Goal: Task Accomplishment & Management: Manage account settings

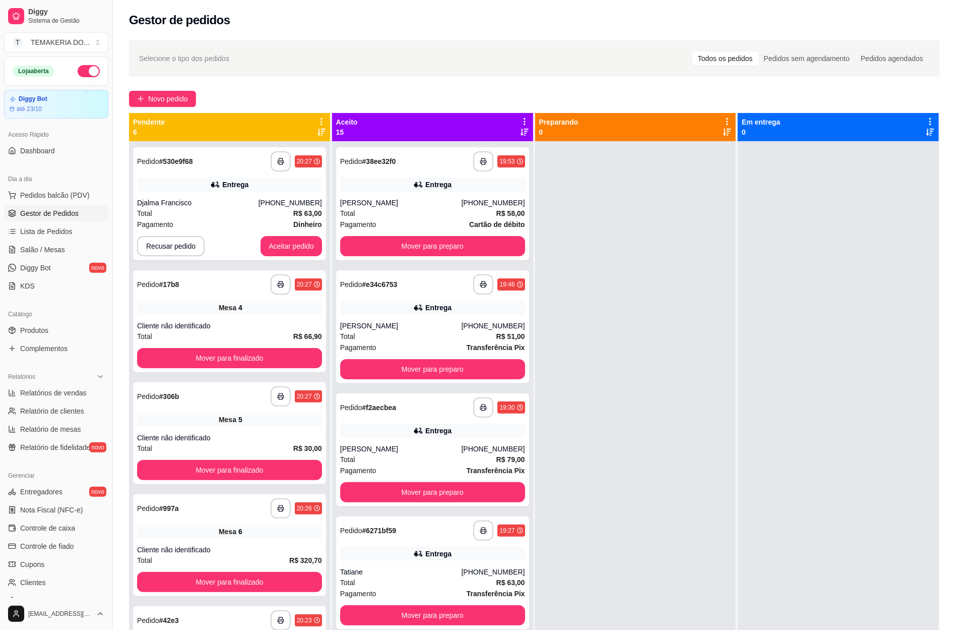
click at [49, 253] on span "Salão / Mesas" at bounding box center [42, 250] width 45 height 10
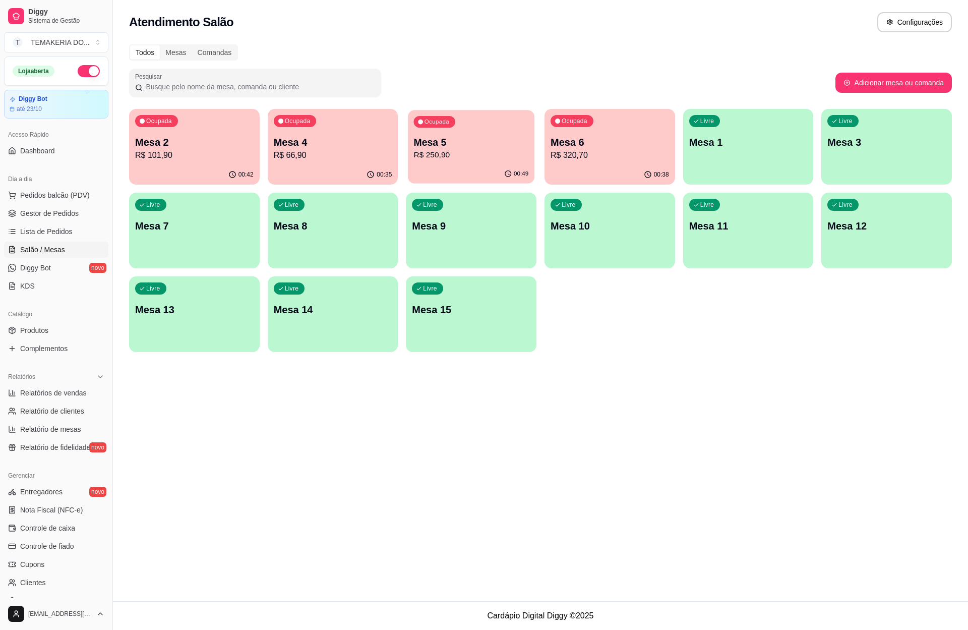
click at [422, 171] on div "00:49" at bounding box center [471, 173] width 127 height 19
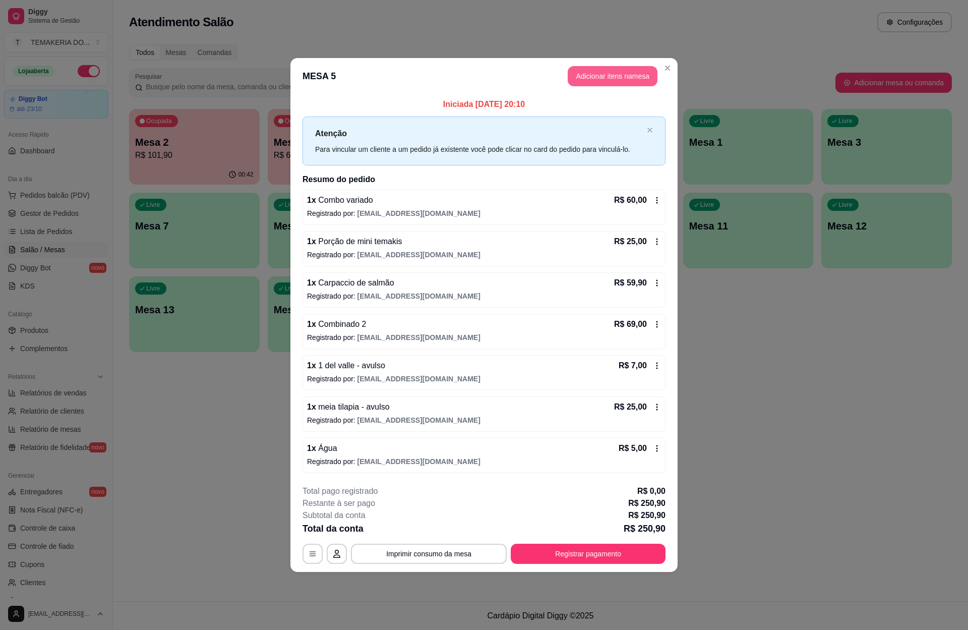
click at [589, 80] on button "Adicionar itens na mesa" at bounding box center [613, 76] width 90 height 20
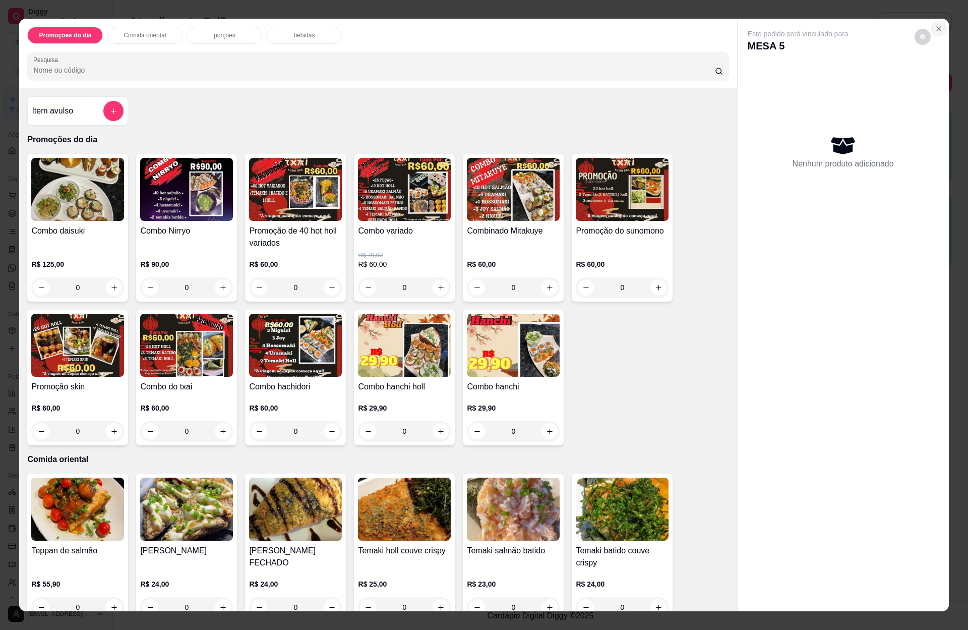
click at [938, 30] on button "Close" at bounding box center [939, 29] width 16 height 16
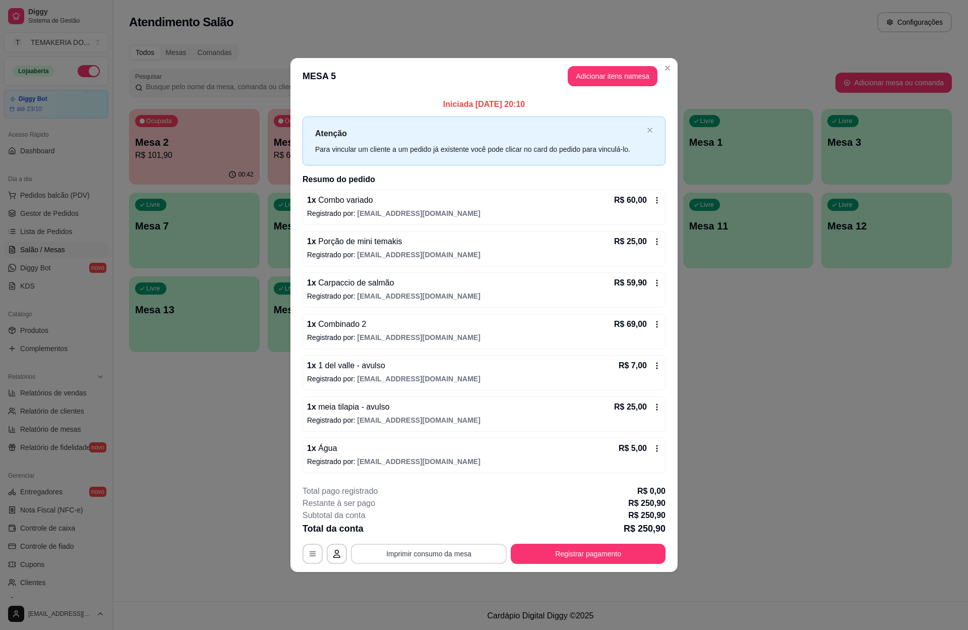
click at [445, 554] on button "Imprimir consumo da mesa" at bounding box center [429, 553] width 156 height 20
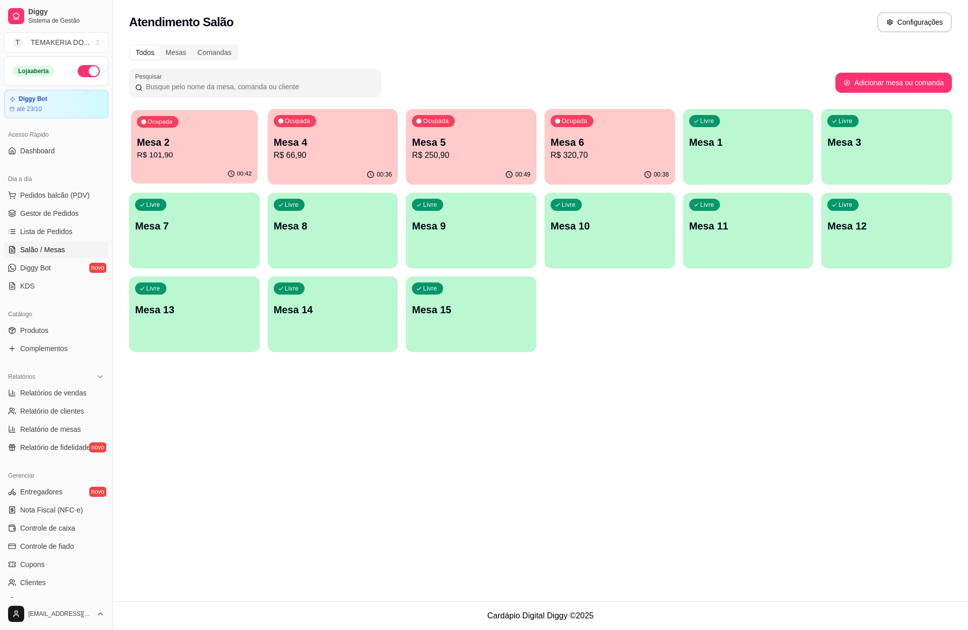
click at [198, 134] on div "Ocupada Mesa 2 R$ 101,90" at bounding box center [194, 137] width 127 height 54
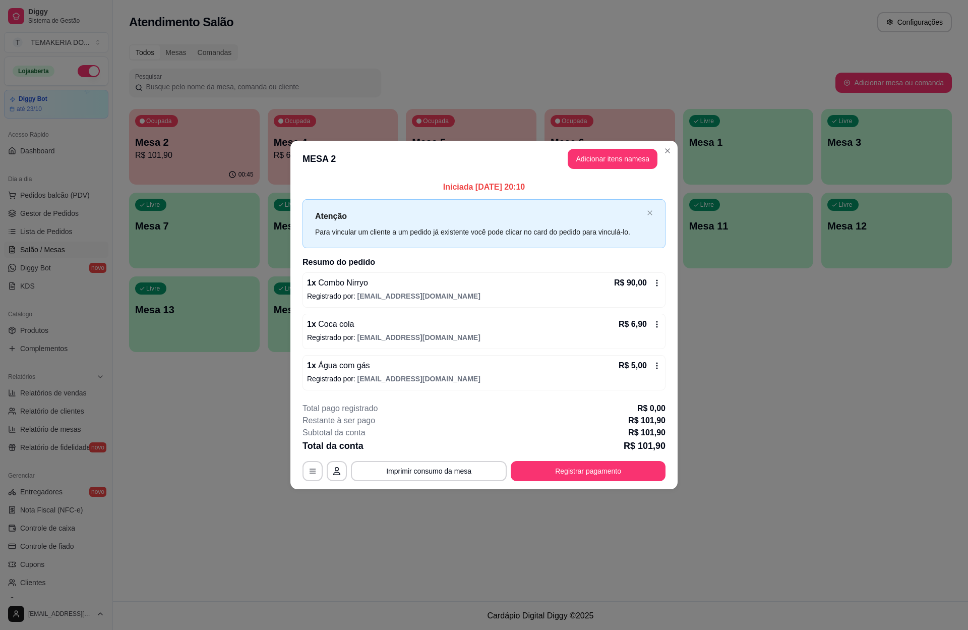
click at [454, 459] on div "**********" at bounding box center [483, 441] width 363 height 79
click at [457, 467] on button "Imprimir consumo da mesa" at bounding box center [429, 471] width 156 height 20
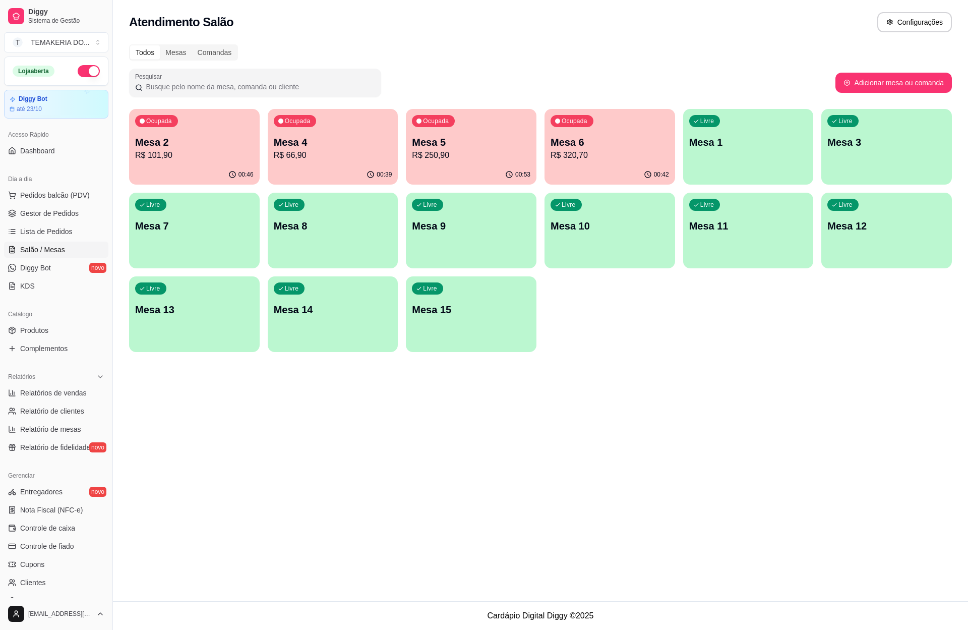
click at [479, 130] on div "Ocupada Mesa 5 R$ 250,90" at bounding box center [471, 137] width 131 height 56
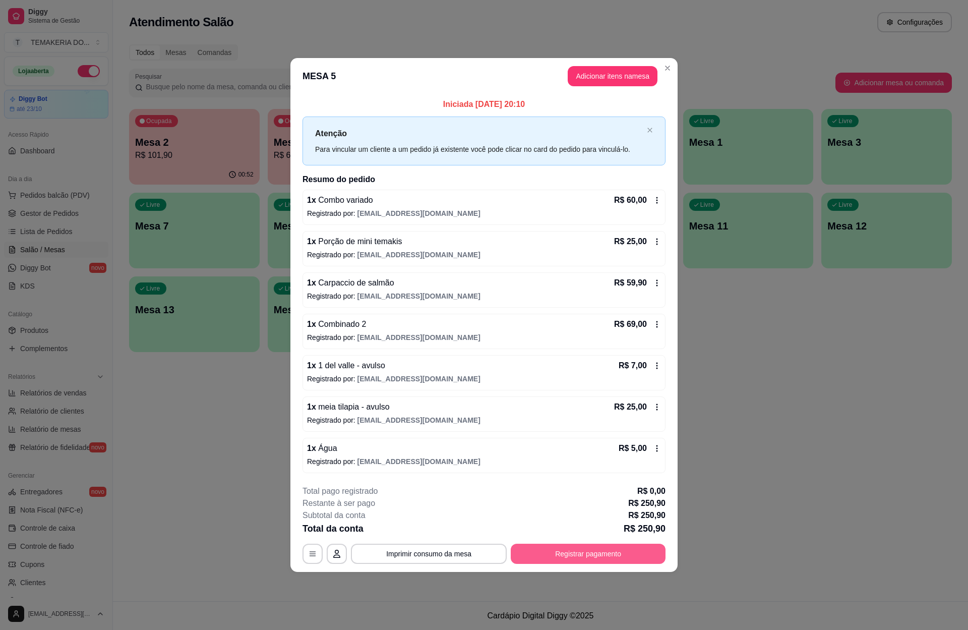
click at [565, 547] on button "Registrar pagamento" at bounding box center [588, 553] width 155 height 20
click at [575, 558] on button "Registrar pagamento" at bounding box center [588, 554] width 150 height 20
click at [587, 557] on button "Registrar pagamento" at bounding box center [588, 553] width 155 height 20
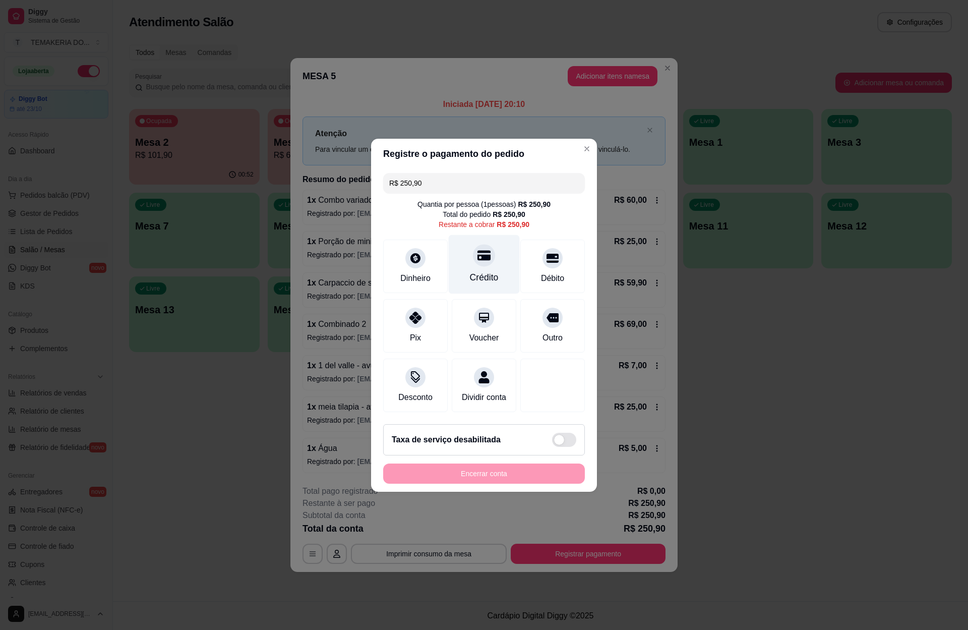
click at [480, 259] on div at bounding box center [484, 255] width 22 height 22
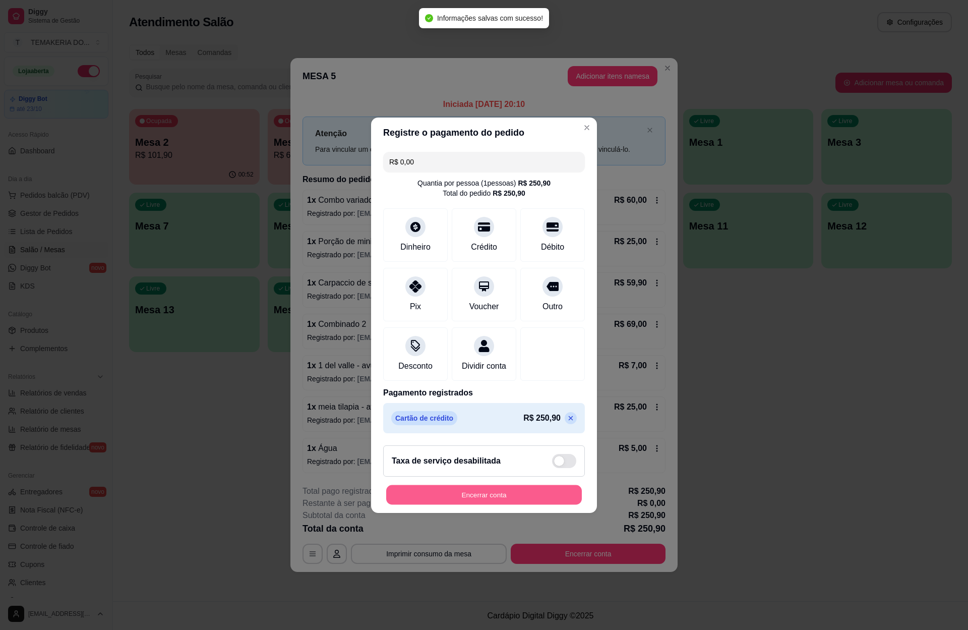
click at [457, 496] on button "Encerrar conta" at bounding box center [484, 494] width 196 height 20
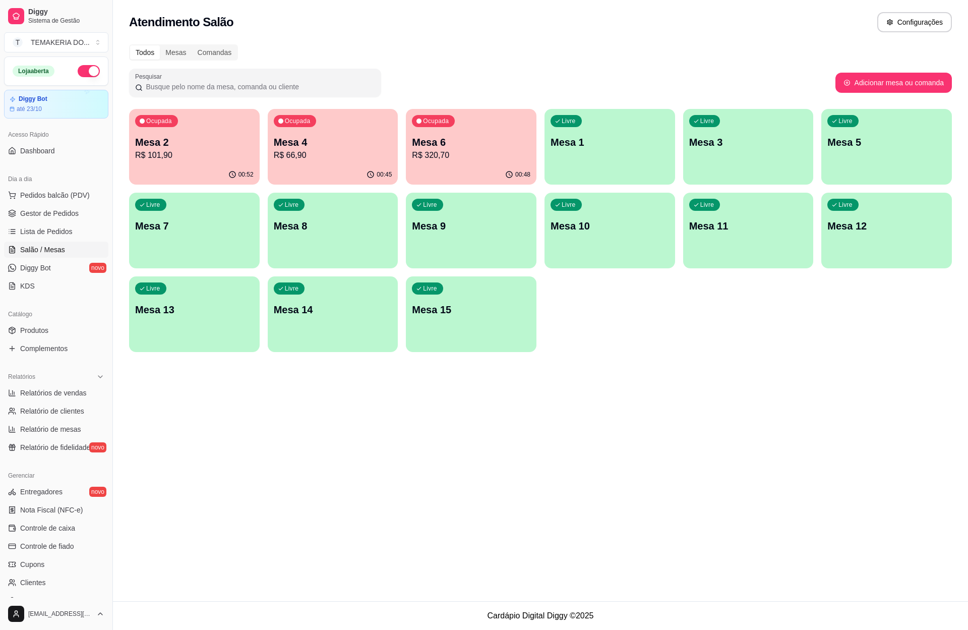
click at [190, 170] on div "00:52" at bounding box center [194, 175] width 131 height 20
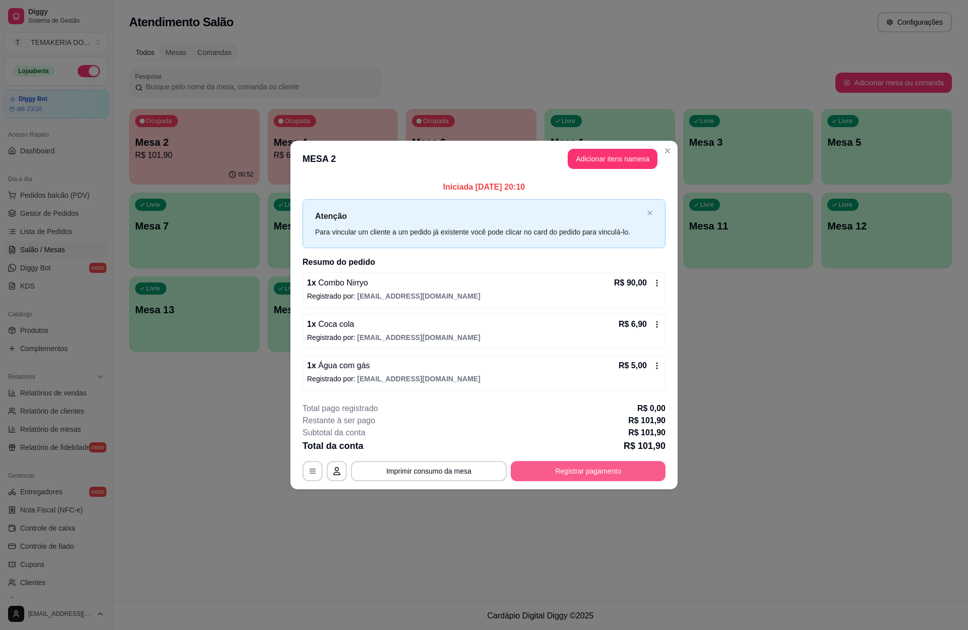
click at [587, 477] on button "Registrar pagamento" at bounding box center [588, 471] width 155 height 20
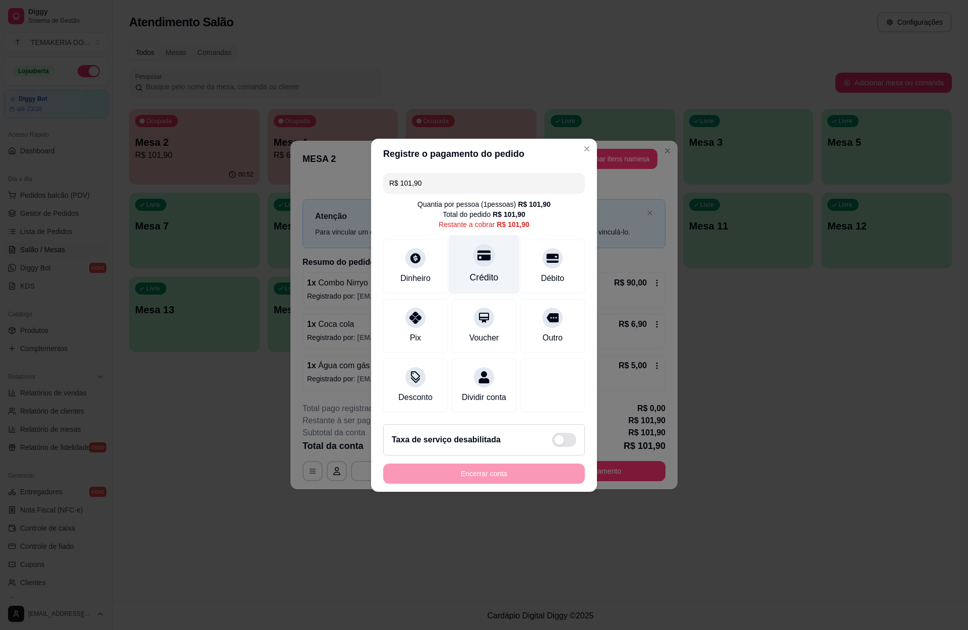
click at [466, 261] on div "Crédito" at bounding box center [484, 263] width 71 height 59
type input "R$ 0,00"
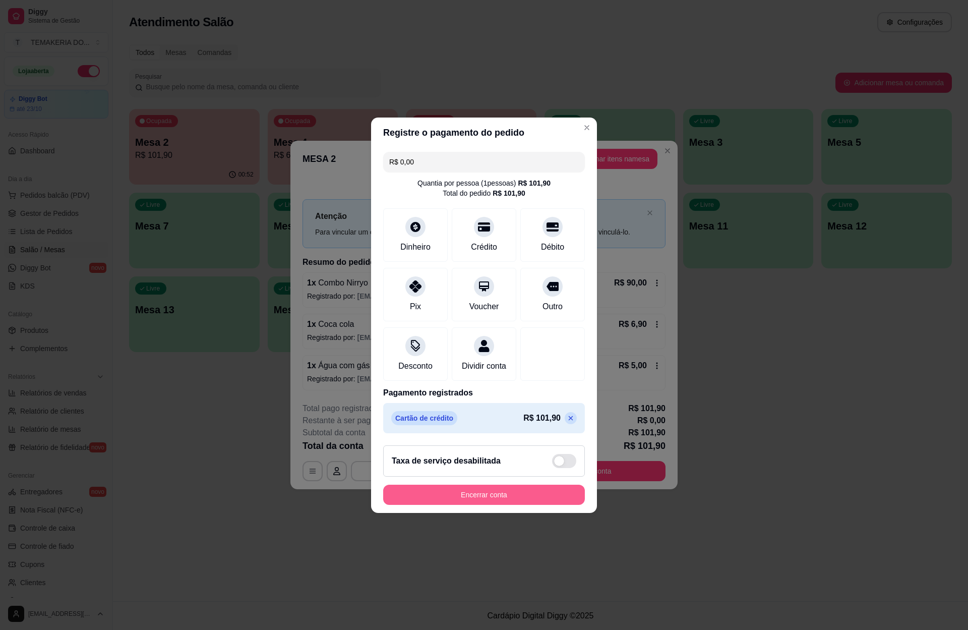
click at [484, 499] on button "Encerrar conta" at bounding box center [484, 494] width 202 height 20
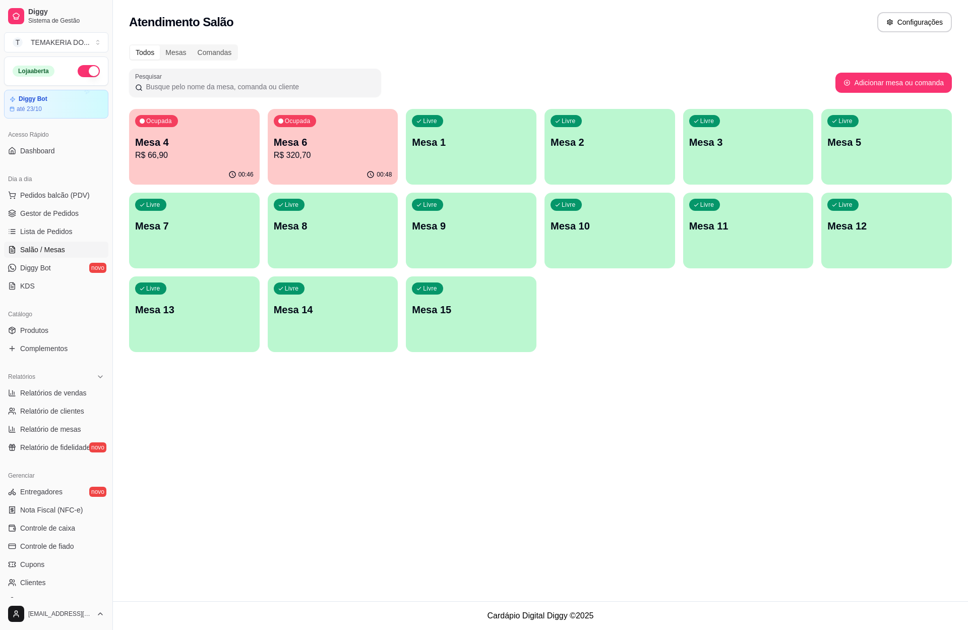
click at [301, 152] on p "R$ 320,70" at bounding box center [333, 155] width 118 height 12
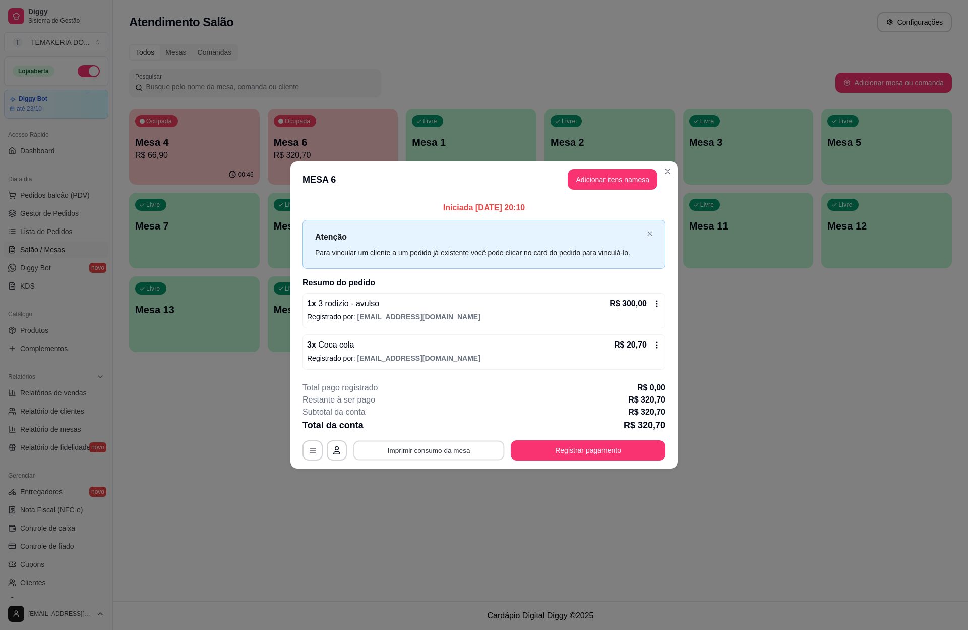
click at [427, 442] on button "Imprimir consumo da mesa" at bounding box center [428, 451] width 151 height 20
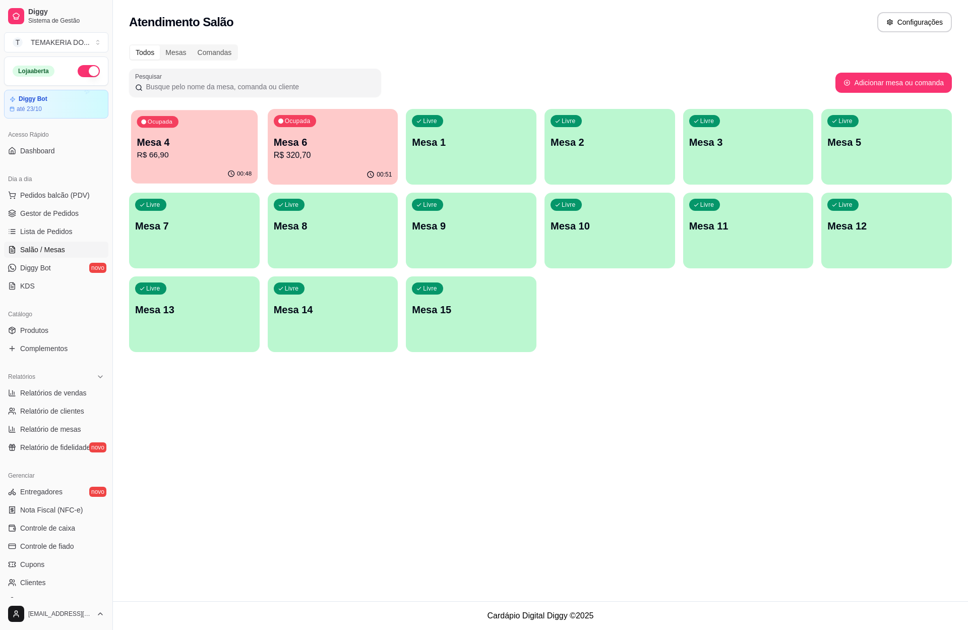
click at [181, 162] on div "Ocupada Mesa 4 R$ 66,90" at bounding box center [194, 137] width 127 height 54
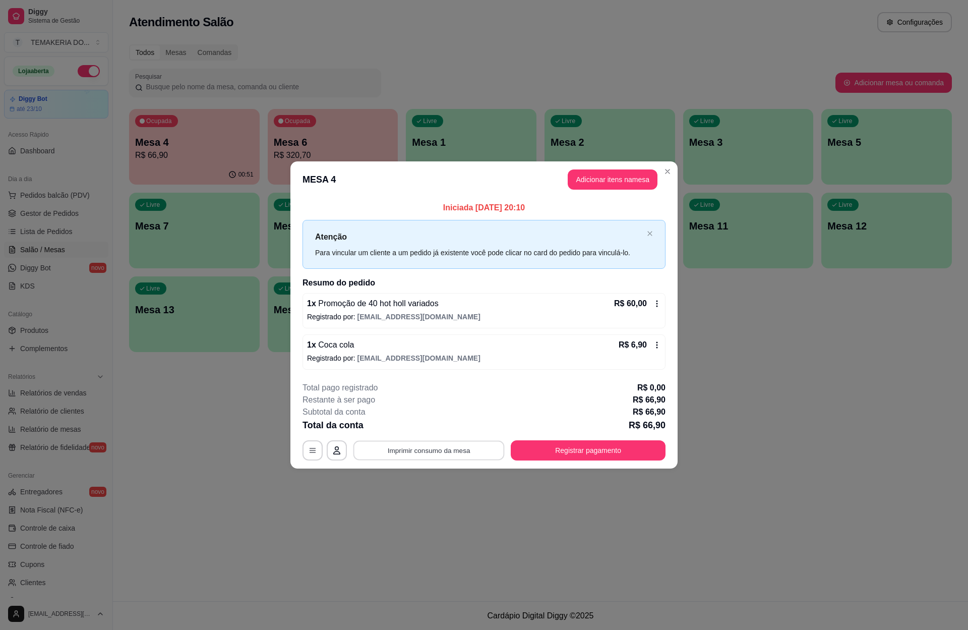
click at [439, 442] on button "Imprimir consumo da mesa" at bounding box center [428, 451] width 151 height 20
click at [392, 466] on div "**********" at bounding box center [484, 315] width 968 height 630
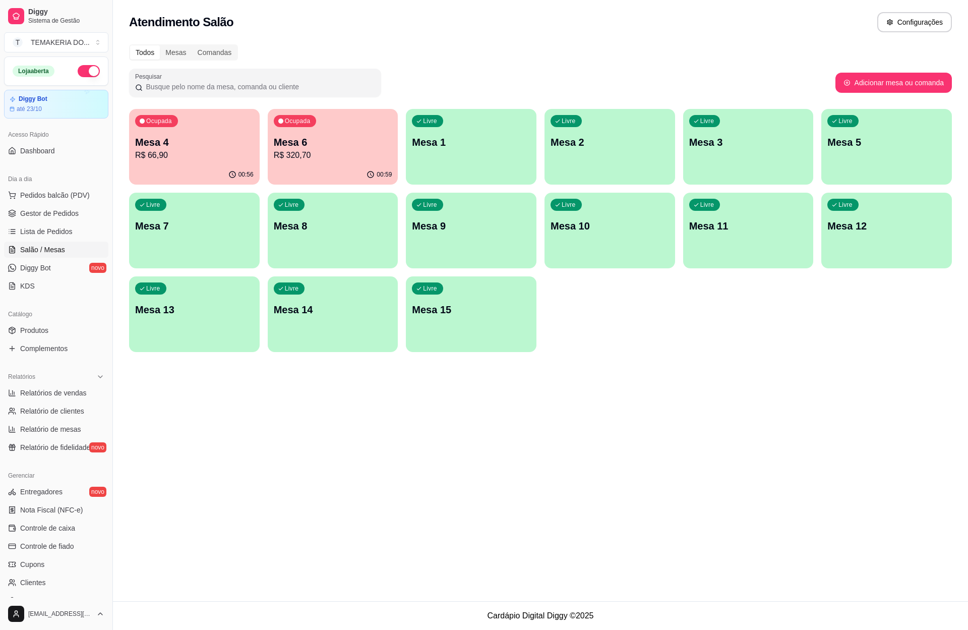
click at [81, 67] on button "button" at bounding box center [89, 71] width 22 height 12
click at [277, 152] on p "R$ 320,70" at bounding box center [333, 155] width 118 height 12
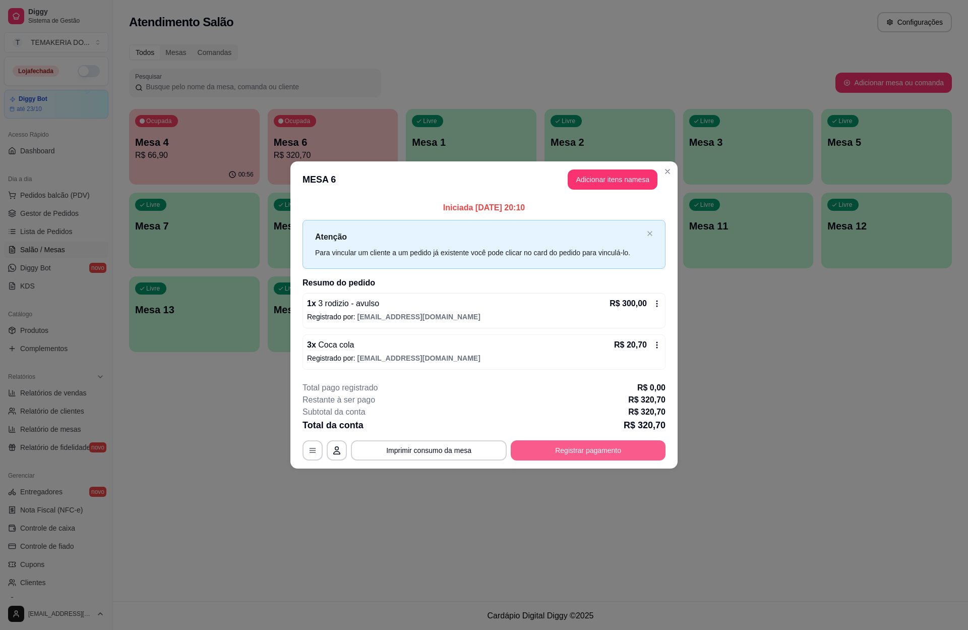
click at [587, 448] on button "Registrar pagamento" at bounding box center [588, 450] width 155 height 20
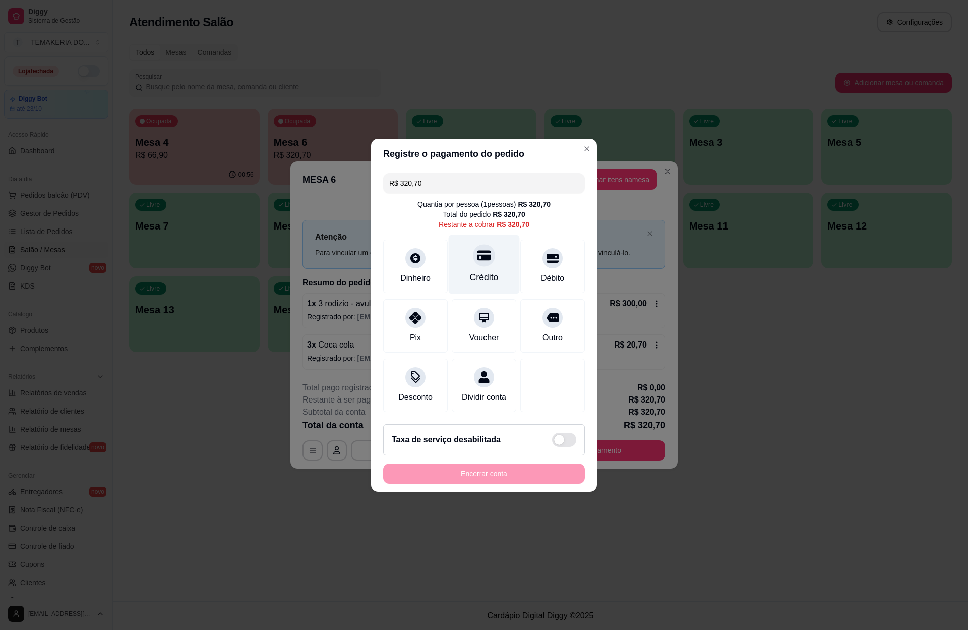
click at [482, 256] on div at bounding box center [484, 255] width 22 height 22
type input "R$ 0,00"
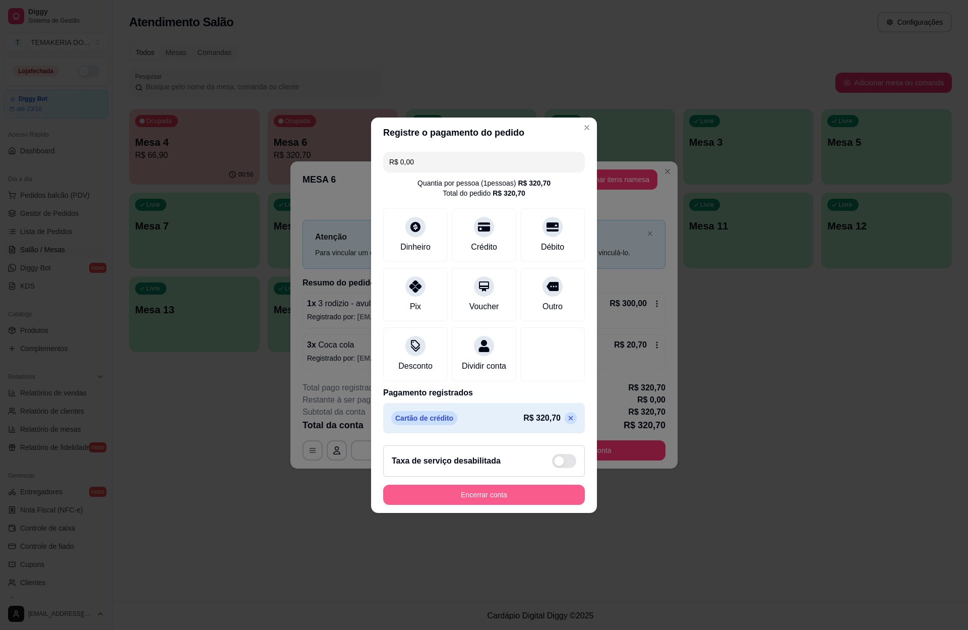
click at [467, 500] on button "Encerrar conta" at bounding box center [484, 494] width 202 height 20
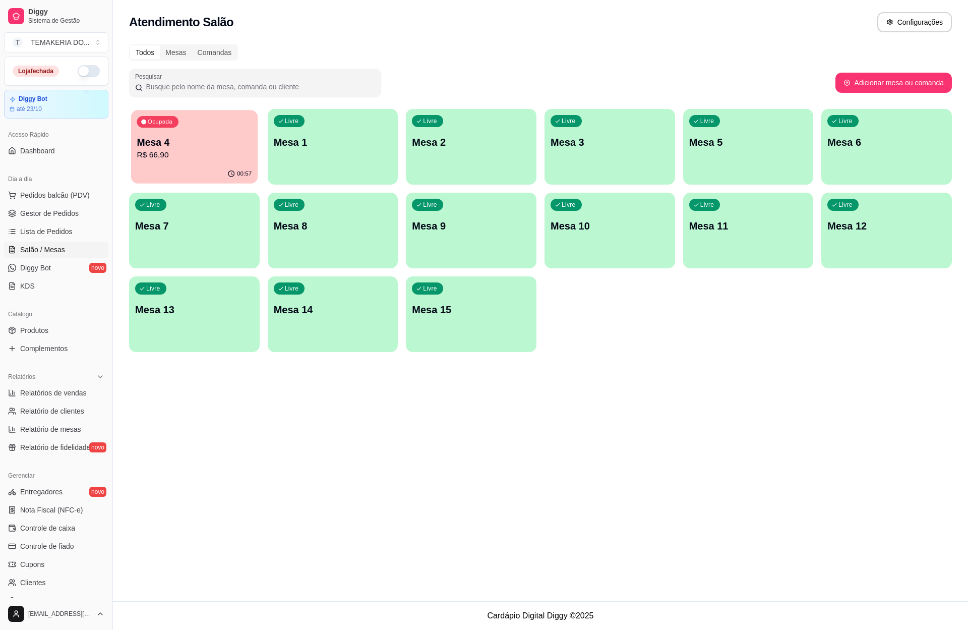
click at [199, 173] on div "00:57" at bounding box center [194, 173] width 127 height 19
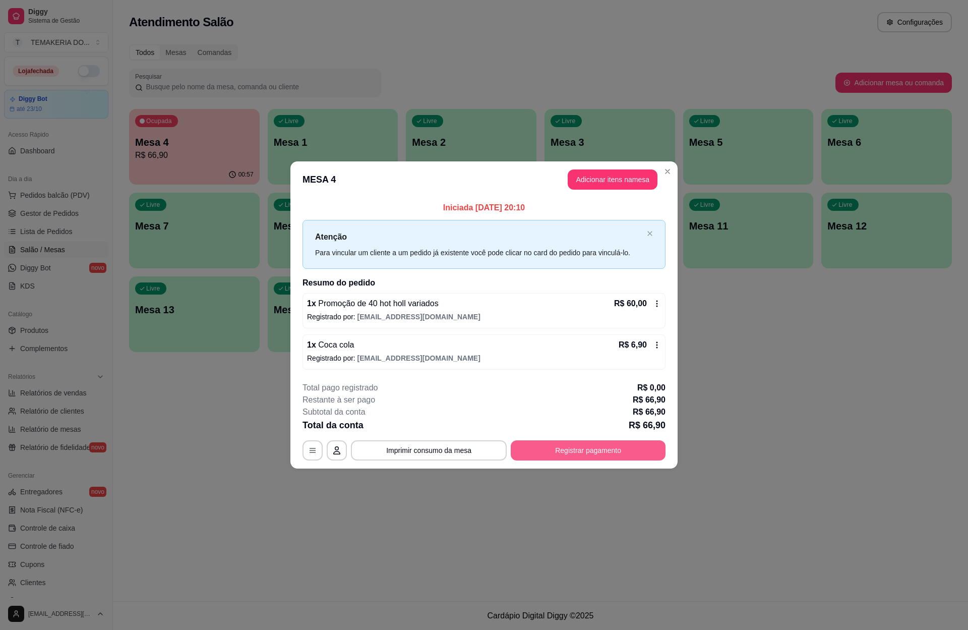
click at [545, 450] on button "Registrar pagamento" at bounding box center [588, 450] width 155 height 20
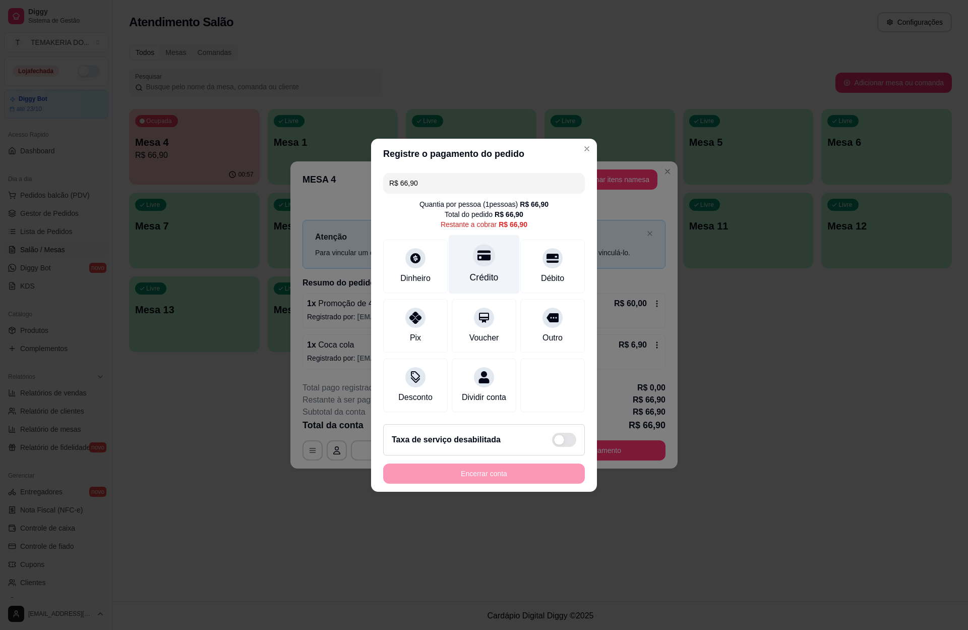
click at [467, 264] on div "Crédito" at bounding box center [484, 263] width 71 height 59
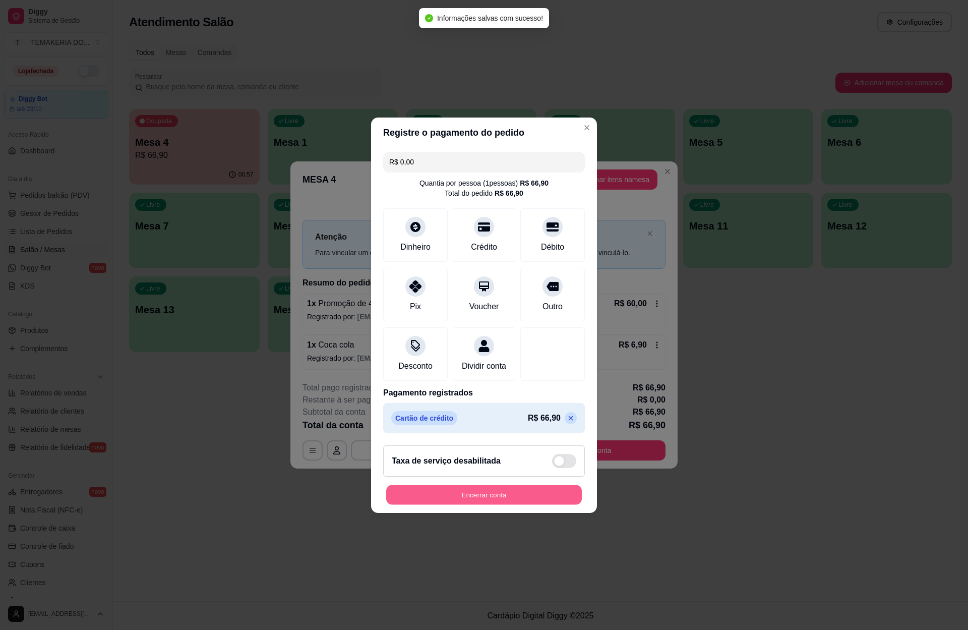
click at [456, 503] on button "Encerrar conta" at bounding box center [484, 494] width 196 height 20
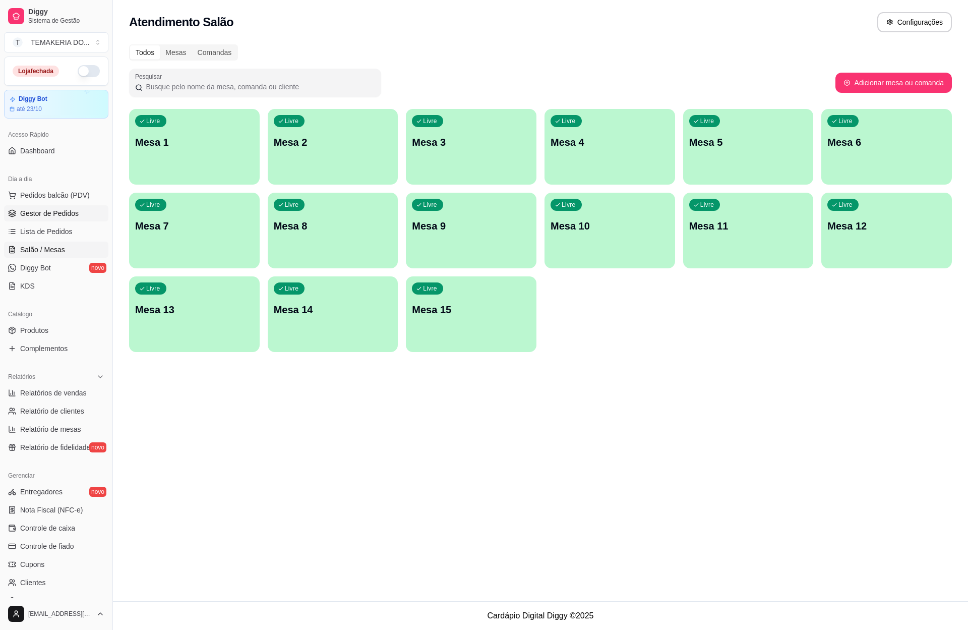
click at [73, 213] on span "Gestor de Pedidos" at bounding box center [49, 213] width 58 height 10
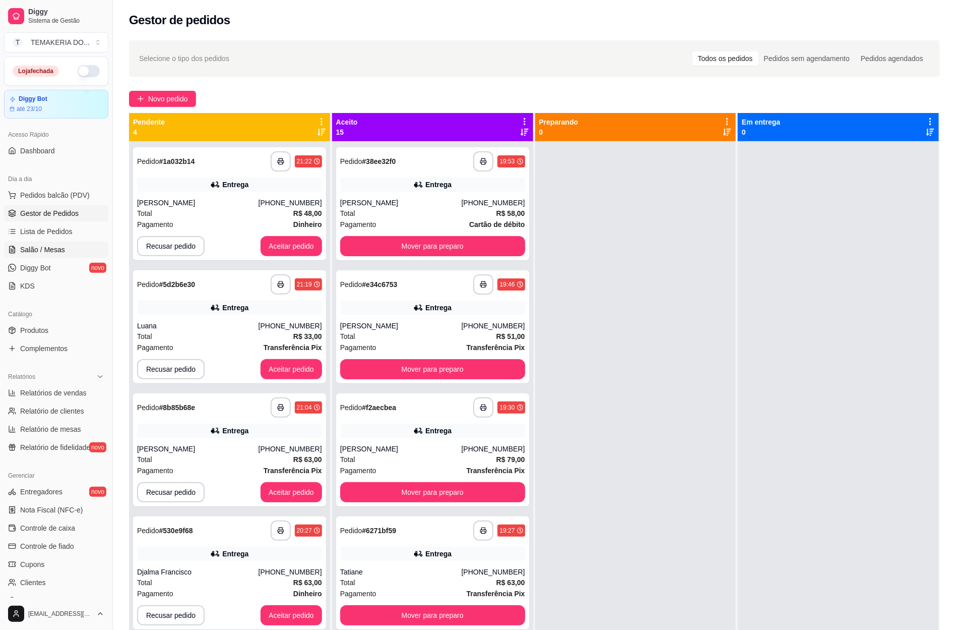
click at [45, 254] on span "Salão / Mesas" at bounding box center [42, 250] width 45 height 10
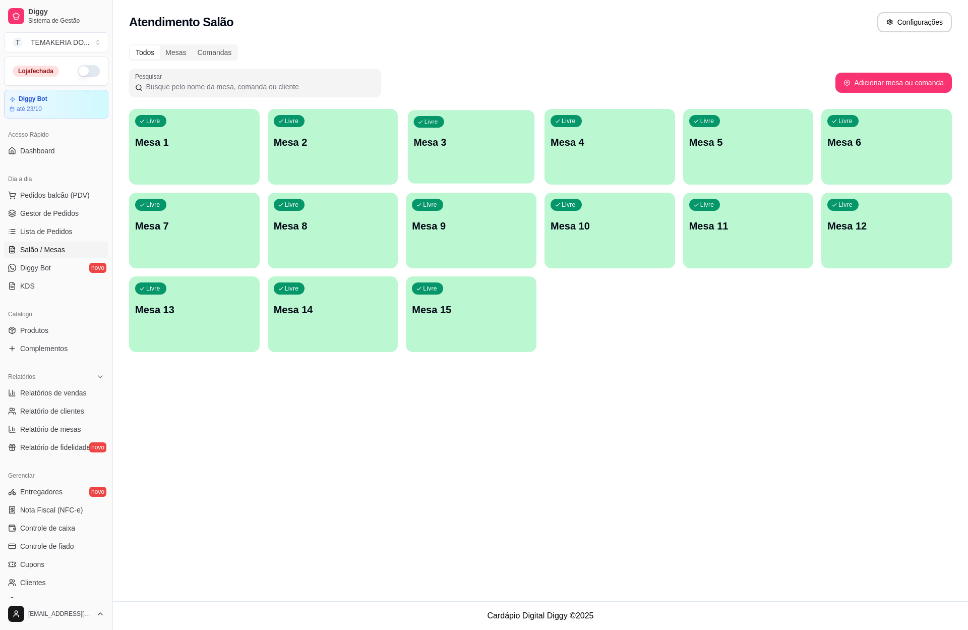
click at [468, 155] on div "Livre Mesa 3" at bounding box center [471, 141] width 127 height 62
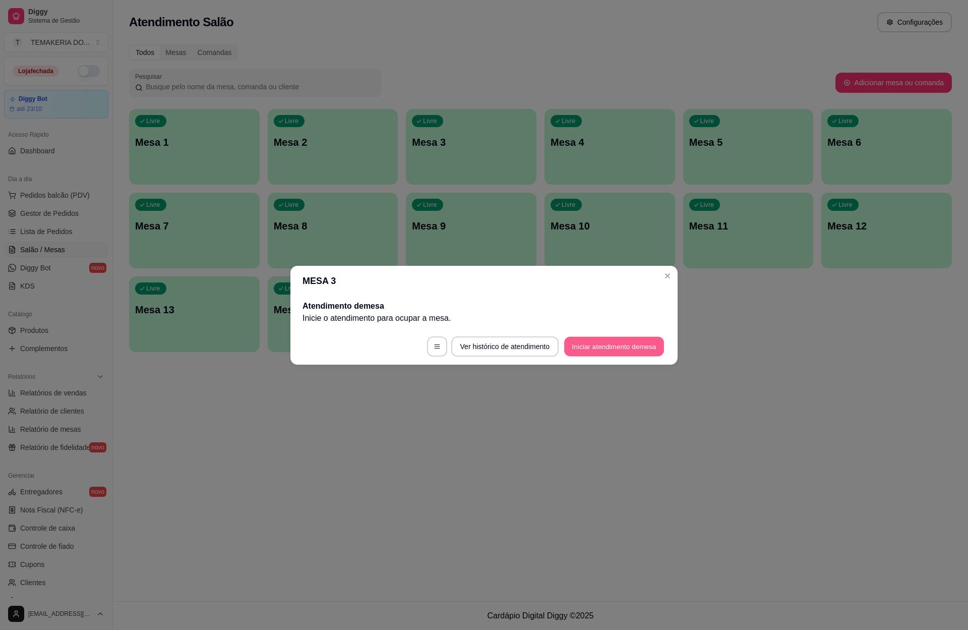
click at [603, 339] on button "Iniciar atendimento de mesa" at bounding box center [614, 346] width 100 height 20
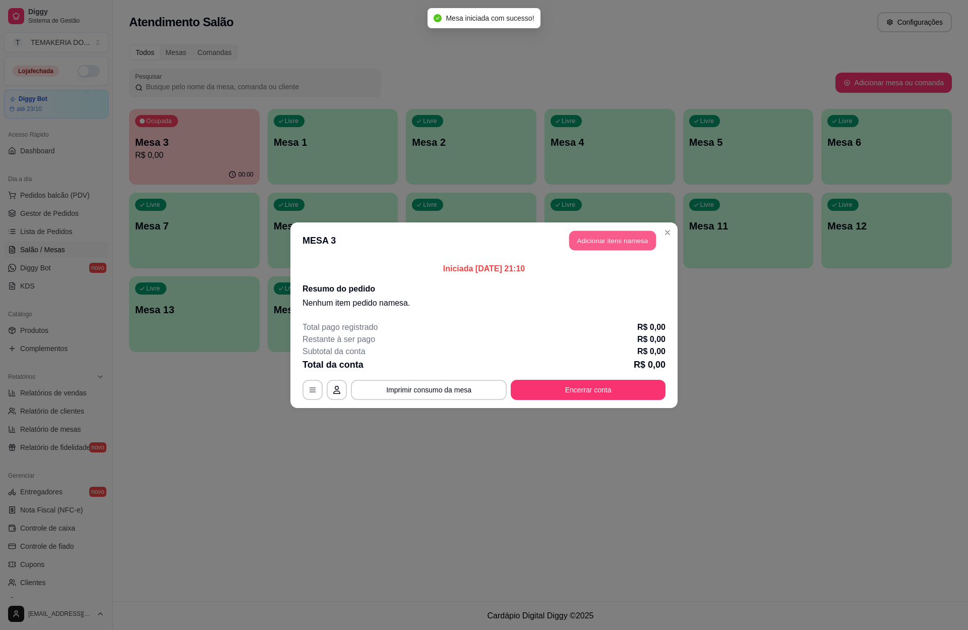
click at [601, 246] on button "Adicionar itens na mesa" at bounding box center [612, 240] width 87 height 20
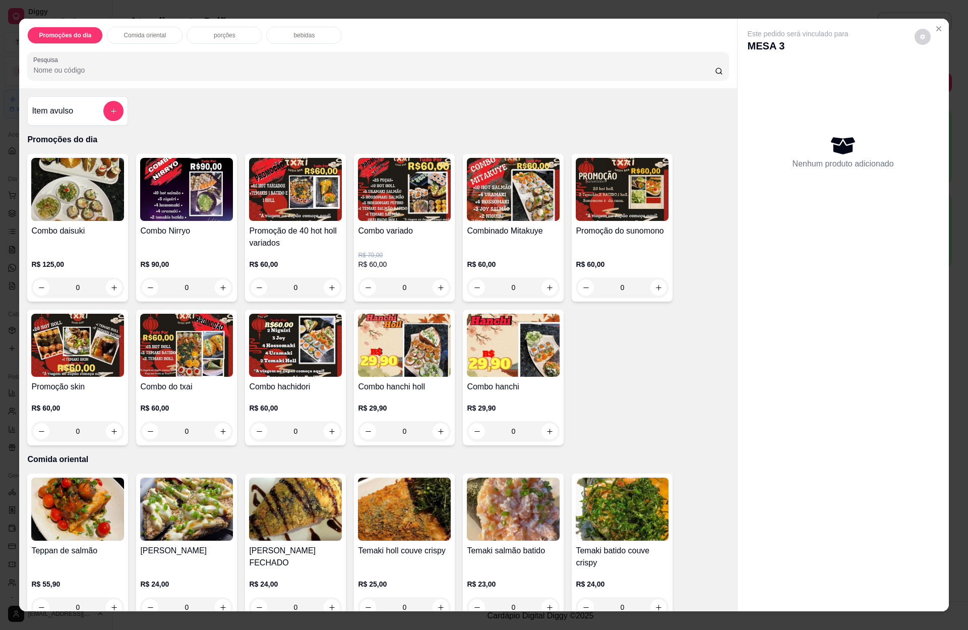
click at [299, 38] on p "bebidas" at bounding box center [303, 35] width 21 height 8
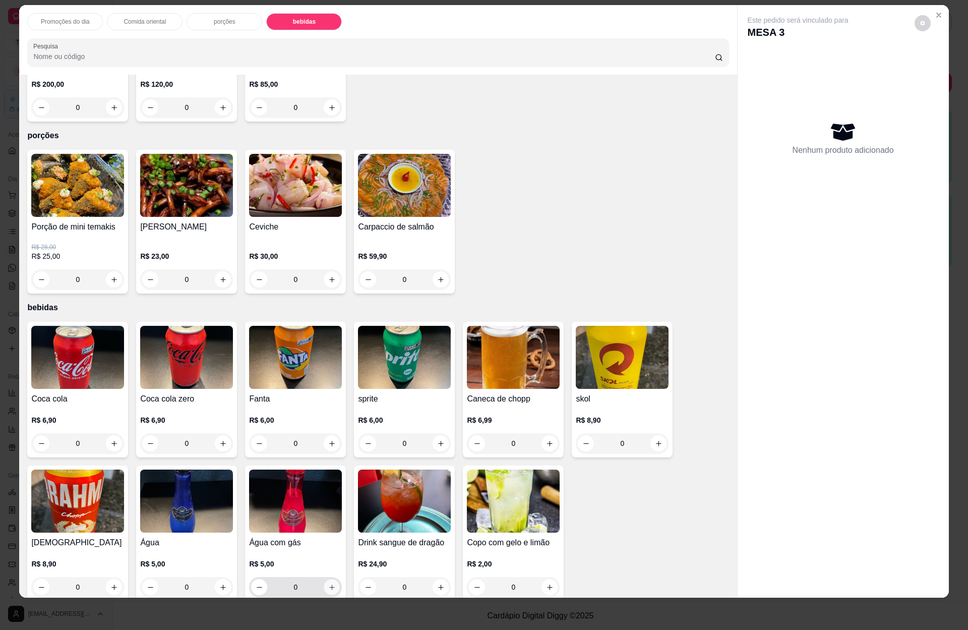
click at [328, 583] on icon "increase-product-quantity" at bounding box center [332, 587] width 8 height 8
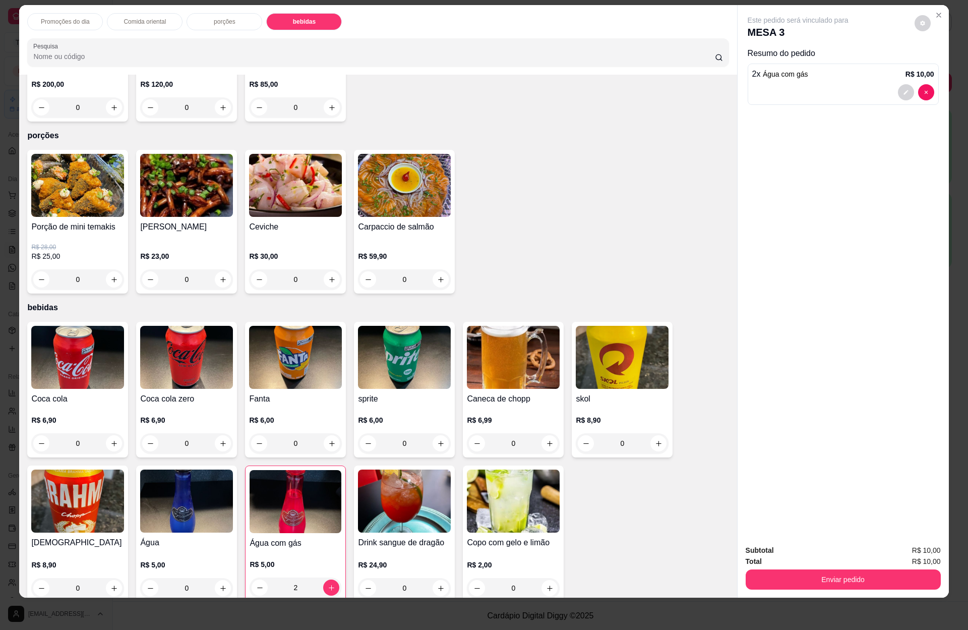
scroll to position [2337, 0]
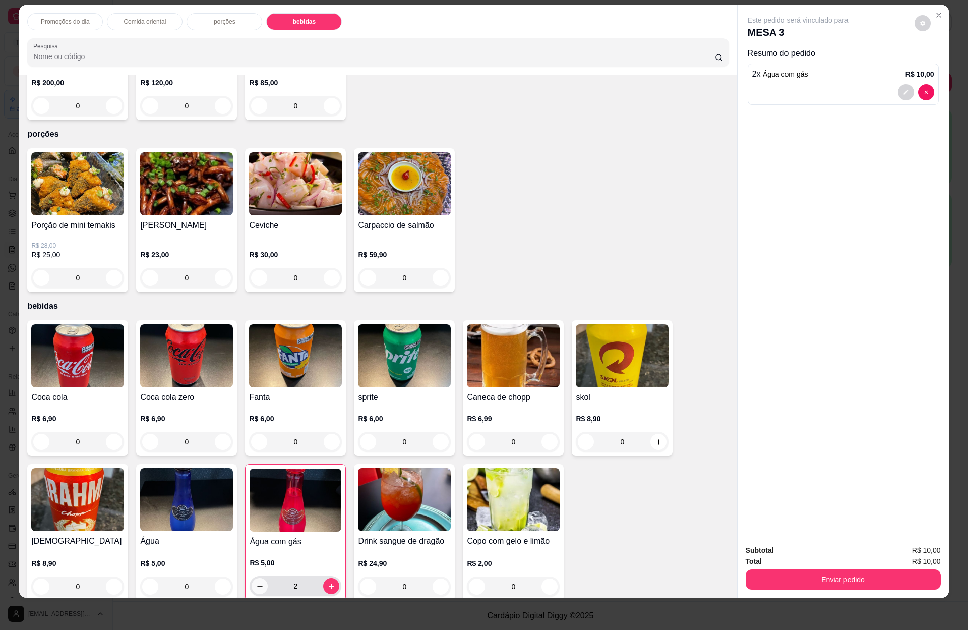
click at [256, 582] on icon "decrease-product-quantity" at bounding box center [260, 586] width 8 height 8
type input "1"
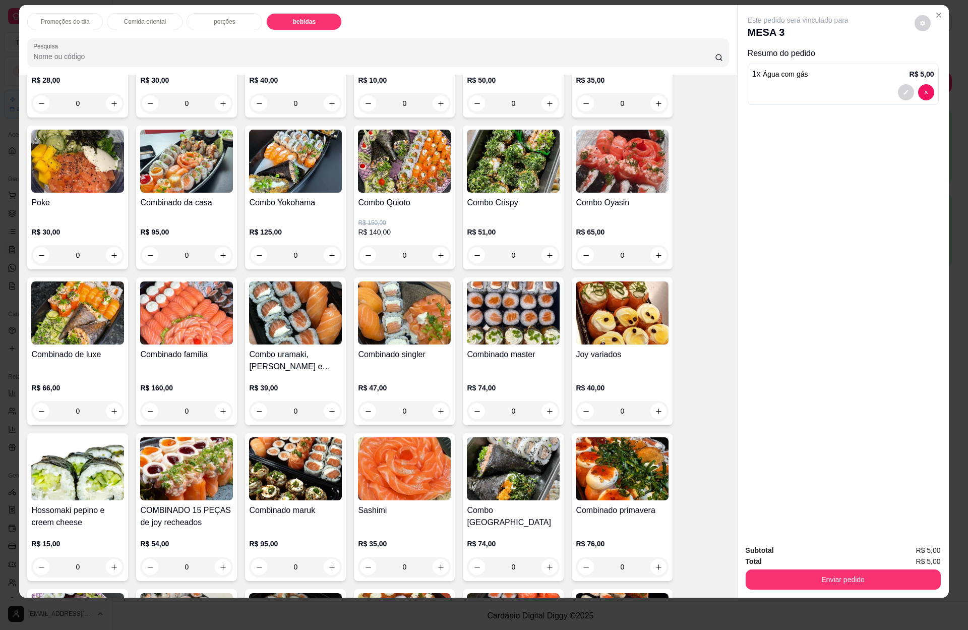
scroll to position [1354, 0]
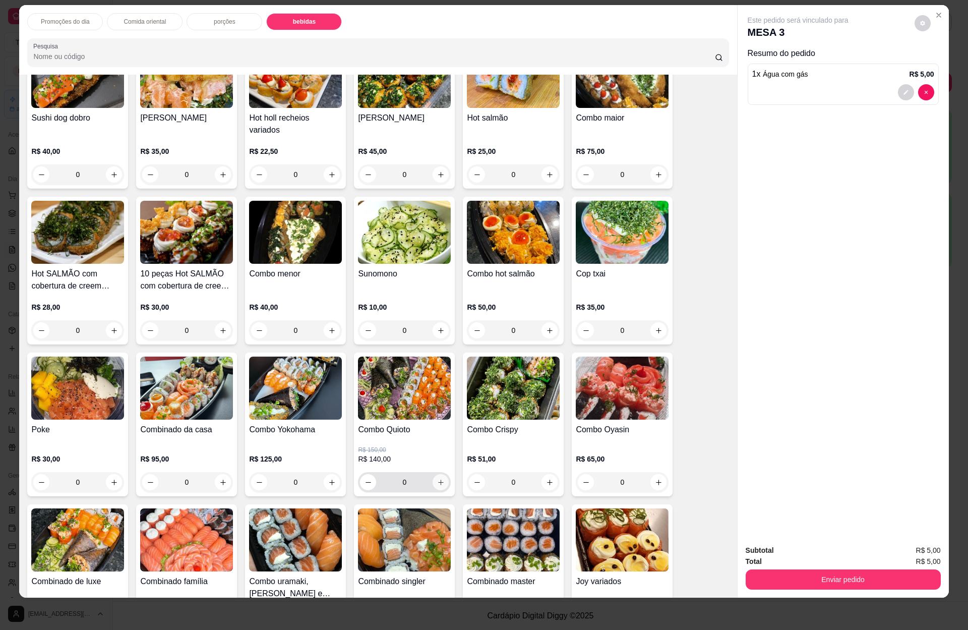
click at [437, 478] on icon "increase-product-quantity" at bounding box center [441, 482] width 8 height 8
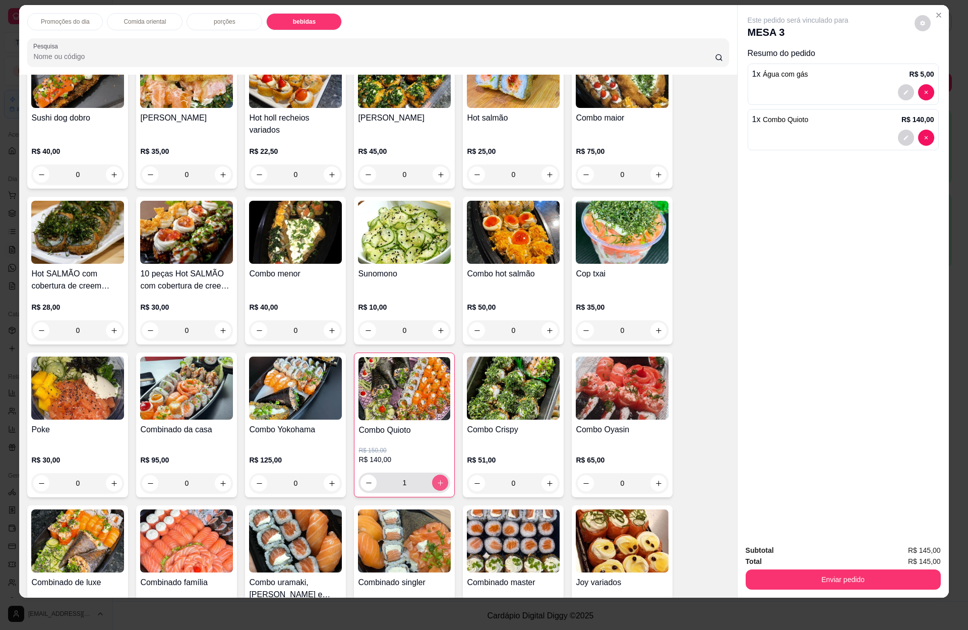
type input "1"
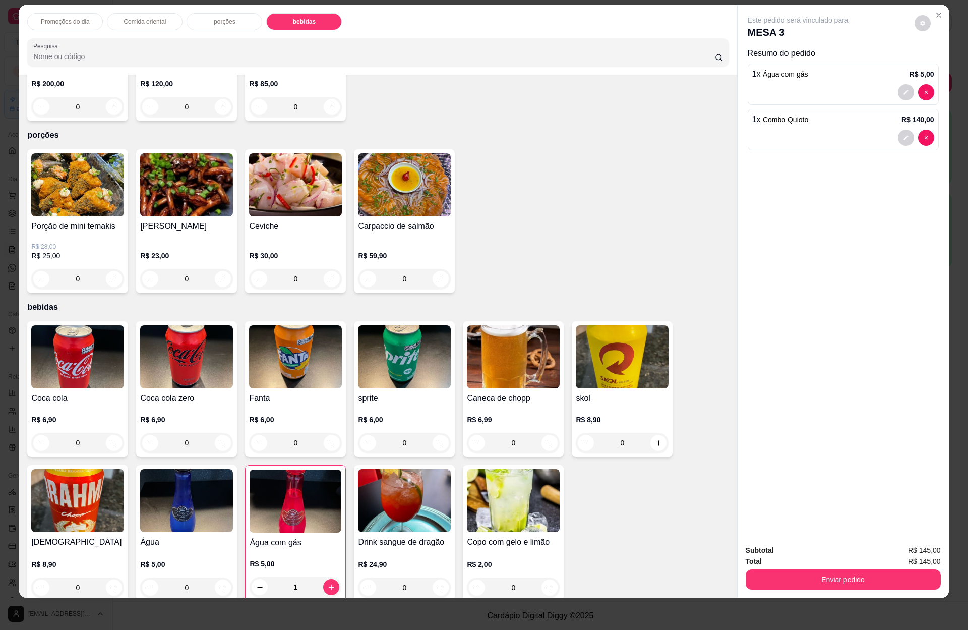
scroll to position [2338, 0]
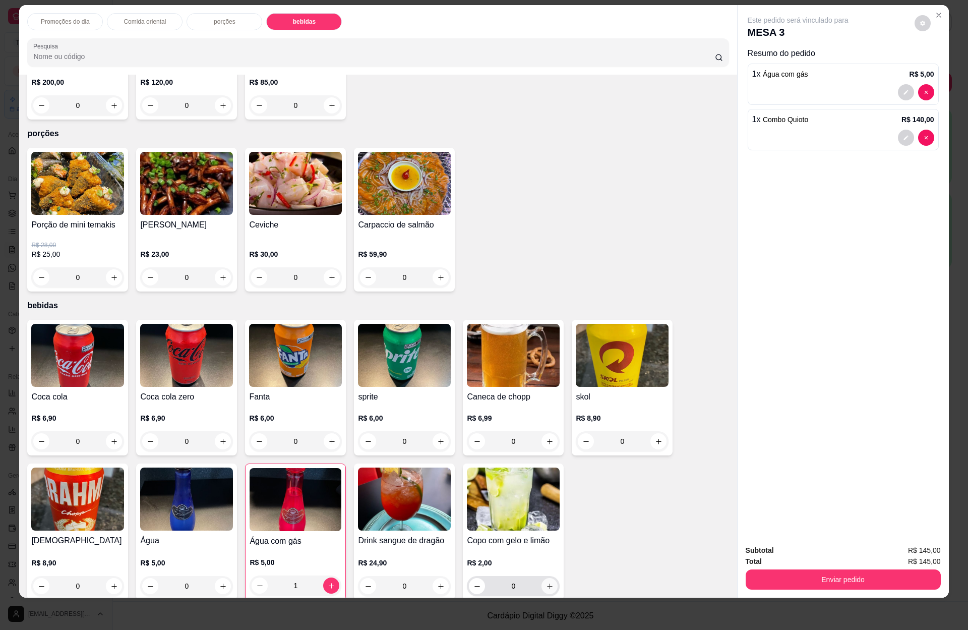
click at [543, 578] on button "increase-product-quantity" at bounding box center [549, 586] width 16 height 16
type input "2"
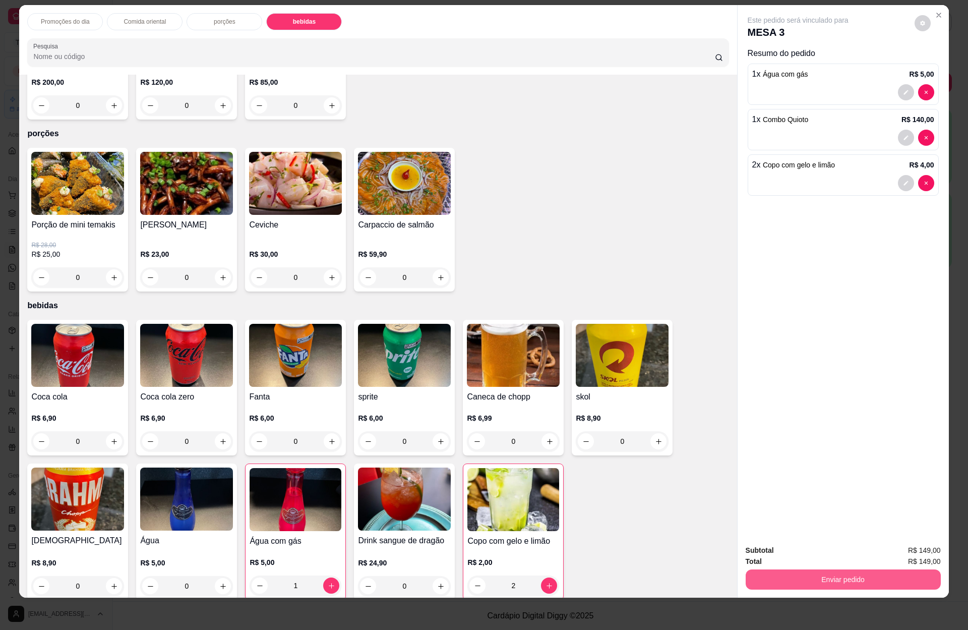
click at [802, 576] on button "Enviar pedido" at bounding box center [843, 579] width 195 height 20
click at [900, 556] on button "Enviar pedido" at bounding box center [912, 554] width 55 height 19
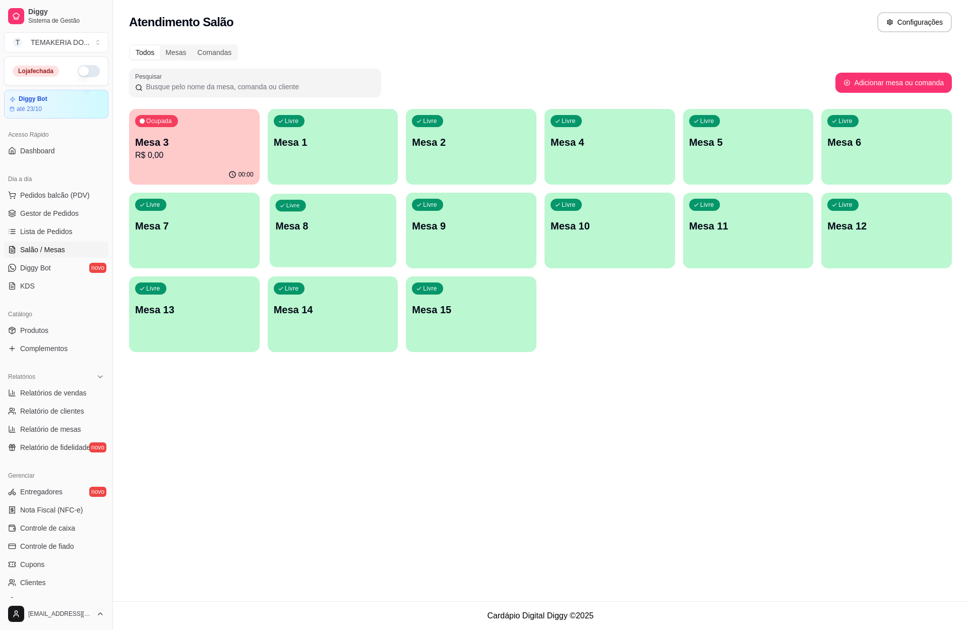
click at [357, 239] on div "Livre Mesa 8" at bounding box center [333, 225] width 127 height 62
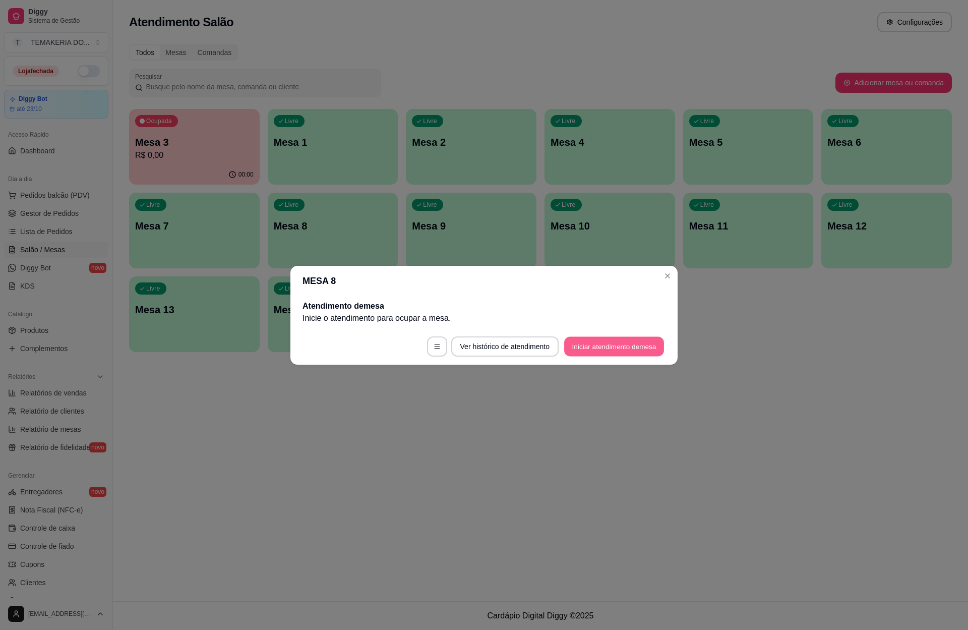
click at [593, 344] on button "Iniciar atendimento de mesa" at bounding box center [614, 346] width 100 height 20
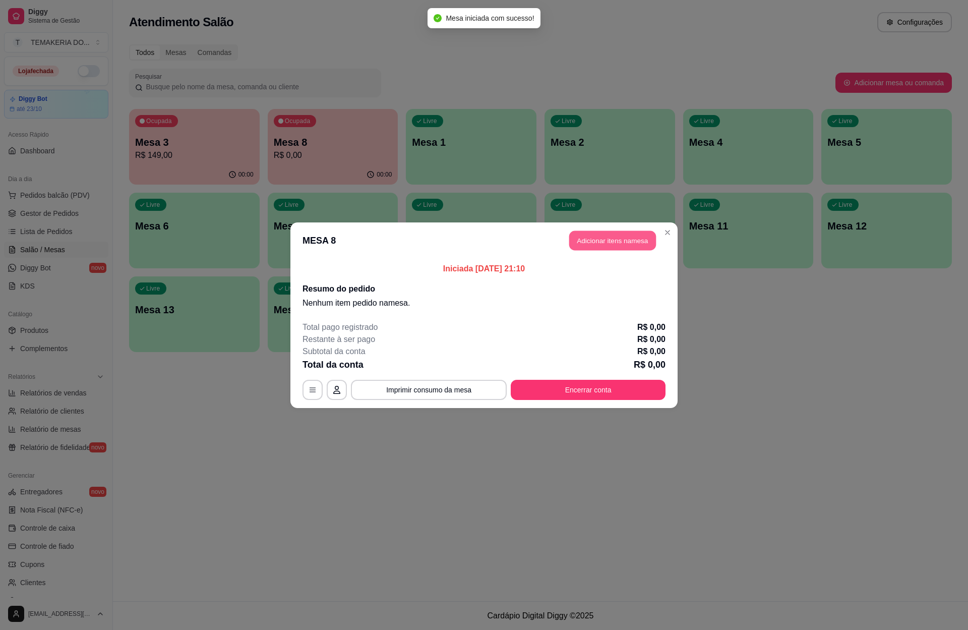
click at [590, 246] on button "Adicionar itens na mesa" at bounding box center [612, 240] width 87 height 20
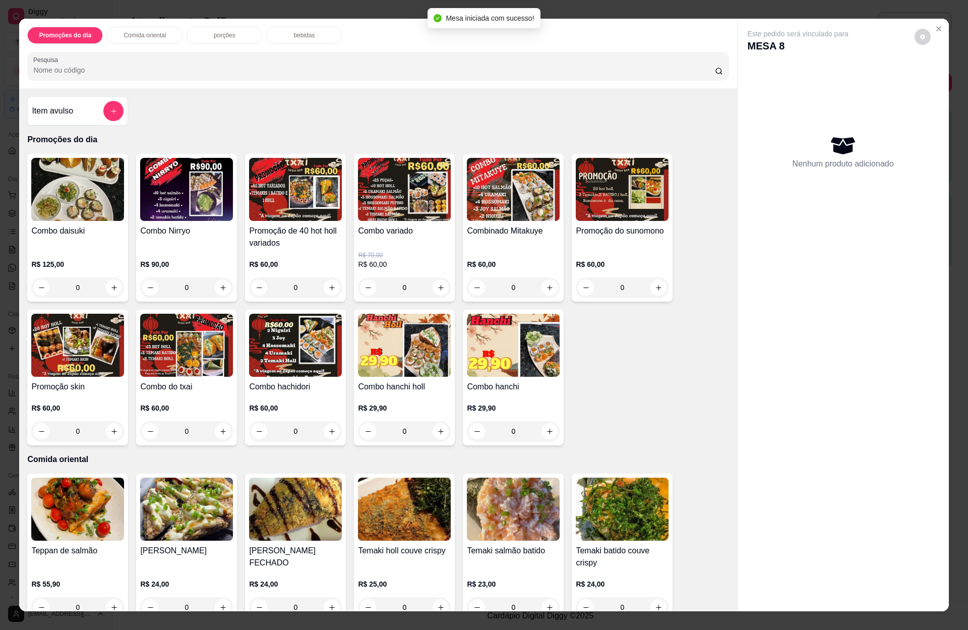
click at [109, 116] on button "add-separate-item" at bounding box center [113, 111] width 20 height 20
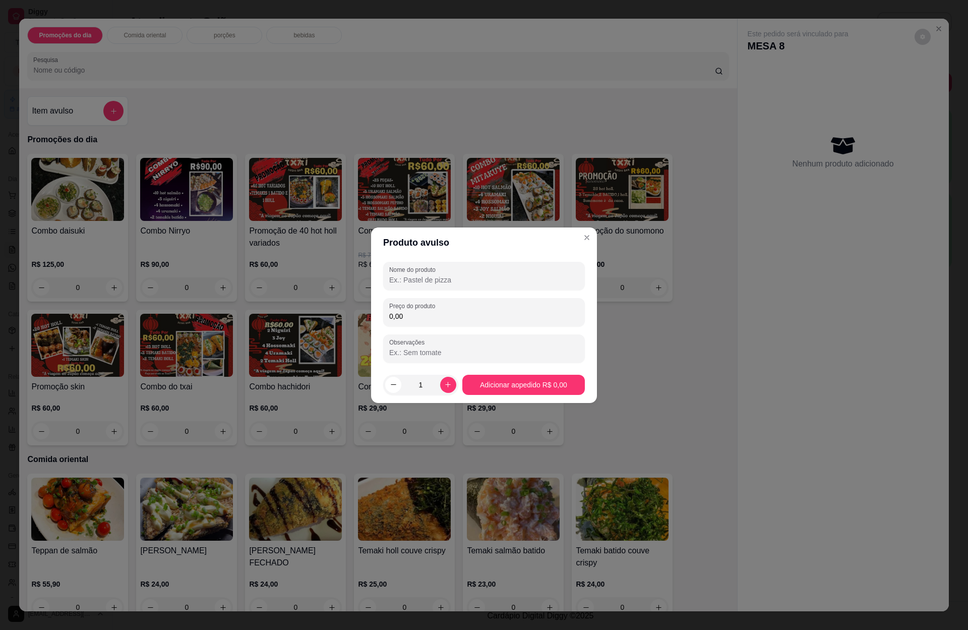
click at [412, 268] on label "Nome do produto" at bounding box center [414, 269] width 50 height 9
click at [412, 275] on input "Nome do produto" at bounding box center [484, 280] width 190 height 10
type input "1 rodizio casal"
click at [426, 315] on input "0,00" at bounding box center [484, 316] width 190 height 10
type input "190,00"
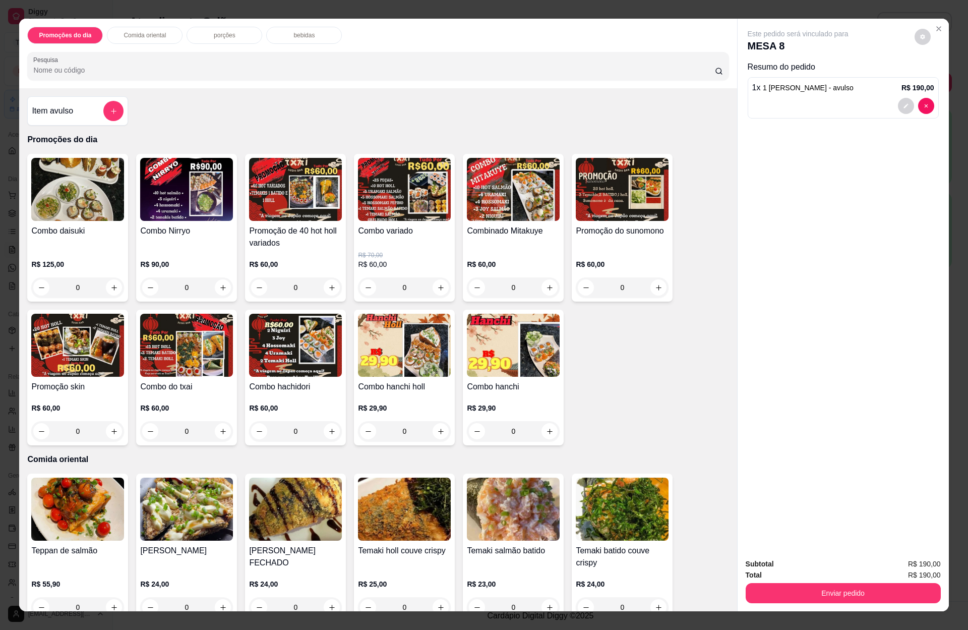
click at [293, 36] on p "bebidas" at bounding box center [303, 35] width 21 height 8
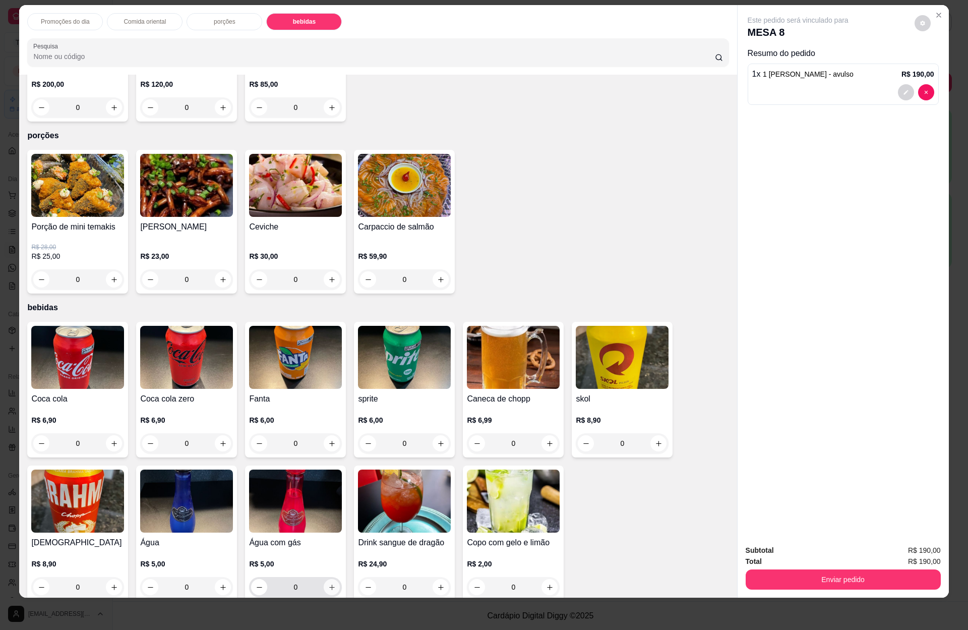
click at [329, 583] on icon "increase-product-quantity" at bounding box center [332, 587] width 8 height 8
click at [329, 584] on icon "increase-product-quantity" at bounding box center [332, 588] width 8 height 8
type input "2"
click at [546, 584] on icon "increase-product-quantity" at bounding box center [550, 588] width 8 height 8
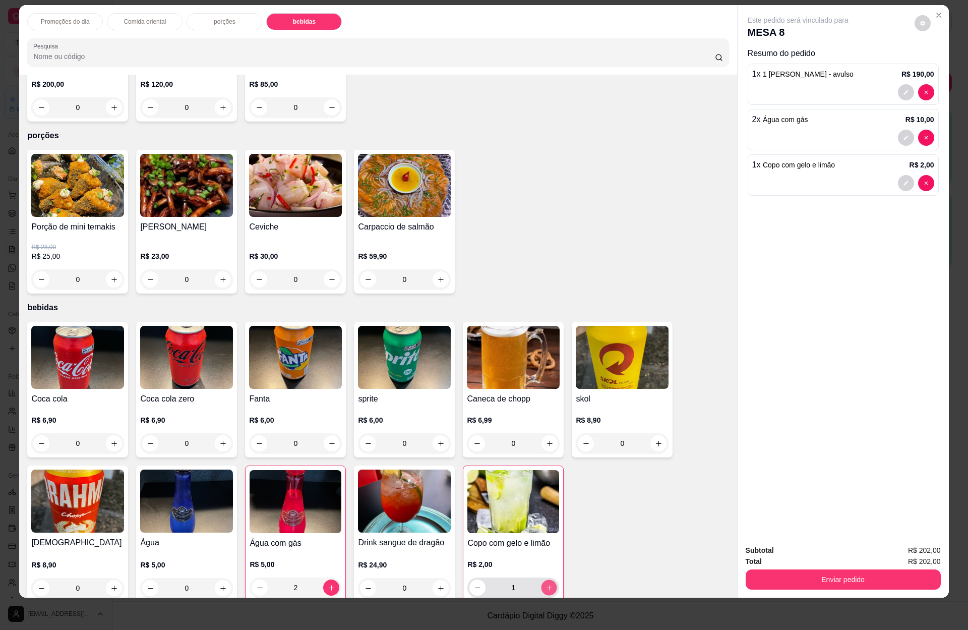
click at [546, 584] on icon "increase-product-quantity" at bounding box center [549, 588] width 8 height 8
type input "2"
click at [758, 571] on button "Enviar pedido" at bounding box center [843, 579] width 195 height 20
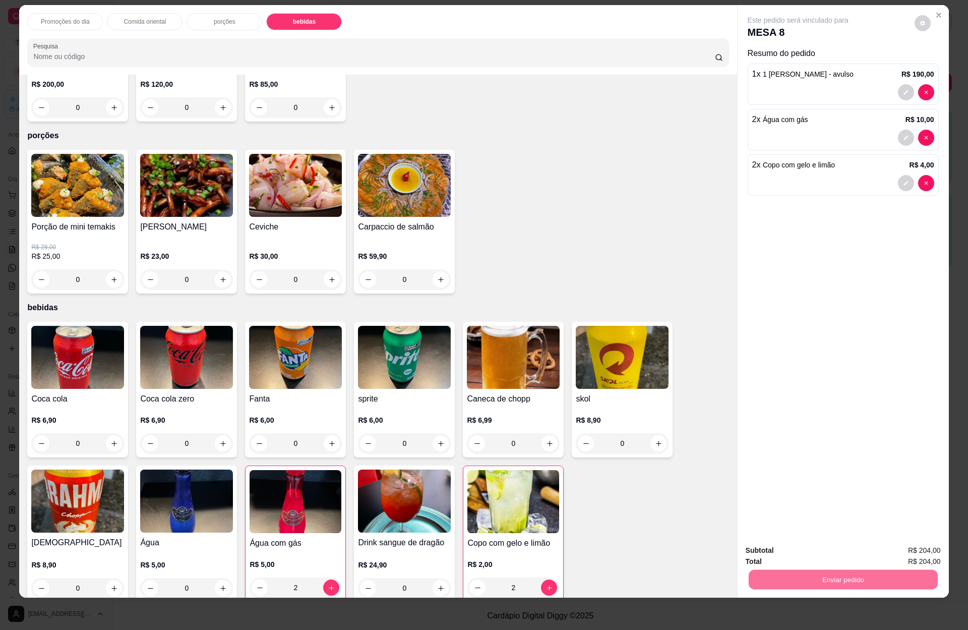
click at [895, 555] on button "Enviar pedido" at bounding box center [912, 554] width 55 height 19
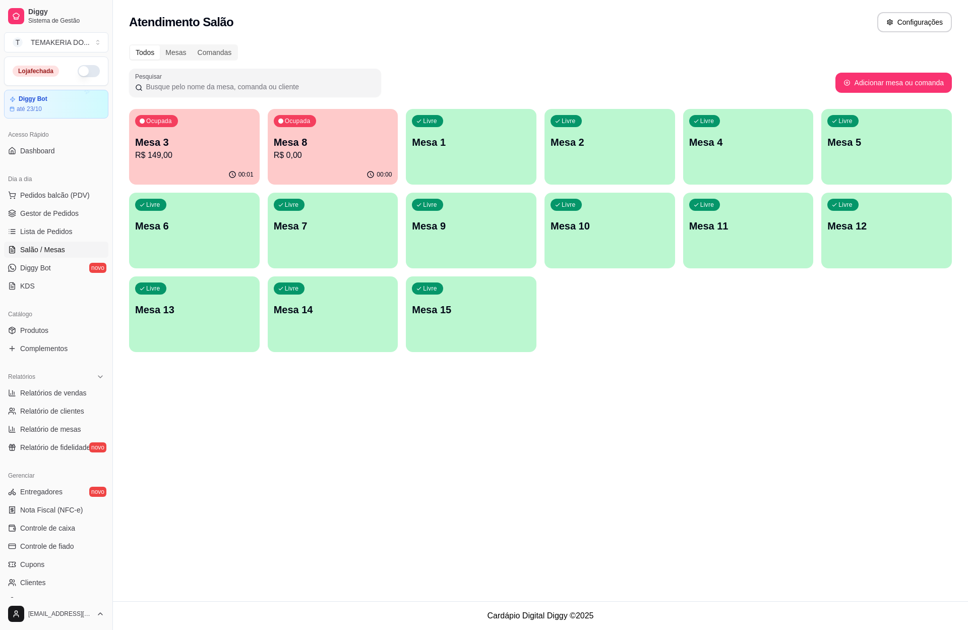
click at [834, 230] on p "Mesa 12" at bounding box center [886, 226] width 118 height 14
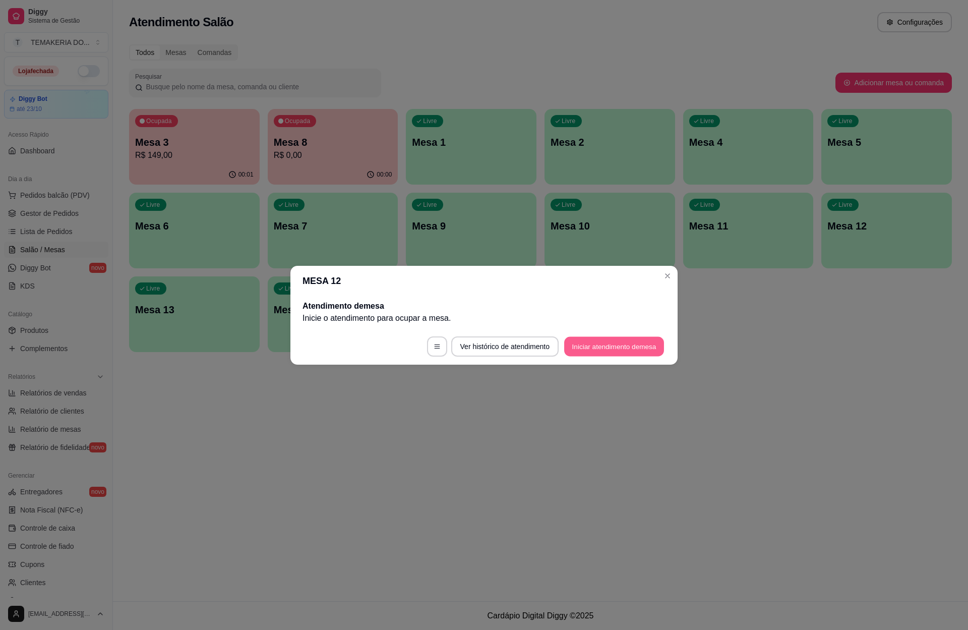
click at [579, 348] on button "Iniciar atendimento de mesa" at bounding box center [614, 346] width 100 height 20
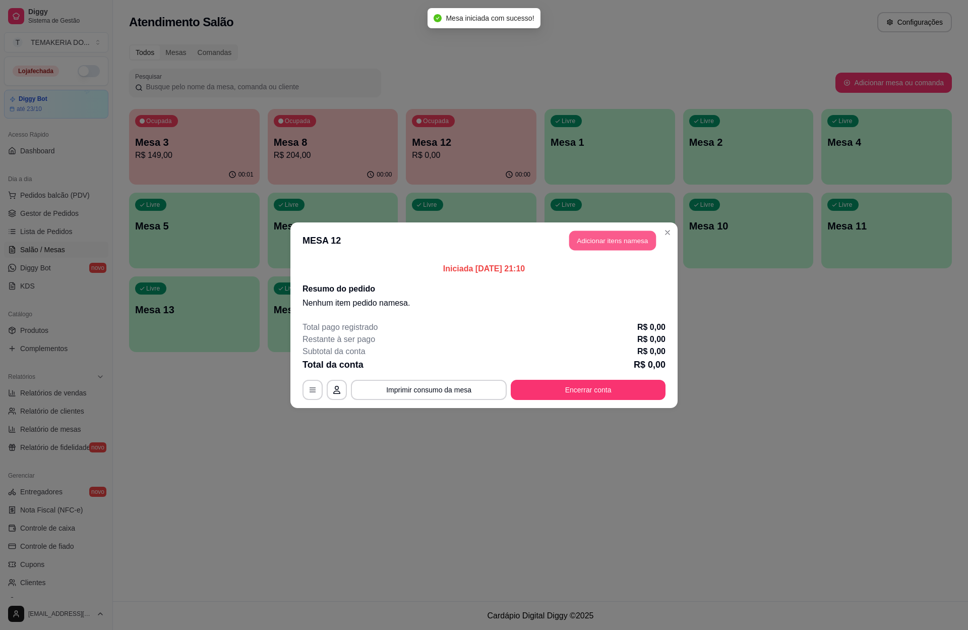
click at [579, 236] on button "Adicionar itens na mesa" at bounding box center [612, 240] width 87 height 20
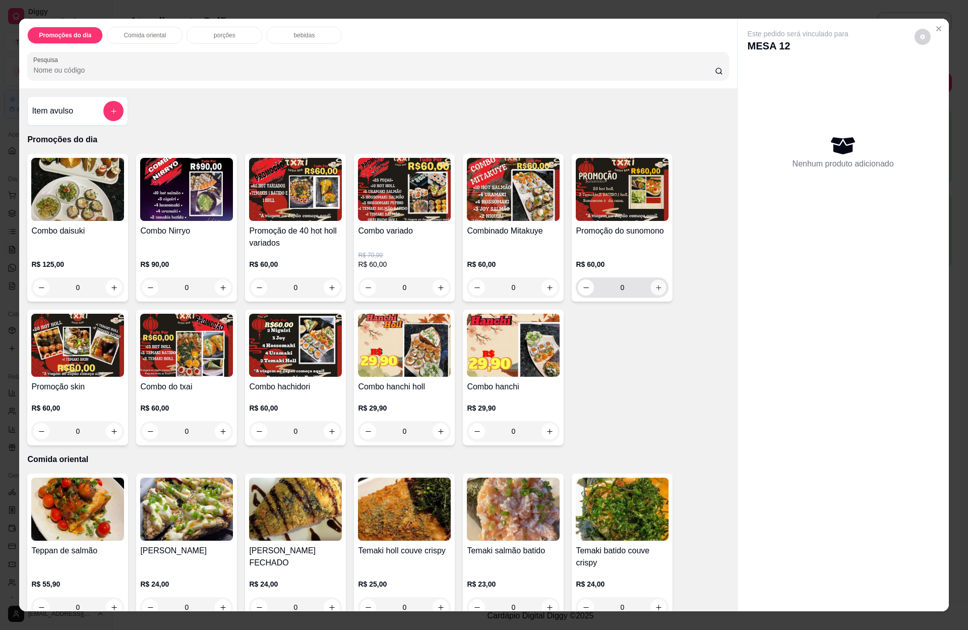
click at [655, 290] on icon "increase-product-quantity" at bounding box center [659, 288] width 8 height 8
type input "1"
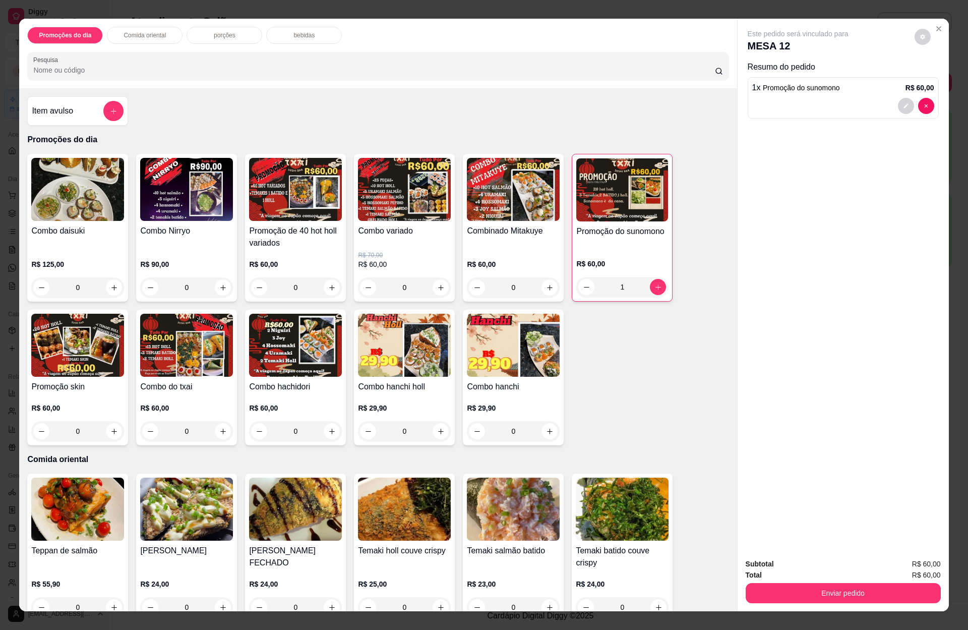
click at [296, 32] on p "bebidas" at bounding box center [303, 35] width 21 height 8
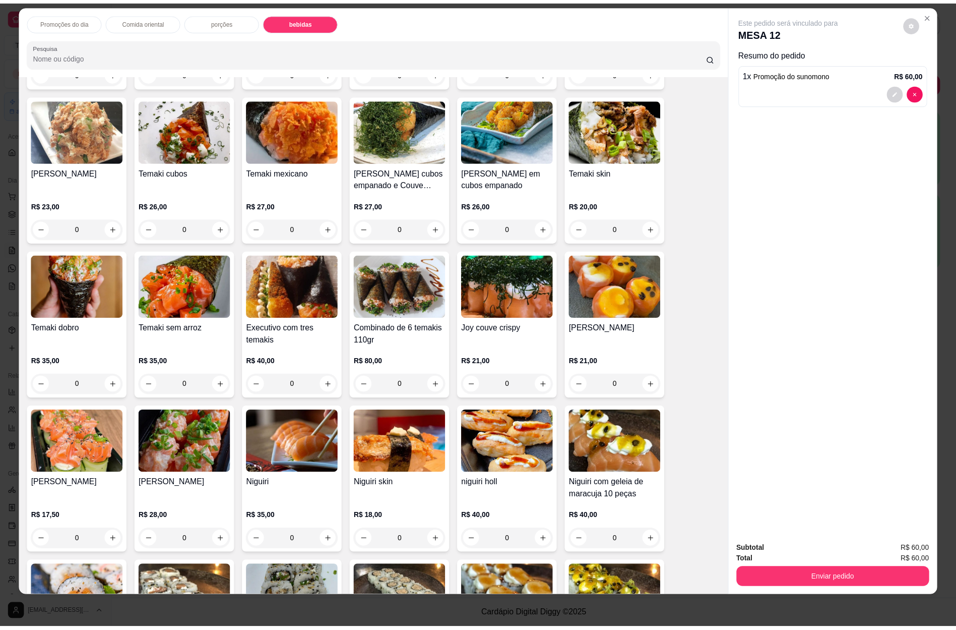
scroll to position [0, 0]
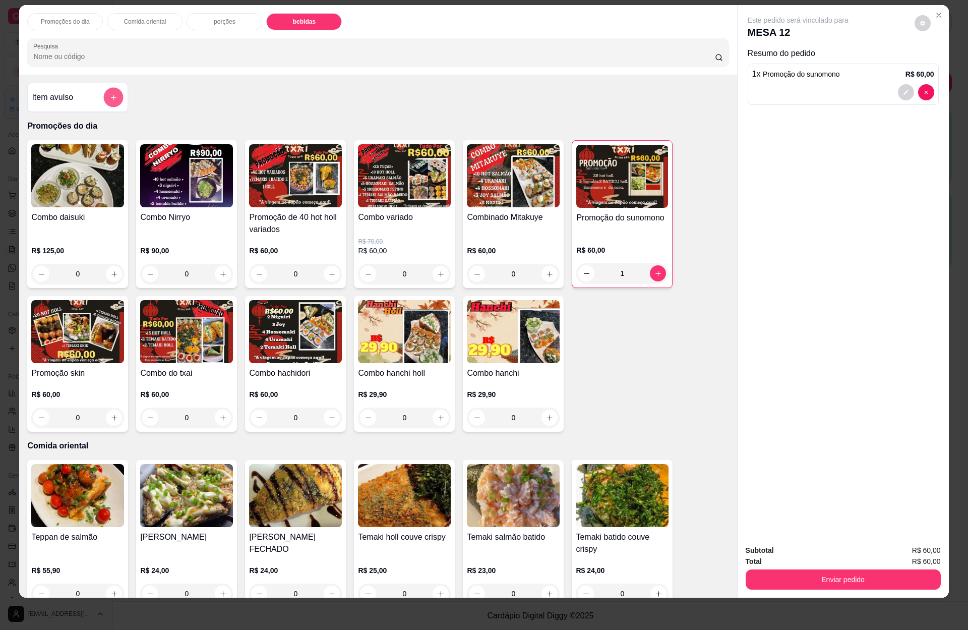
click at [110, 96] on icon "add-separate-item" at bounding box center [114, 98] width 8 height 8
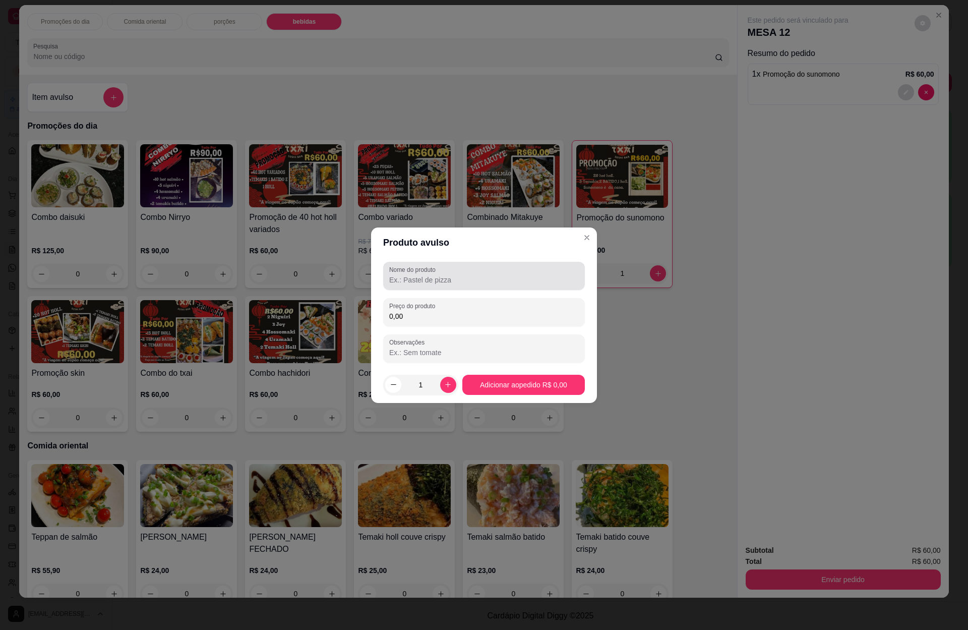
click at [420, 271] on label "Nome do produto" at bounding box center [414, 269] width 50 height 9
click at [420, 275] on input "Nome do produto" at bounding box center [484, 280] width 190 height 10
type input "2"
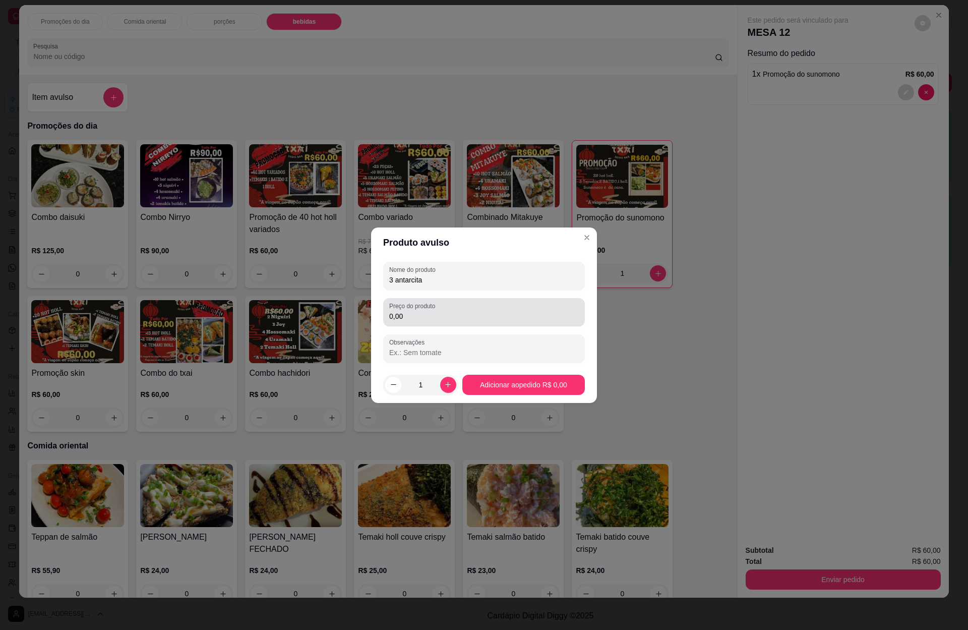
type input "3 antarcita"
click at [413, 309] on label "Preço do produto" at bounding box center [413, 305] width 49 height 9
click at [413, 311] on input "0,00" at bounding box center [484, 316] width 190 height 10
type input "26,70"
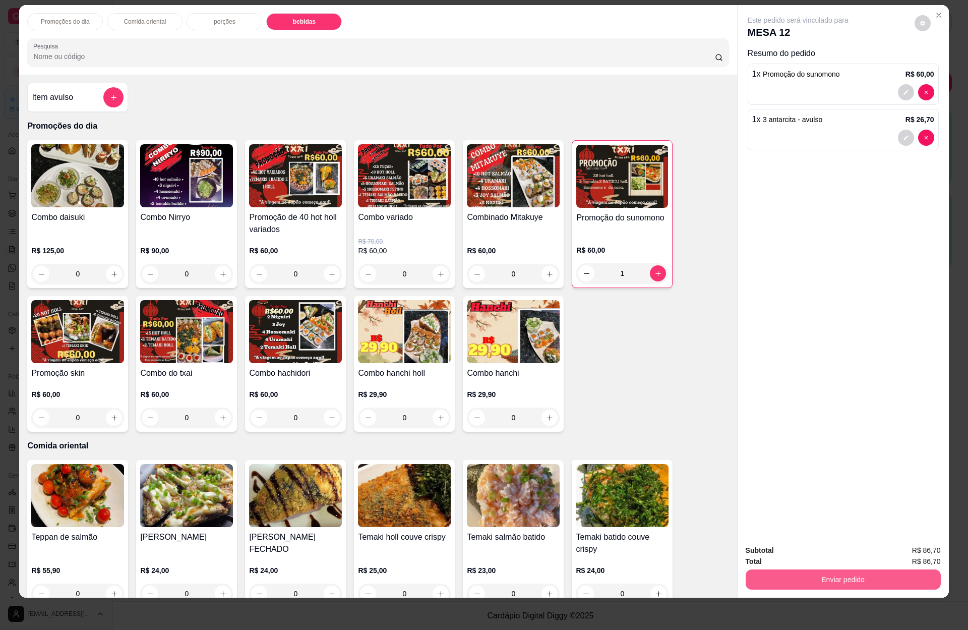
click at [878, 580] on button "Enviar pedido" at bounding box center [843, 579] width 195 height 20
click at [895, 550] on button "Enviar pedido" at bounding box center [912, 554] width 57 height 19
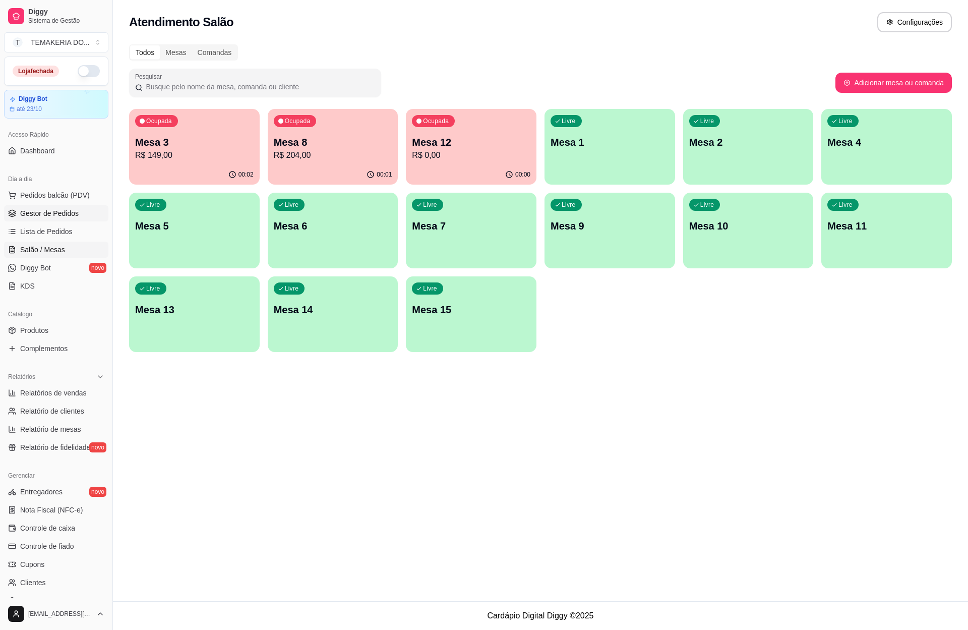
click at [45, 213] on span "Gestor de Pedidos" at bounding box center [49, 213] width 58 height 10
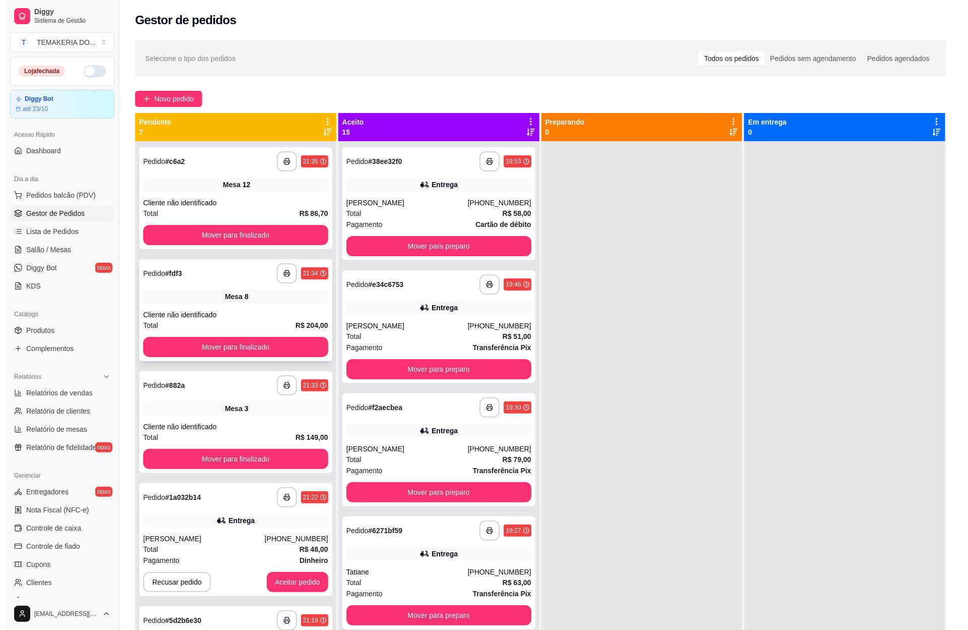
scroll to position [151, 0]
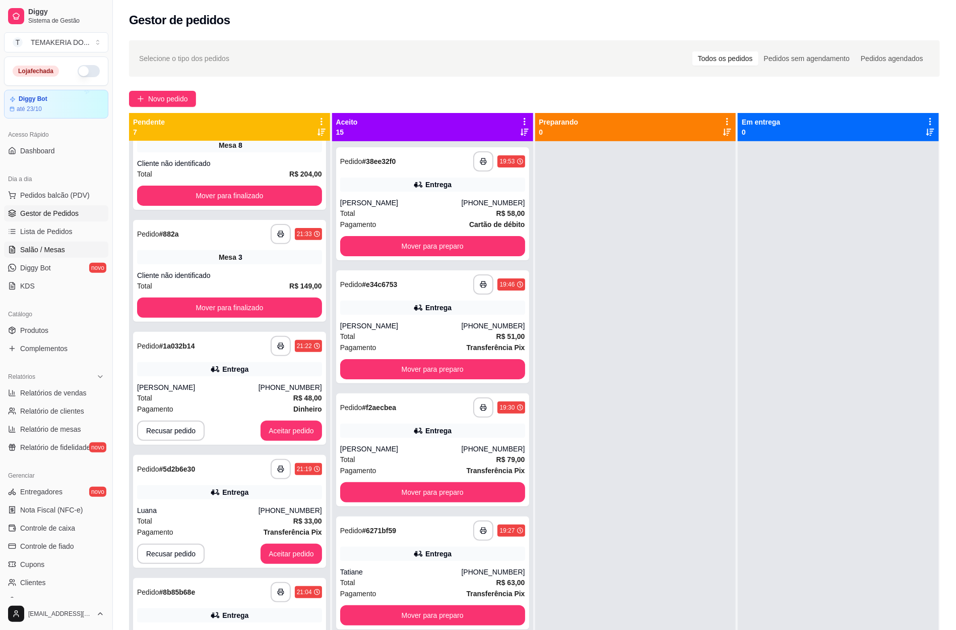
click at [64, 247] on link "Salão / Mesas" at bounding box center [56, 249] width 104 height 16
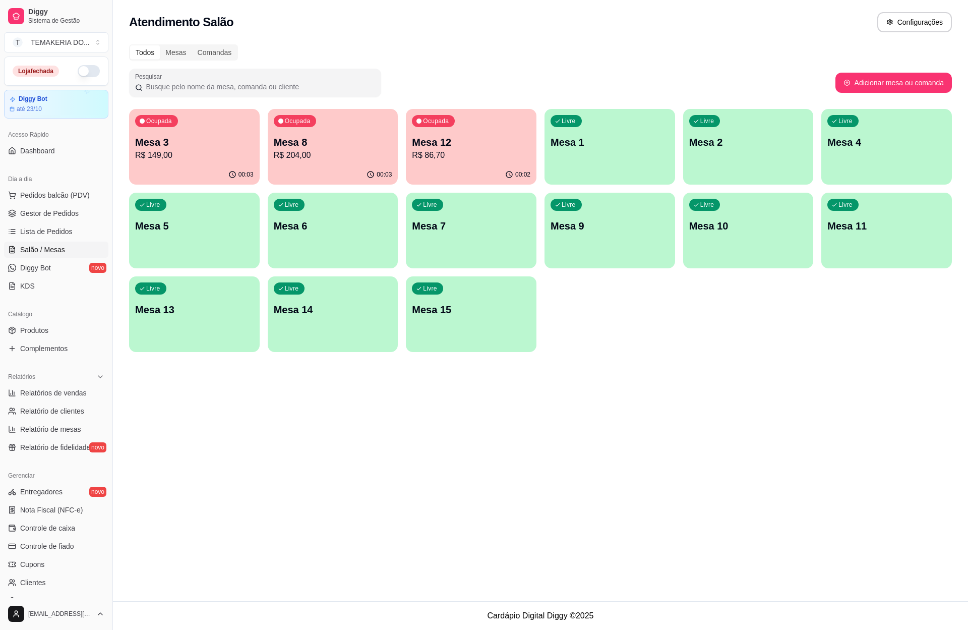
click at [469, 159] on p "R$ 86,70" at bounding box center [471, 155] width 118 height 12
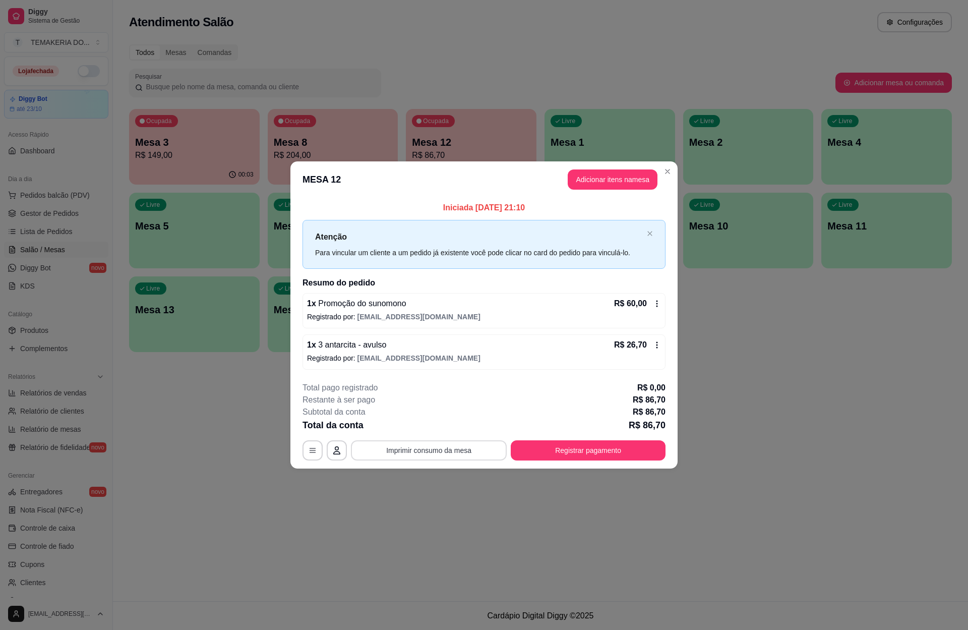
click at [426, 442] on button "Imprimir consumo da mesa" at bounding box center [429, 450] width 156 height 20
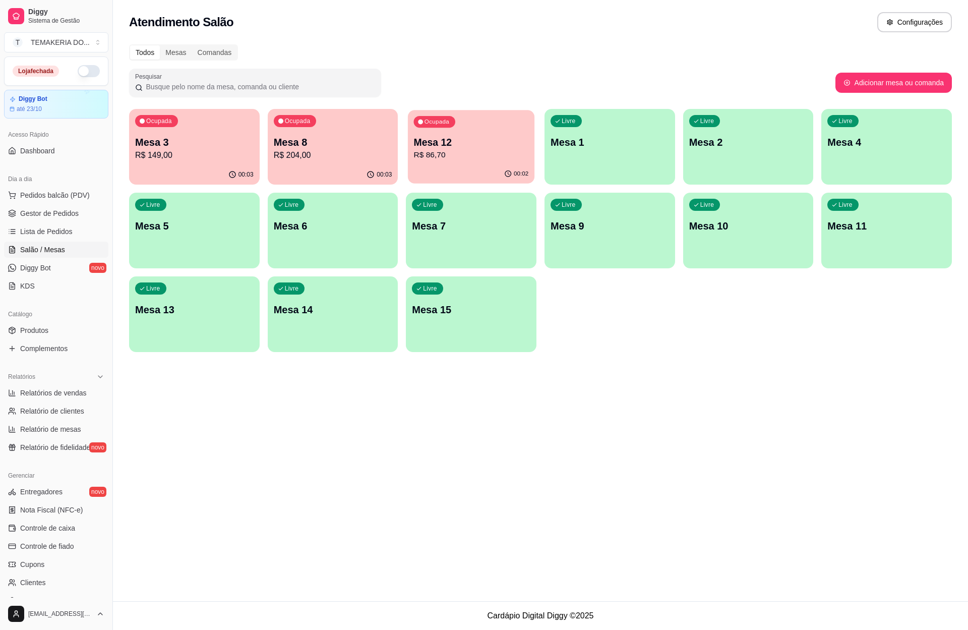
click at [442, 154] on p "R$ 86,70" at bounding box center [471, 155] width 115 height 12
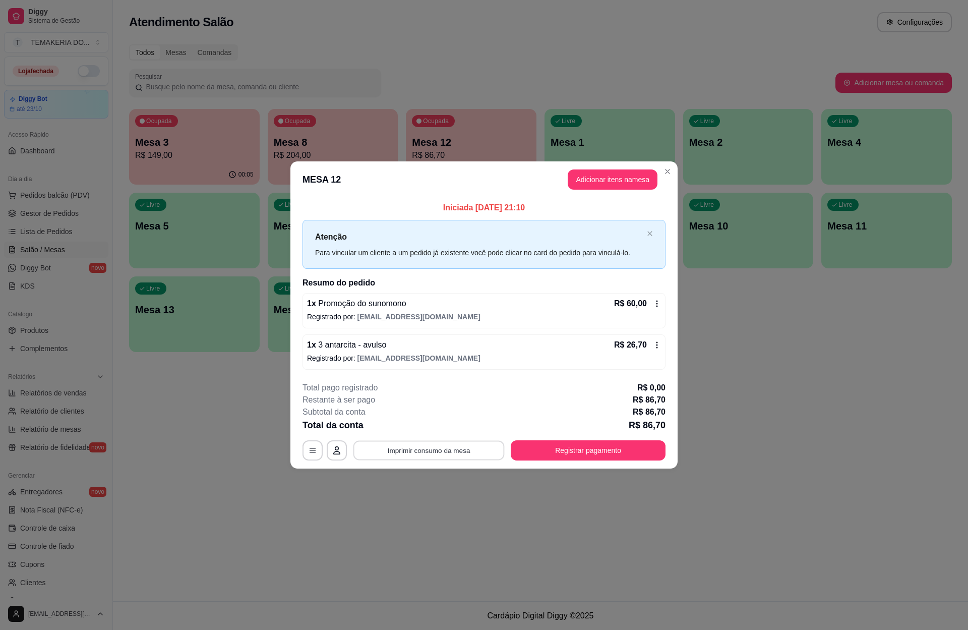
click at [421, 443] on button "Imprimir consumo da mesa" at bounding box center [428, 451] width 151 height 20
click at [605, 437] on div "**********" at bounding box center [483, 421] width 363 height 79
click at [602, 448] on button "Registrar pagamento" at bounding box center [588, 450] width 155 height 20
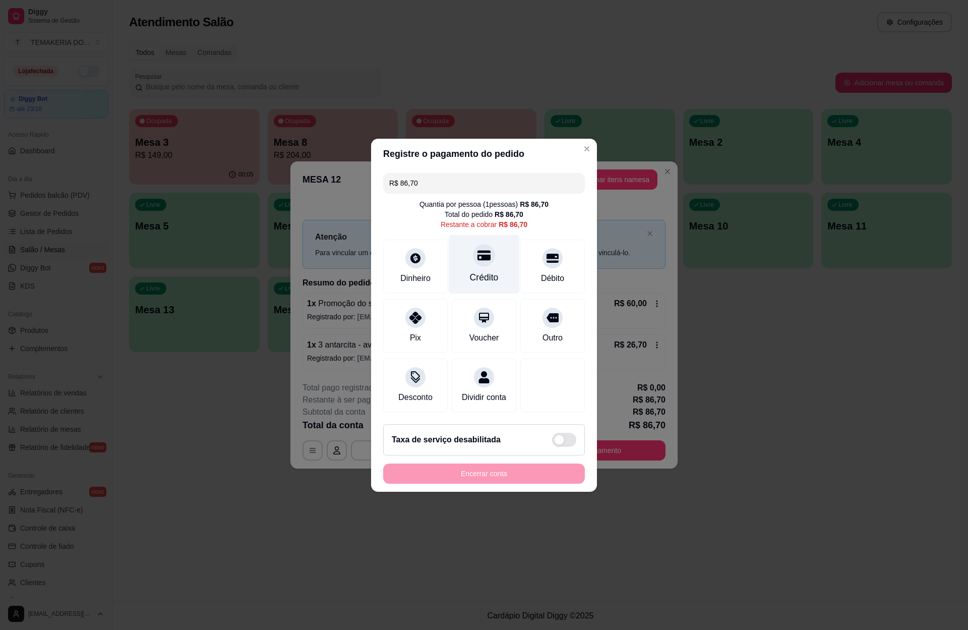
click at [476, 258] on div at bounding box center [484, 255] width 22 height 22
type input "R$ 0,00"
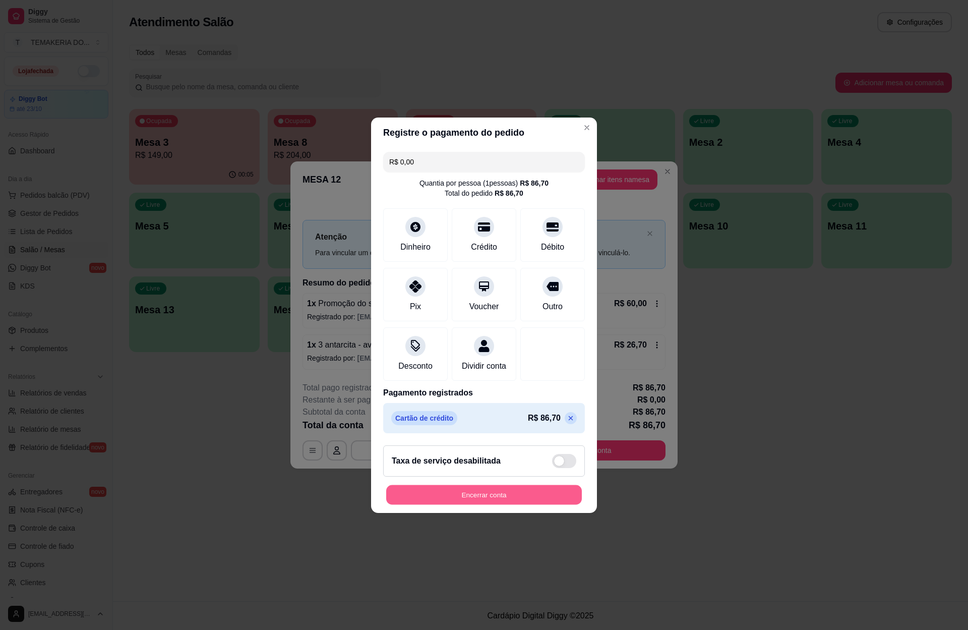
click at [522, 495] on button "Encerrar conta" at bounding box center [484, 494] width 196 height 20
click at [517, 498] on div "Encerrar conta" at bounding box center [484, 494] width 202 height 20
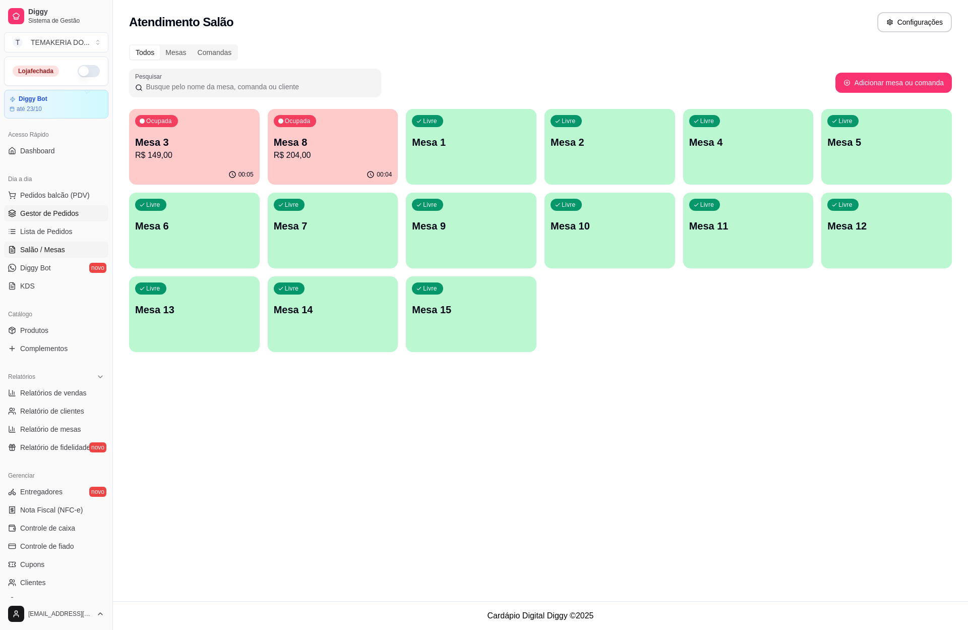
click at [50, 215] on span "Gestor de Pedidos" at bounding box center [49, 213] width 58 height 10
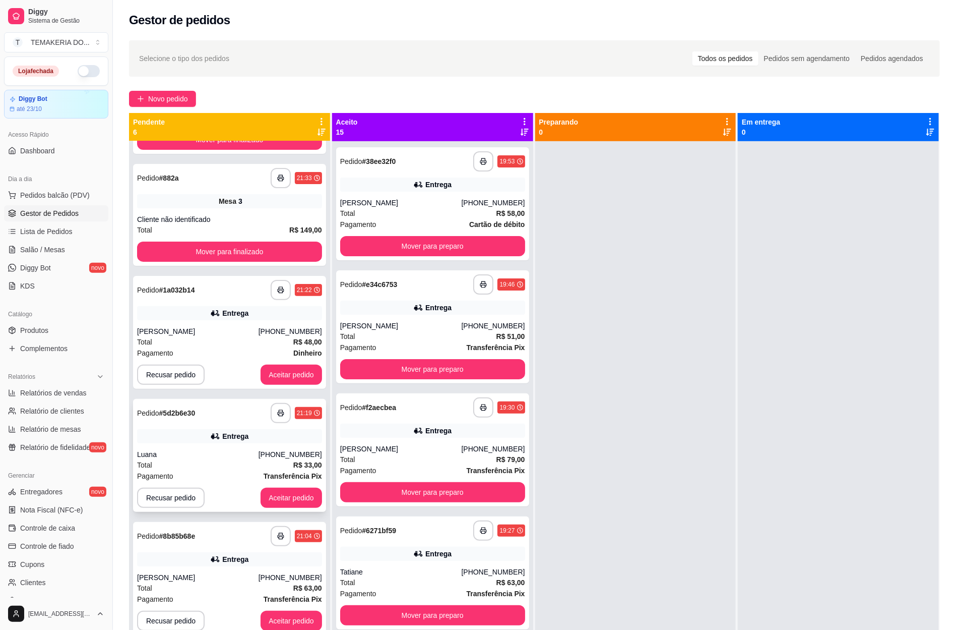
scroll to position [28, 0]
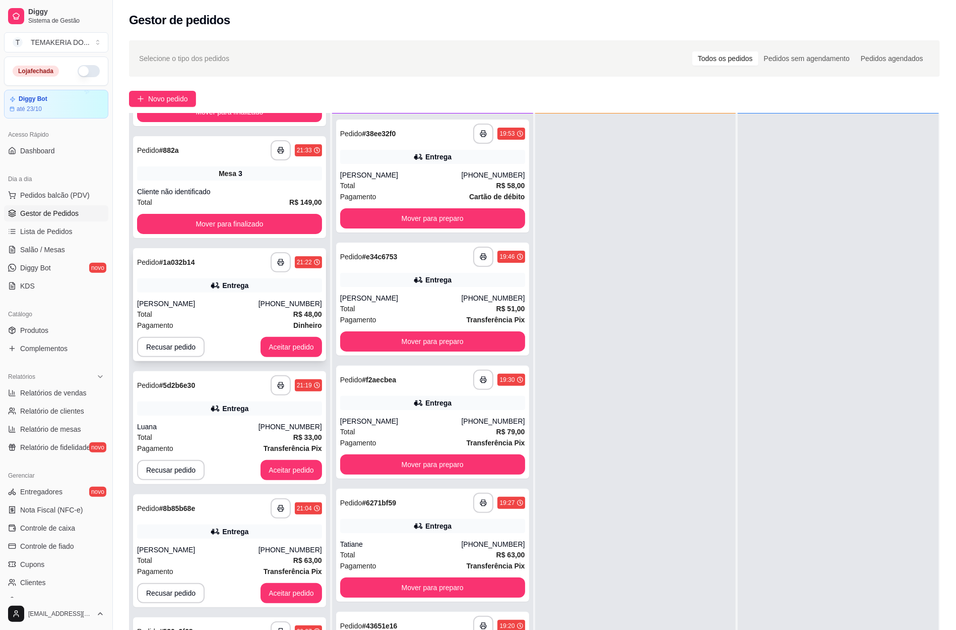
click at [221, 296] on div "**********" at bounding box center [229, 304] width 193 height 113
click at [168, 347] on button "Recusar pedido" at bounding box center [171, 347] width 68 height 20
click at [191, 327] on button "Sim" at bounding box center [197, 321] width 40 height 20
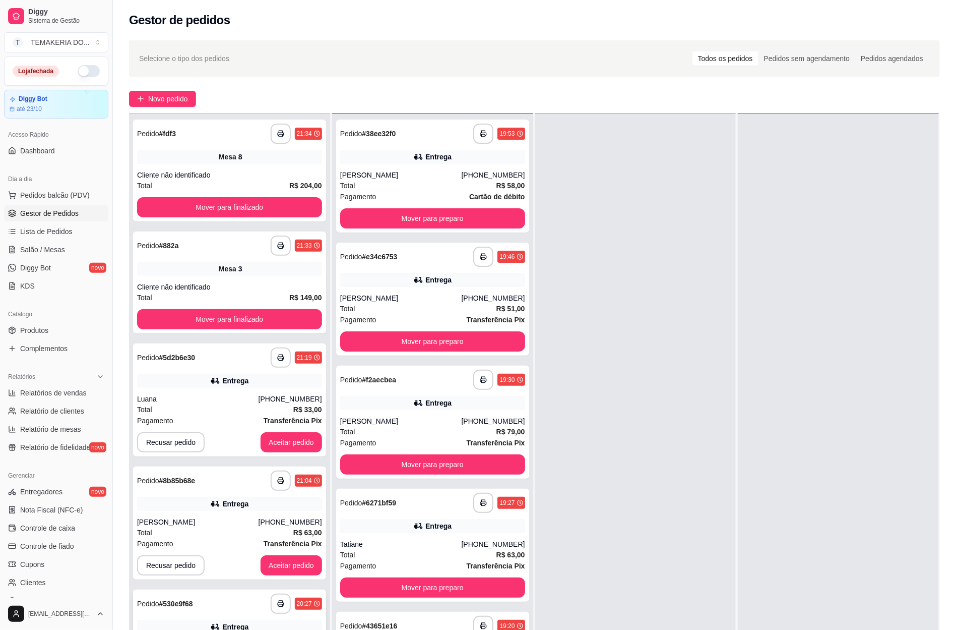
scroll to position [151, 0]
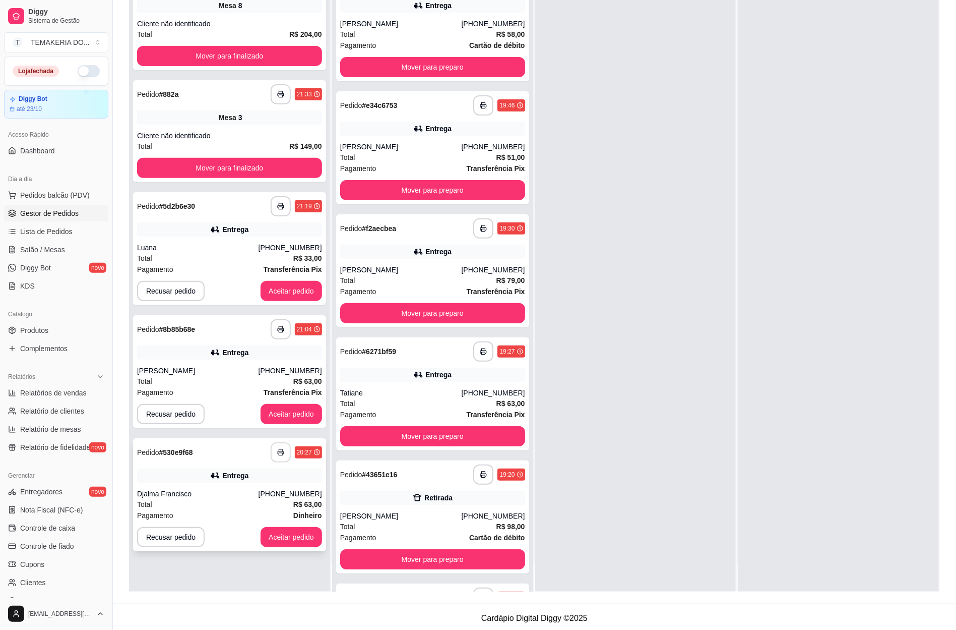
click at [273, 450] on button "button" at bounding box center [281, 452] width 20 height 20
click at [279, 330] on rect "button" at bounding box center [281, 331] width 4 height 3
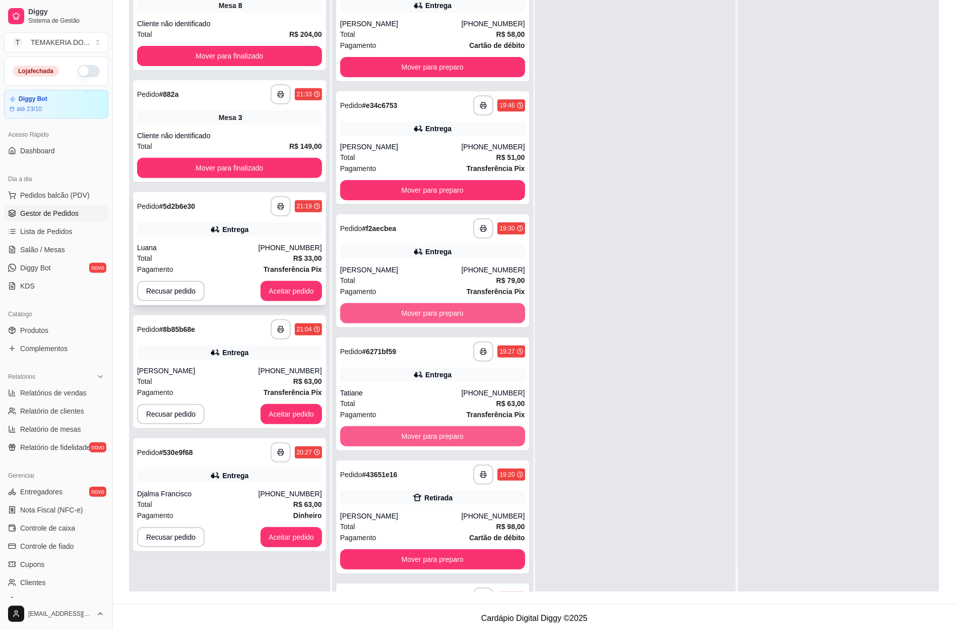
click at [280, 203] on icon "button" at bounding box center [280, 206] width 7 height 7
click at [268, 282] on button "Aceitar pedido" at bounding box center [292, 291] width 62 height 20
click at [277, 287] on button "Aceitar pedido" at bounding box center [292, 291] width 62 height 20
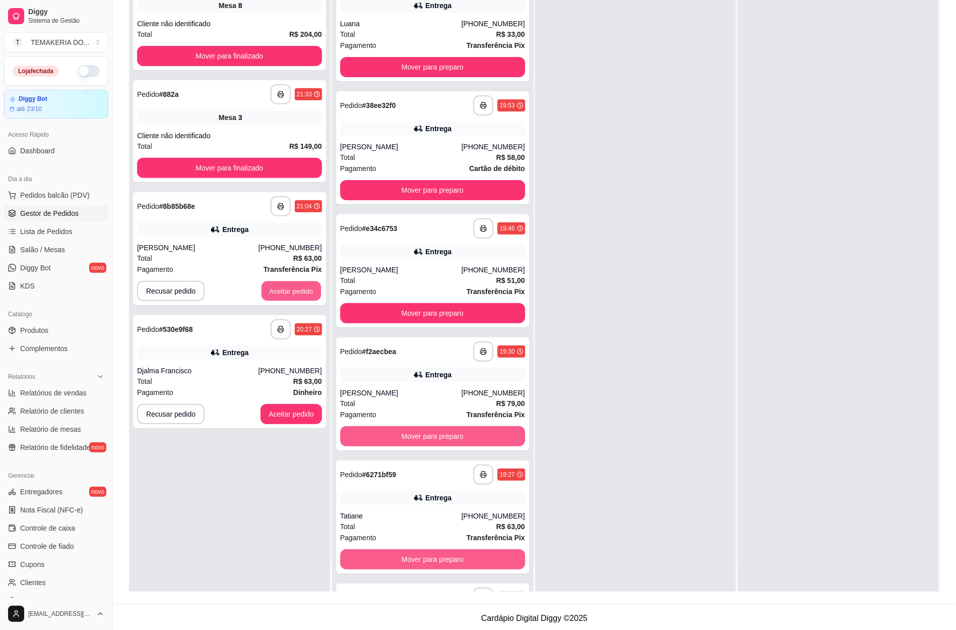
click at [277, 287] on button "Aceitar pedido" at bounding box center [291, 291] width 59 height 20
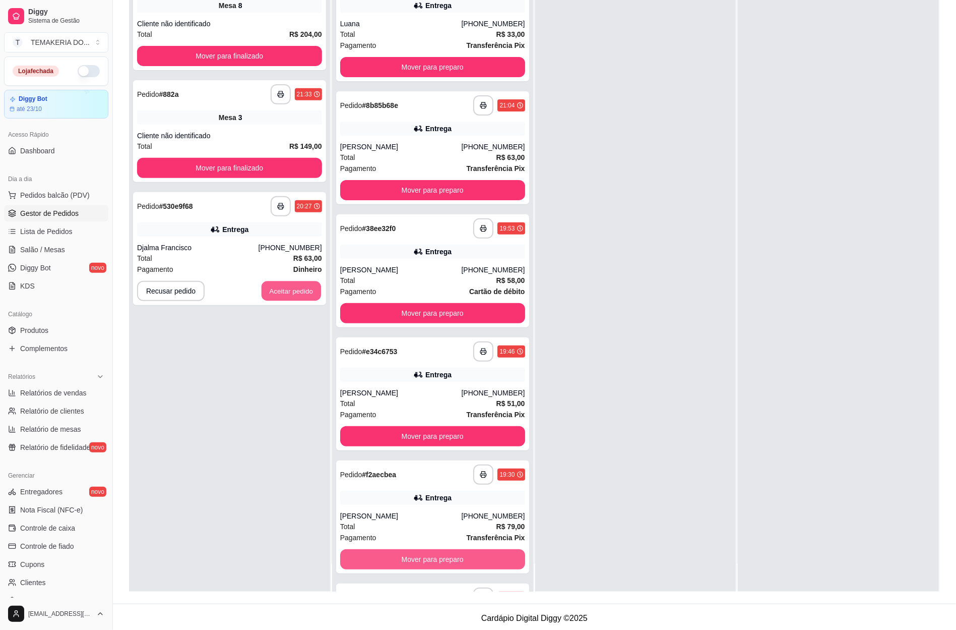
click at [277, 287] on button "Aceitar pedido" at bounding box center [291, 291] width 59 height 20
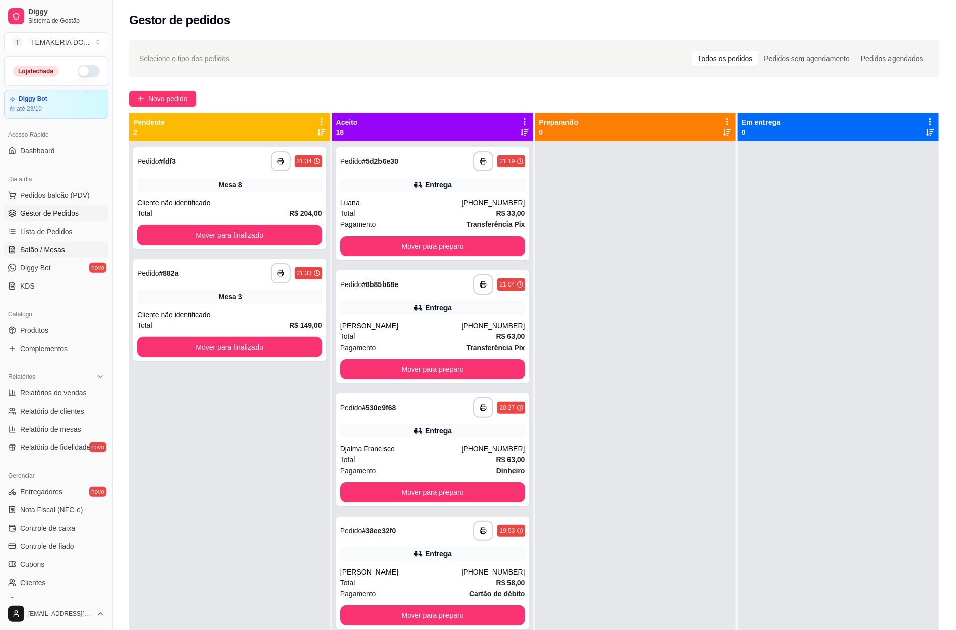
click at [26, 251] on span "Salão / Mesas" at bounding box center [42, 250] width 45 height 10
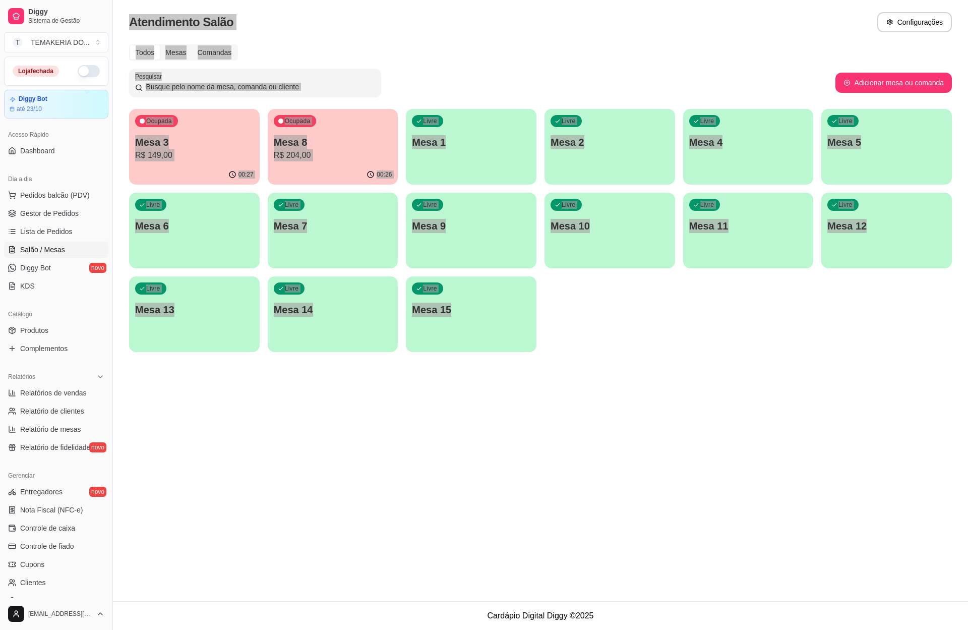
drag, startPoint x: 209, startPoint y: 384, endPoint x: 207, endPoint y: 337, distance: 46.9
click at [209, 385] on div "Atendimento Salão Configurações Todos Mesas Comandas Pesquisar Adicionar mesa o…" at bounding box center [540, 300] width 855 height 601
click at [228, 354] on div "Todos Mesas Comandas Pesquisar Adicionar mesa ou comanda Ocupada Mesa 3 R$ 149,…" at bounding box center [540, 201] width 855 height 326
click at [203, 161] on div "Ocupada Mesa 3 R$ 149,00" at bounding box center [194, 137] width 127 height 54
click at [189, 171] on div "00:27" at bounding box center [194, 175] width 131 height 20
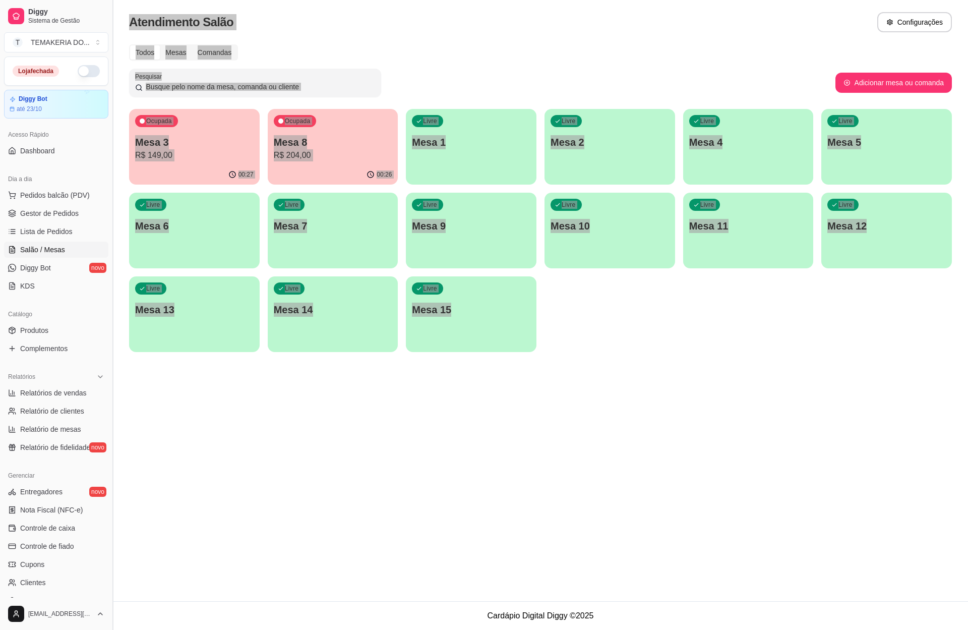
click at [109, 82] on button "Toggle Sidebar" at bounding box center [112, 315] width 8 height 630
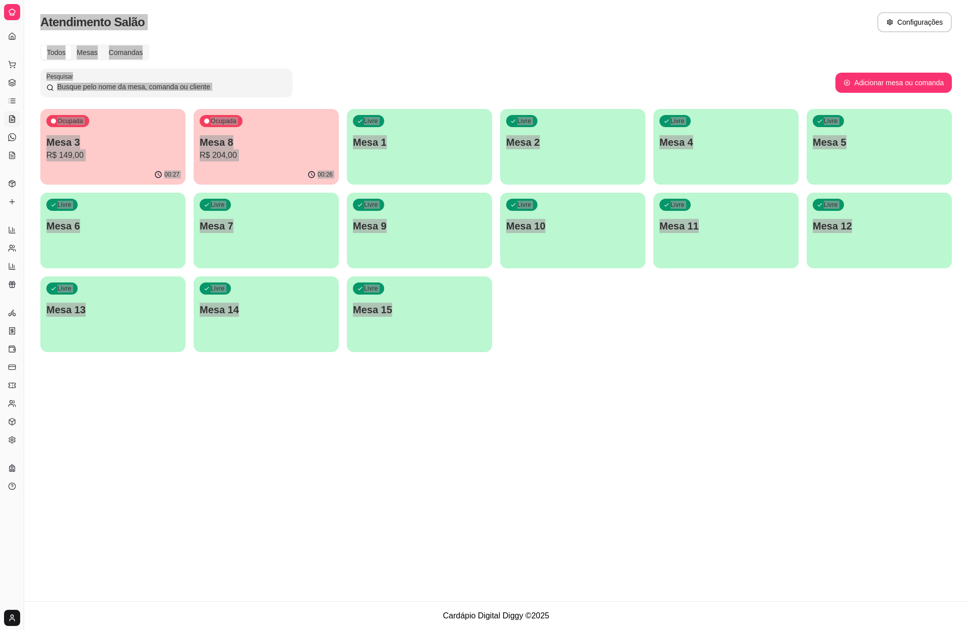
click at [289, 44] on div "Todos Mesas Comandas" at bounding box center [496, 52] width 912 height 16
click at [290, 44] on div "Todos Mesas Comandas" at bounding box center [496, 52] width 912 height 16
click at [351, 59] on div "Todos Mesas Comandas" at bounding box center [496, 52] width 912 height 16
click at [131, 176] on div "00:27" at bounding box center [112, 173] width 141 height 19
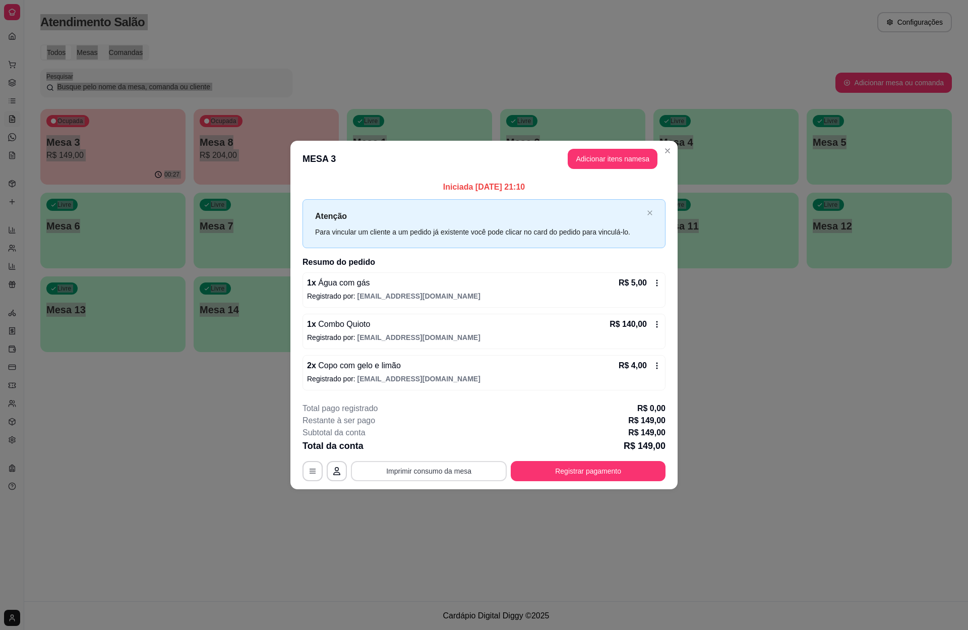
click at [464, 467] on button "Imprimir consumo da mesa" at bounding box center [429, 471] width 156 height 20
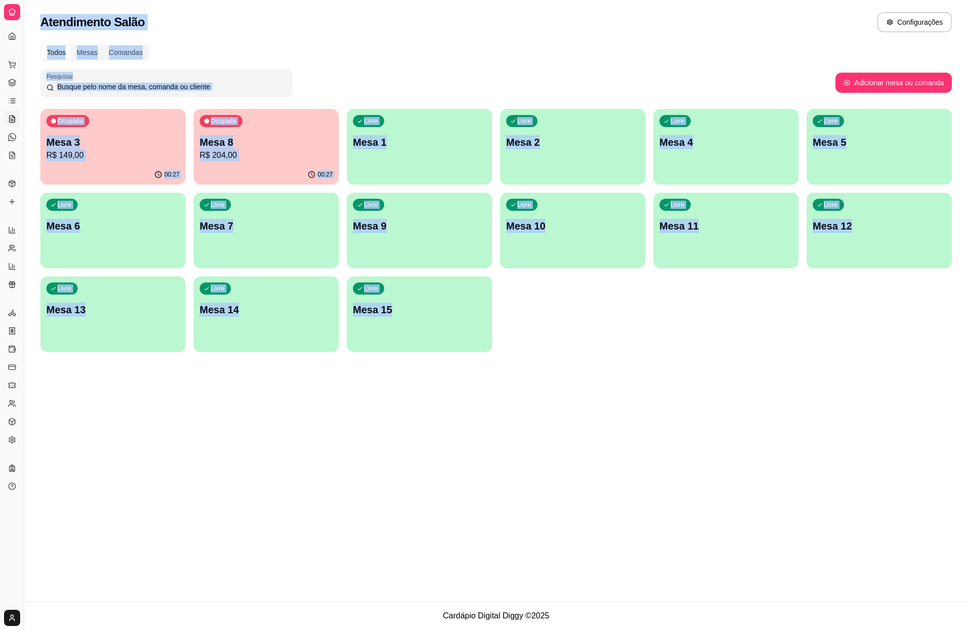
click at [12, 14] on icon at bounding box center [12, 14] width 4 height 0
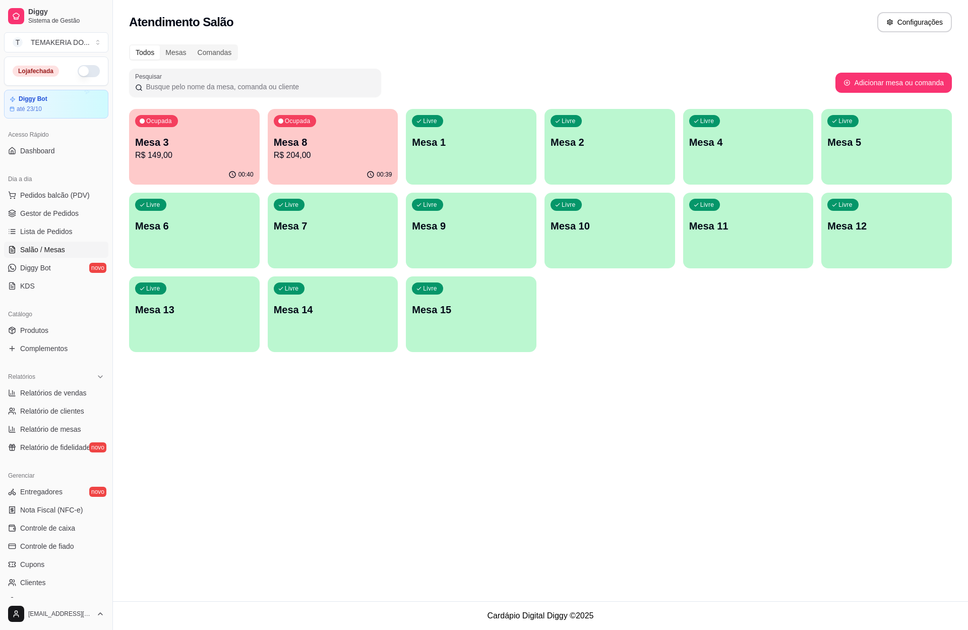
click at [292, 159] on p "R$ 204,00" at bounding box center [333, 155] width 118 height 12
click at [163, 138] on p "Mesa 3" at bounding box center [194, 142] width 118 height 14
click at [219, 153] on p "R$ 149,00" at bounding box center [194, 155] width 118 height 12
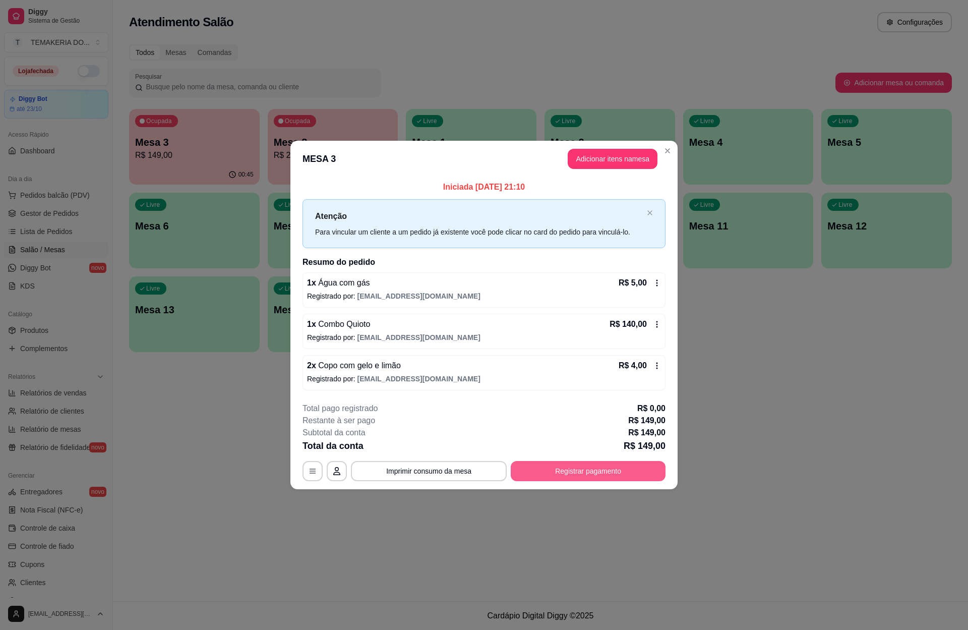
click at [571, 472] on button "Registrar pagamento" at bounding box center [588, 471] width 155 height 20
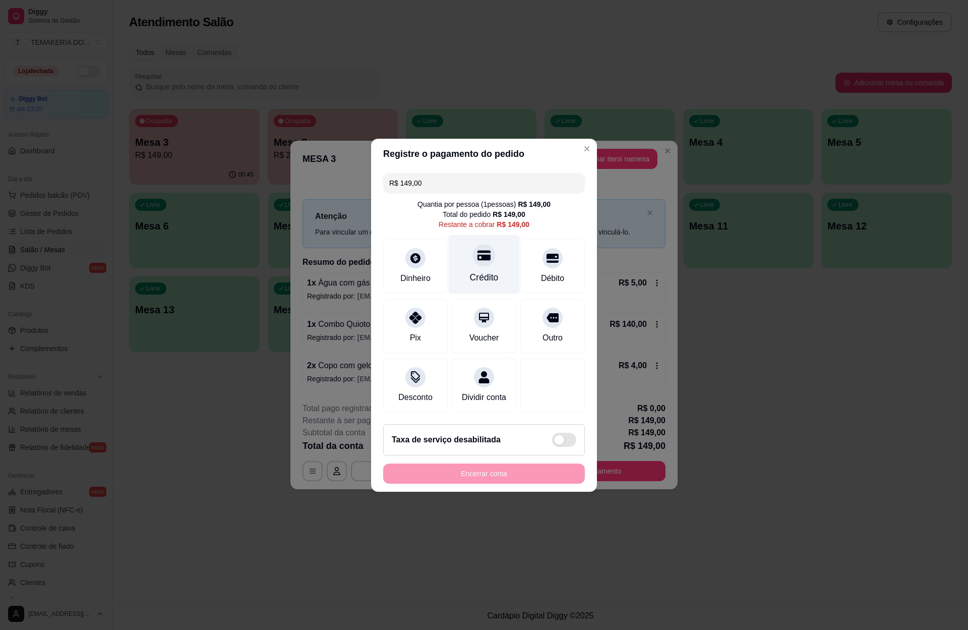
click at [484, 250] on div at bounding box center [484, 255] width 22 height 22
type input "R$ 0,00"
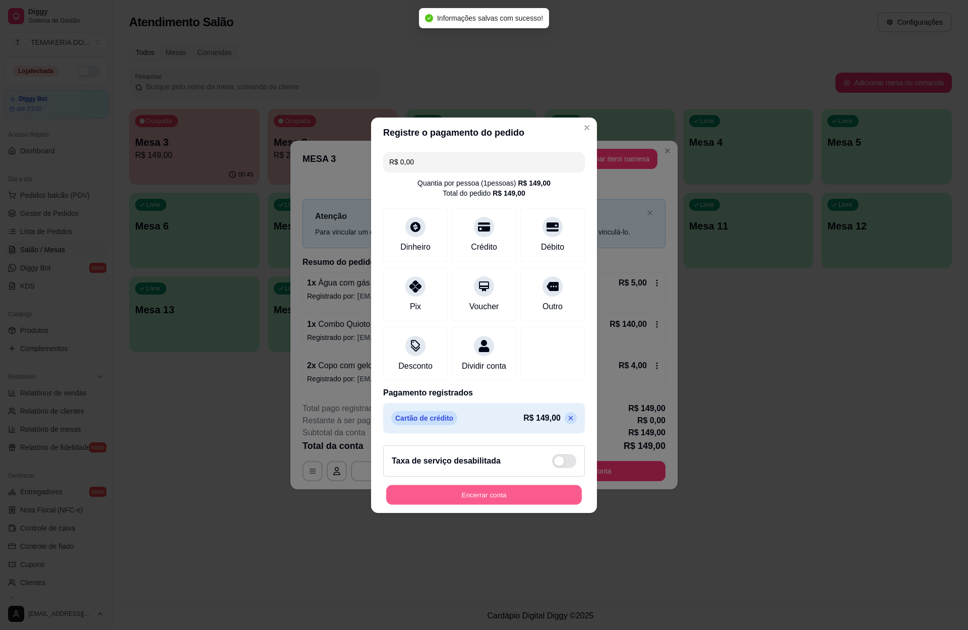
click at [469, 499] on button "Encerrar conta" at bounding box center [484, 494] width 196 height 20
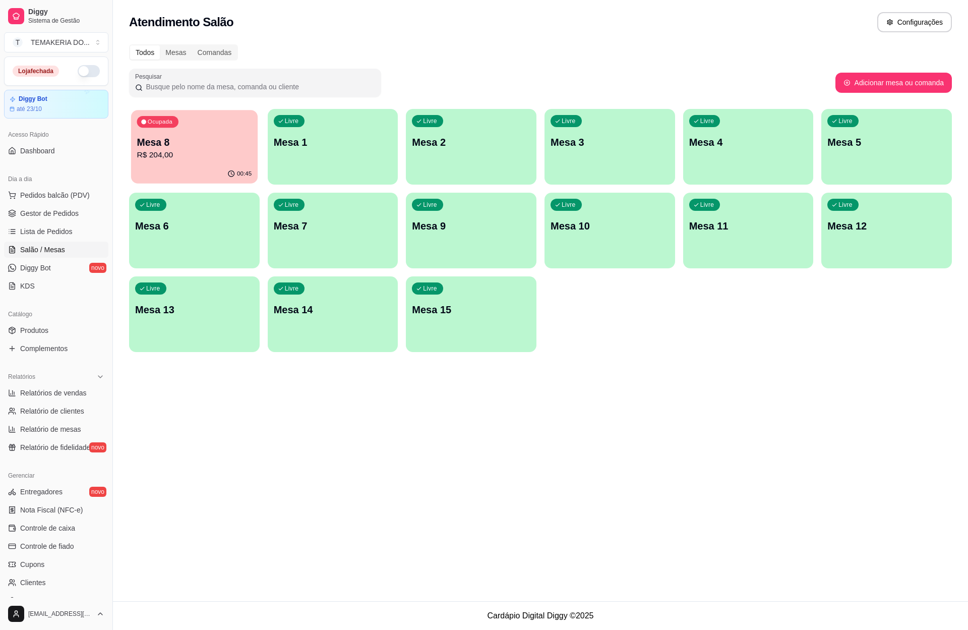
click at [201, 141] on p "Mesa 8" at bounding box center [194, 143] width 115 height 14
click at [841, 150] on div "Livre Mesa 5" at bounding box center [886, 141] width 131 height 64
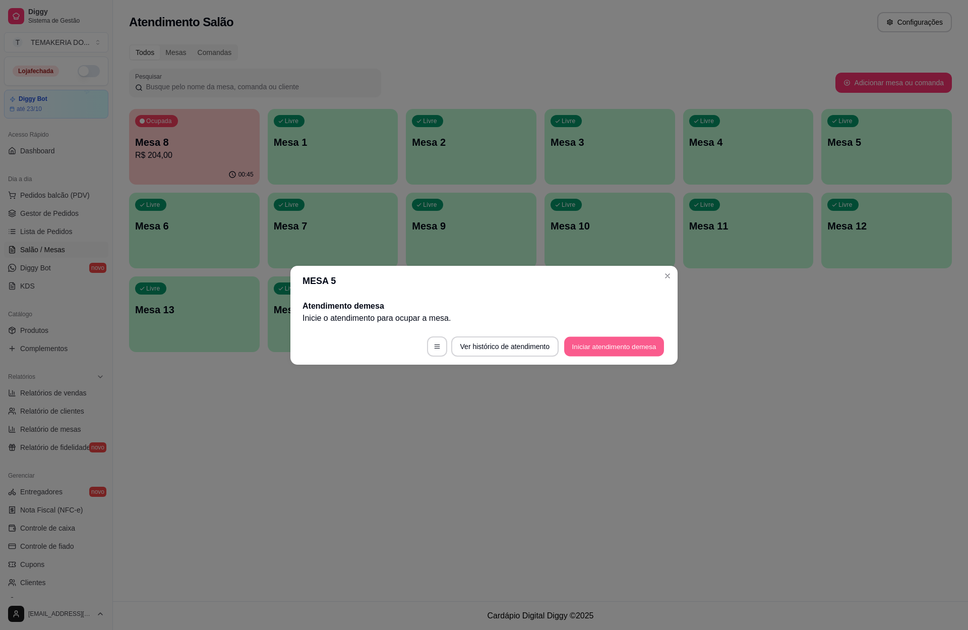
click at [593, 347] on button "Iniciar atendimento de mesa" at bounding box center [614, 346] width 100 height 20
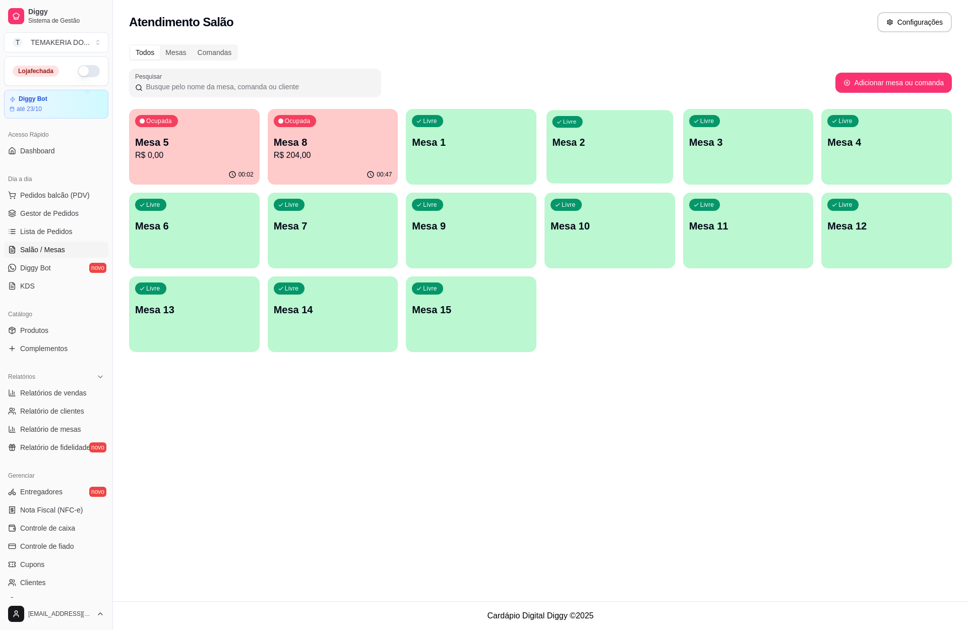
click at [596, 156] on div "Livre Mesa 2" at bounding box center [610, 141] width 127 height 62
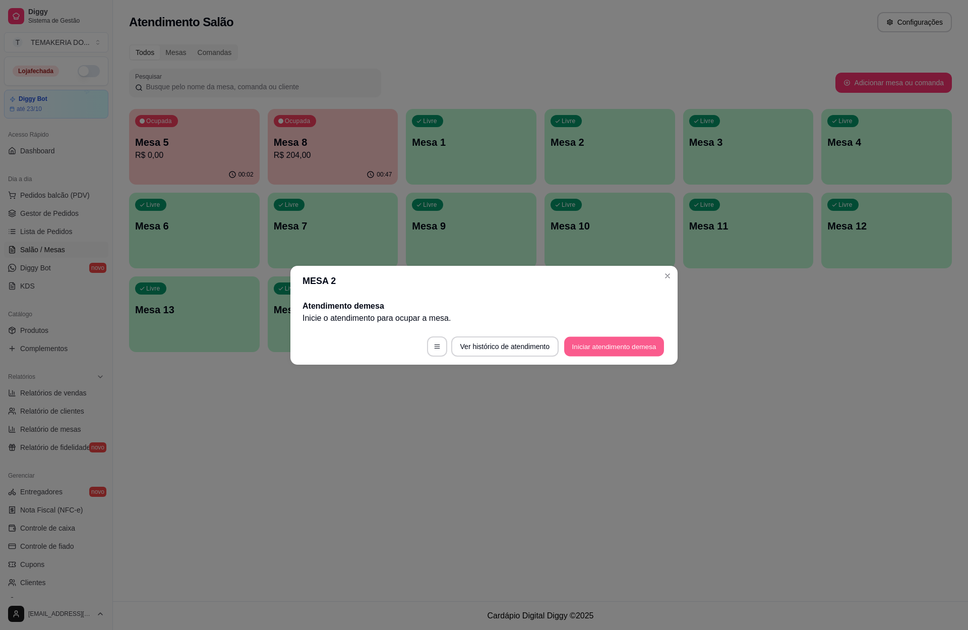
click at [570, 346] on button "Iniciar atendimento de mesa" at bounding box center [614, 346] width 100 height 20
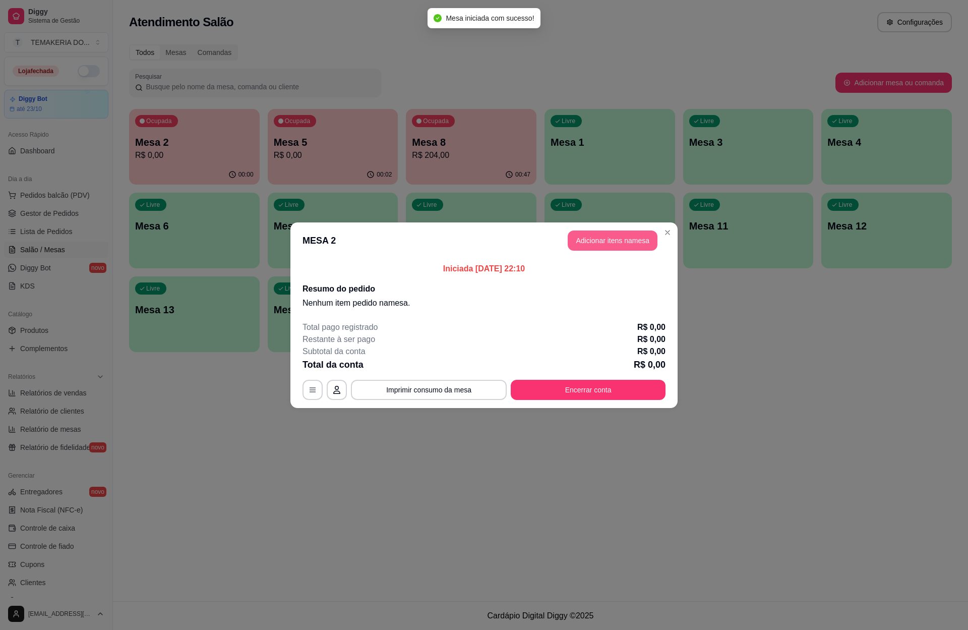
click at [609, 244] on button "Adicionar itens na mesa" at bounding box center [613, 240] width 90 height 20
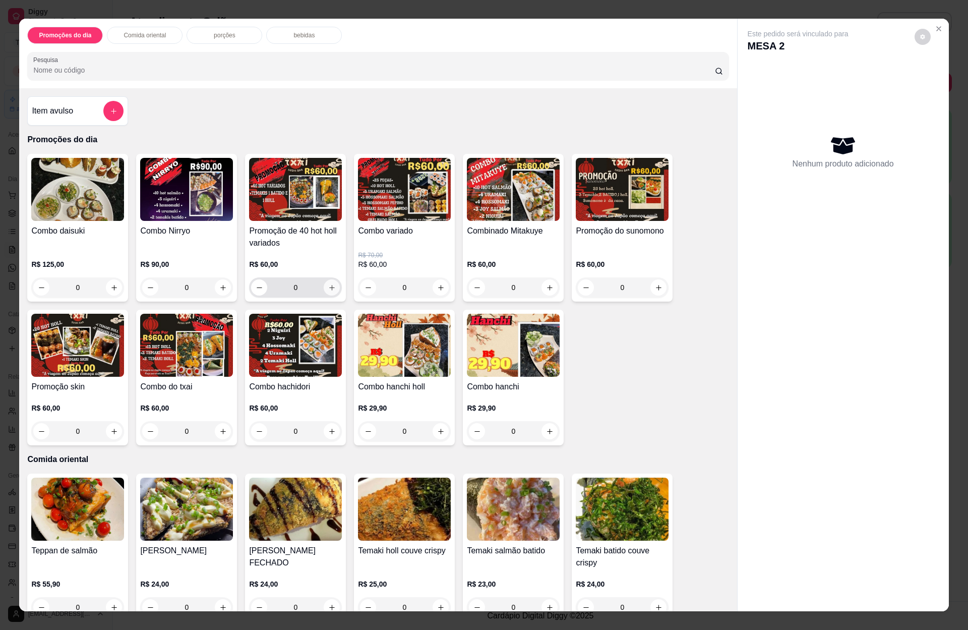
click at [330, 286] on icon "increase-product-quantity" at bounding box center [332, 288] width 8 height 8
type input "1"
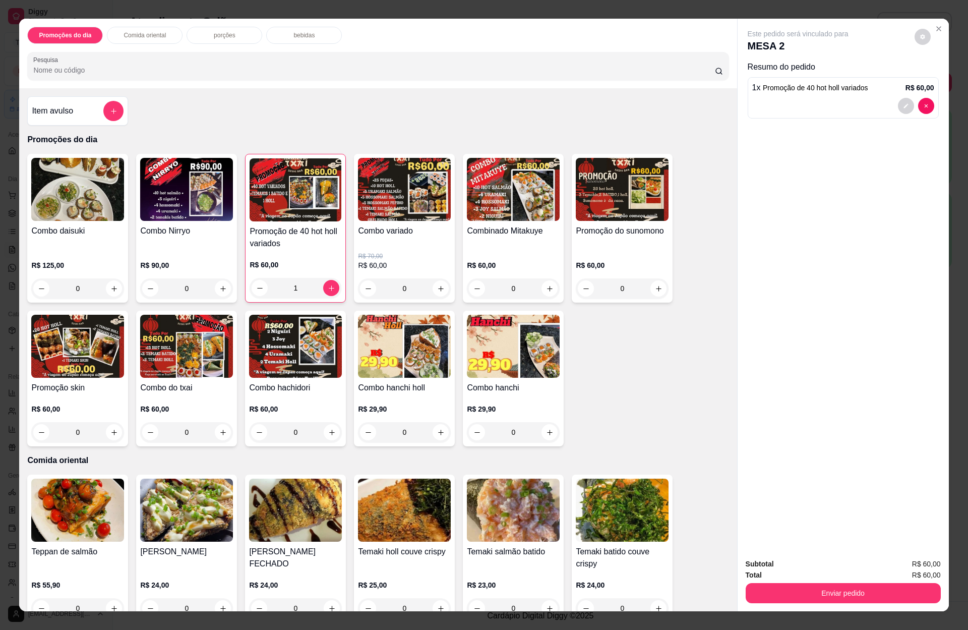
click at [293, 34] on p "bebidas" at bounding box center [303, 35] width 21 height 8
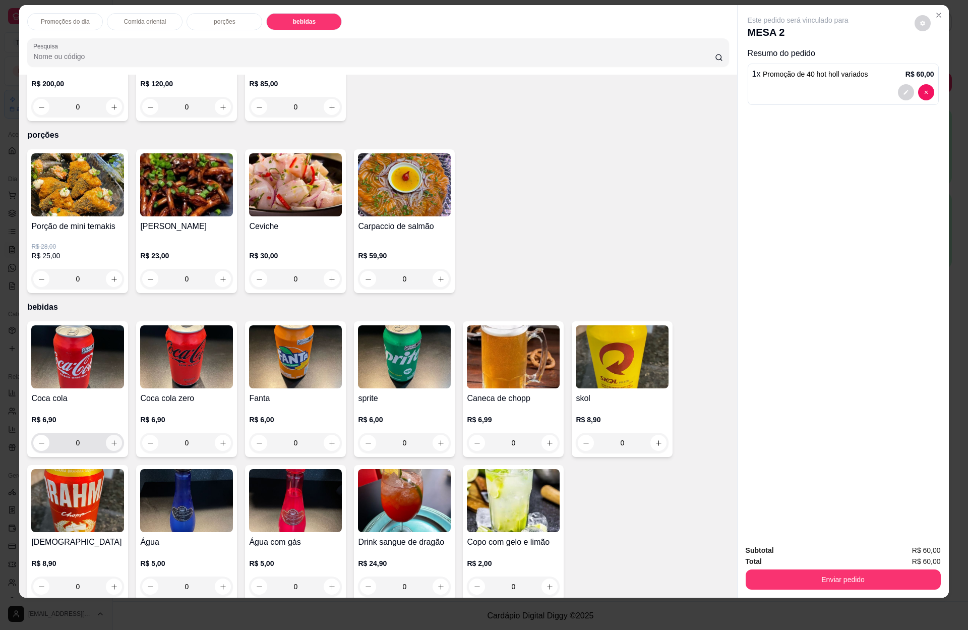
click at [110, 439] on icon "increase-product-quantity" at bounding box center [114, 443] width 8 height 8
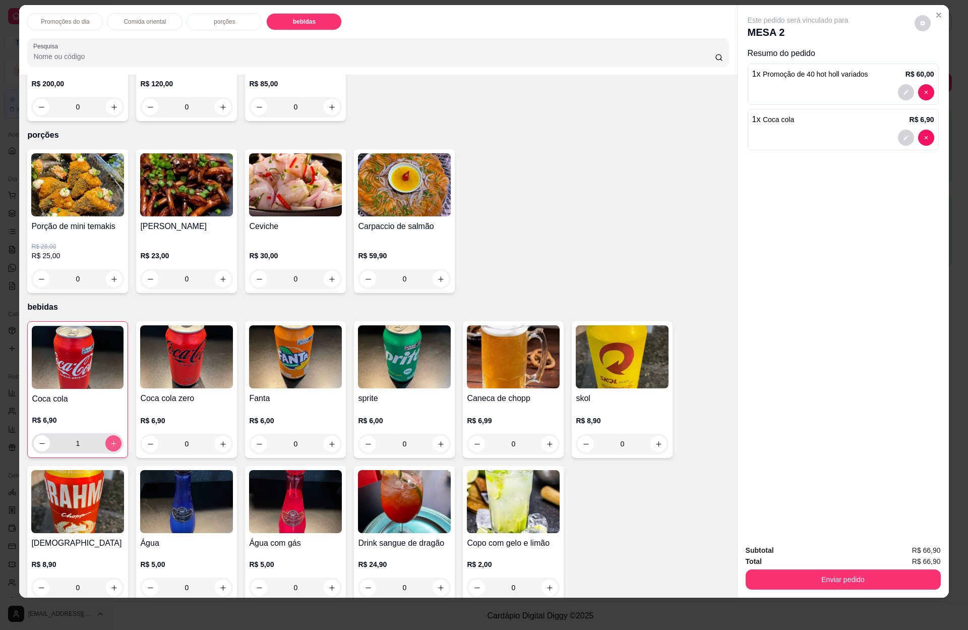
click at [110, 440] on icon "increase-product-quantity" at bounding box center [114, 444] width 8 height 8
type input "2"
click at [807, 589] on button "Enviar pedido" at bounding box center [843, 579] width 195 height 20
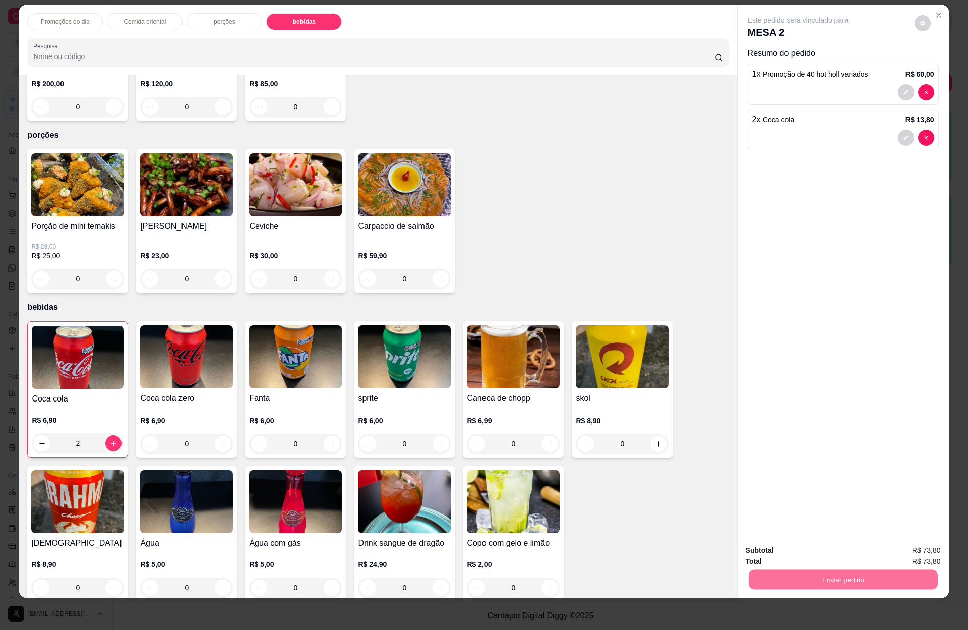
click at [906, 550] on button "Enviar pedido" at bounding box center [912, 554] width 57 height 19
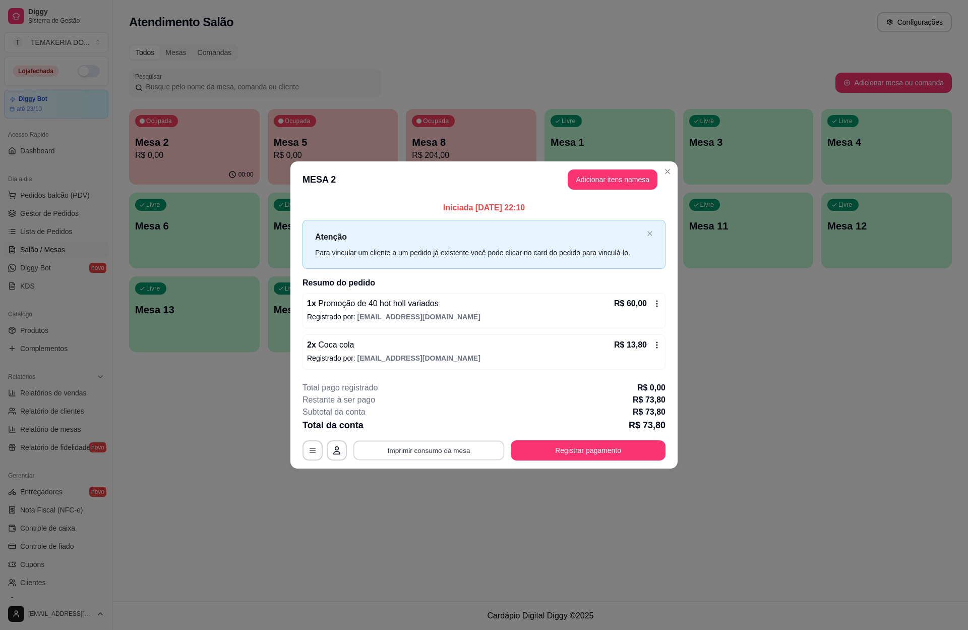
click at [395, 446] on button "Imprimir consumo da mesa" at bounding box center [428, 451] width 151 height 20
click at [552, 454] on button "Registrar pagamento" at bounding box center [588, 451] width 150 height 20
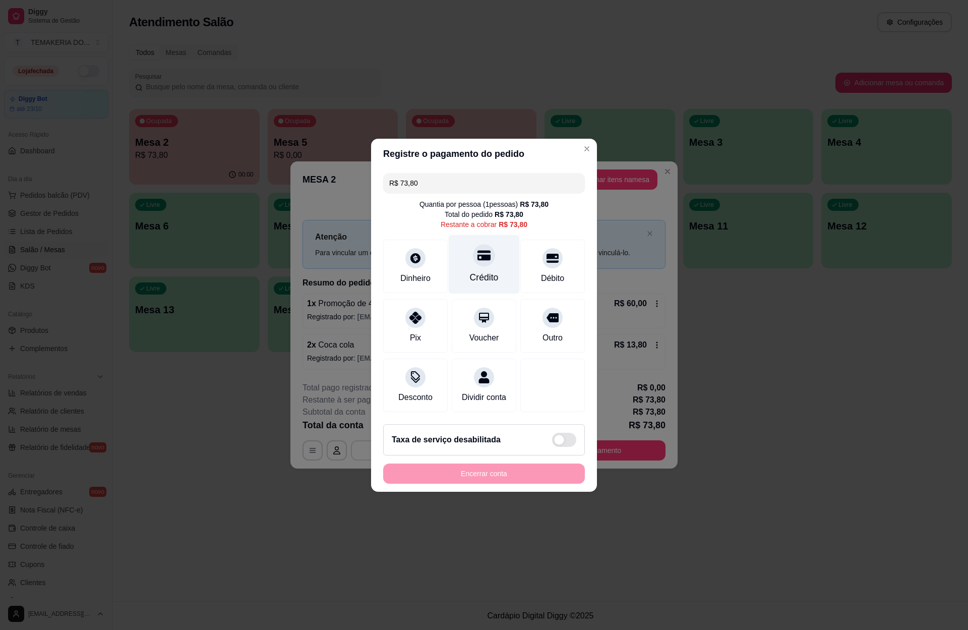
click at [495, 255] on div "Crédito" at bounding box center [484, 263] width 71 height 59
type input "R$ 0,00"
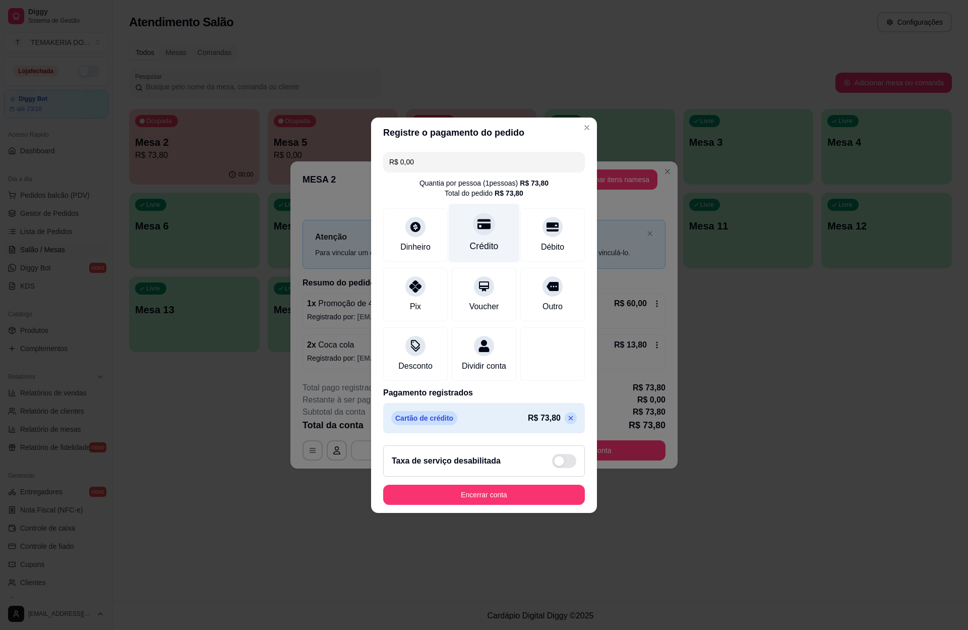
click at [480, 239] on div "Crédito" at bounding box center [484, 245] width 29 height 13
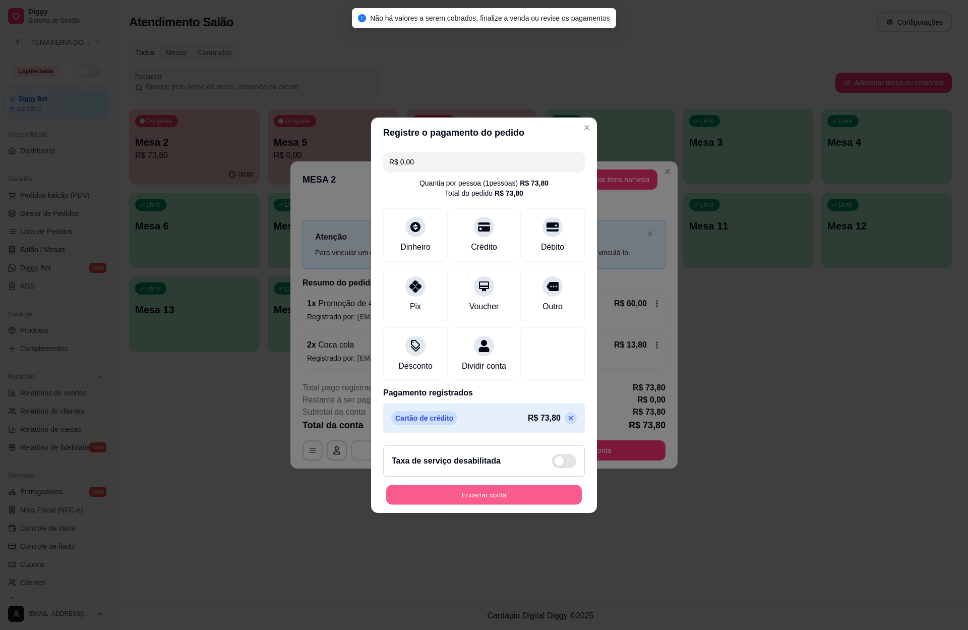
click at [461, 504] on button "Encerrar conta" at bounding box center [484, 494] width 196 height 20
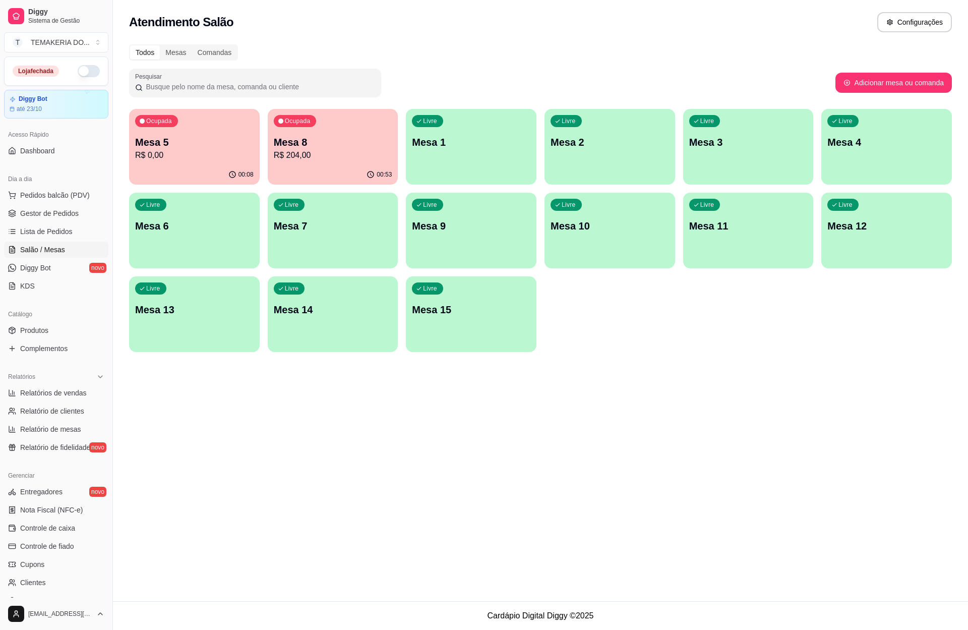
click at [218, 161] on div "Ocupada Mesa 5 R$ 0,00" at bounding box center [194, 137] width 131 height 56
click at [295, 144] on p "Mesa 8" at bounding box center [332, 143] width 115 height 14
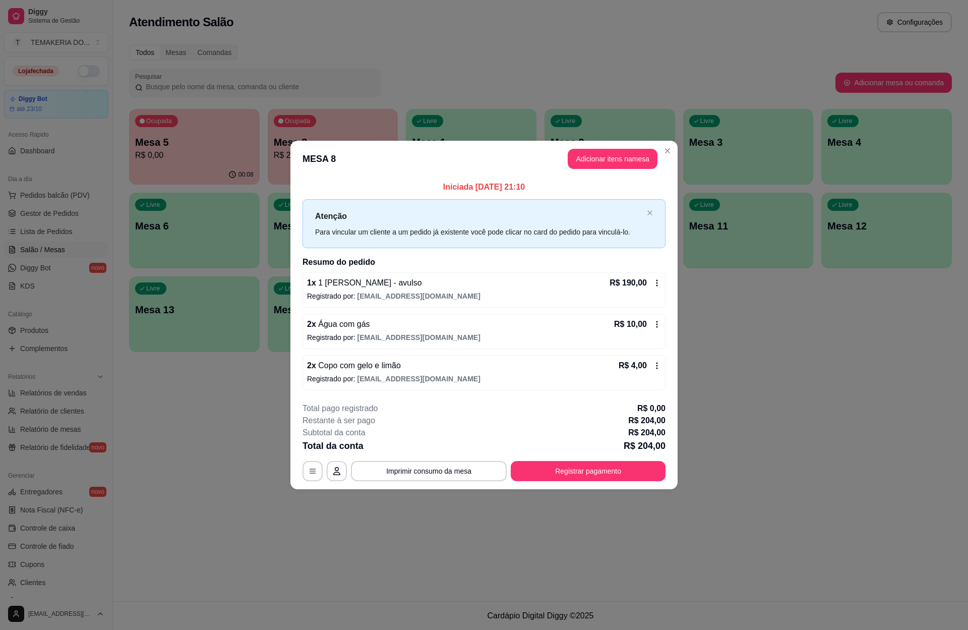
click at [577, 165] on button "Adicionar itens na mesa" at bounding box center [613, 159] width 90 height 20
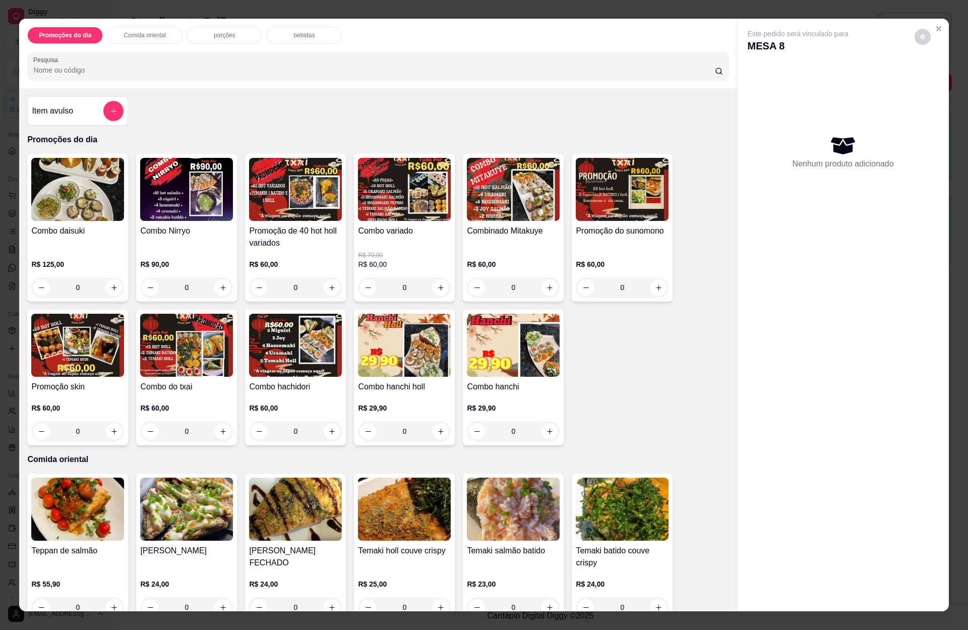
click at [293, 44] on div "bebidas" at bounding box center [304, 35] width 76 height 17
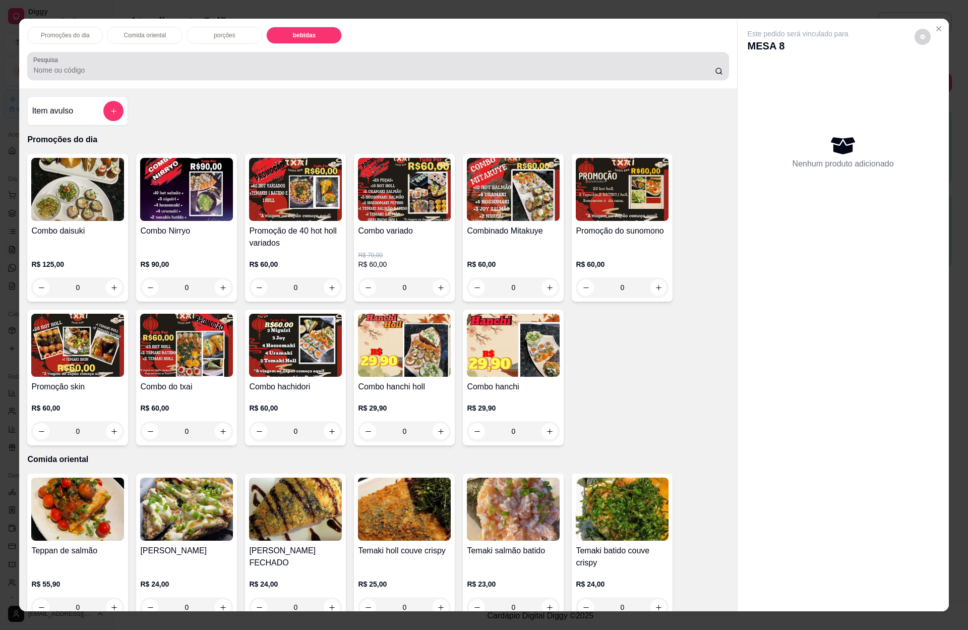
scroll to position [14, 0]
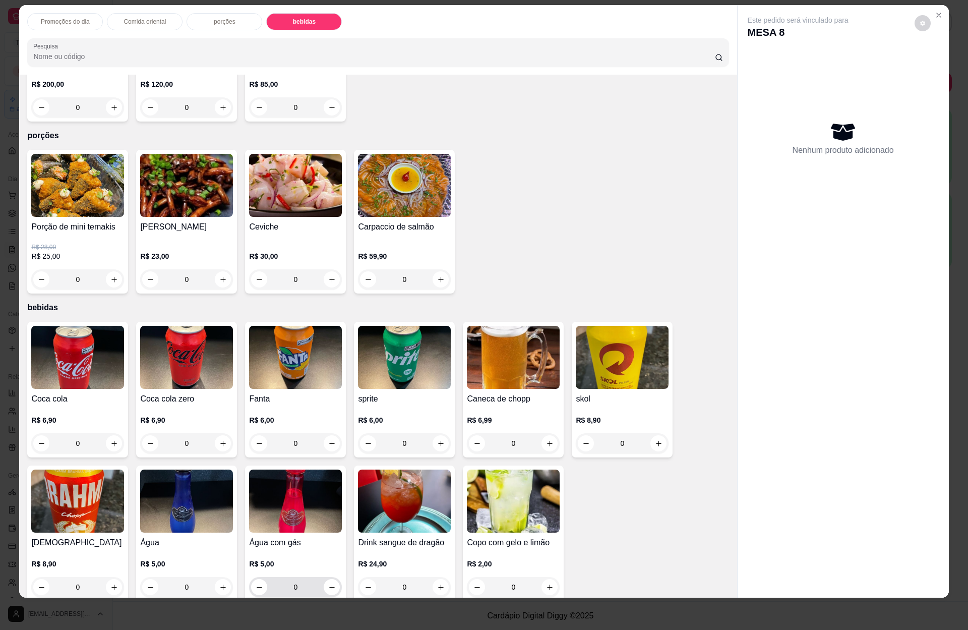
click at [324, 577] on div "0" at bounding box center [295, 587] width 89 height 20
click at [325, 579] on button "increase-product-quantity" at bounding box center [332, 587] width 16 height 16
type input "1"
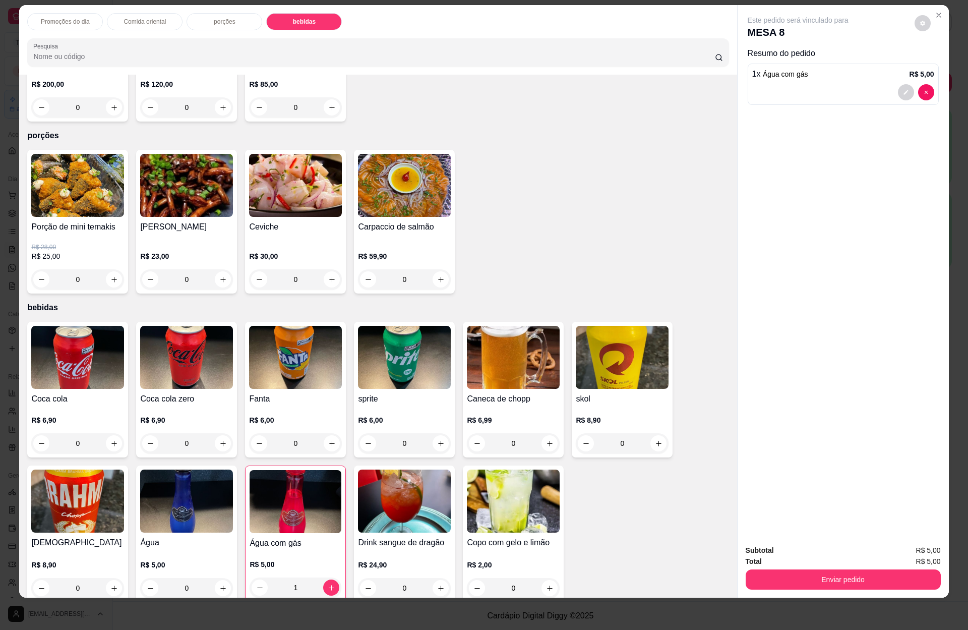
drag, startPoint x: 805, startPoint y: 568, endPoint x: 810, endPoint y: 575, distance: 8.8
click at [807, 572] on div "Enviar pedido" at bounding box center [843, 578] width 195 height 23
click at [810, 575] on button "Enviar pedido" at bounding box center [843, 579] width 195 height 20
click at [814, 575] on button "Enviar pedido" at bounding box center [842, 579] width 189 height 20
click at [867, 575] on button "Enviar pedido" at bounding box center [843, 579] width 195 height 20
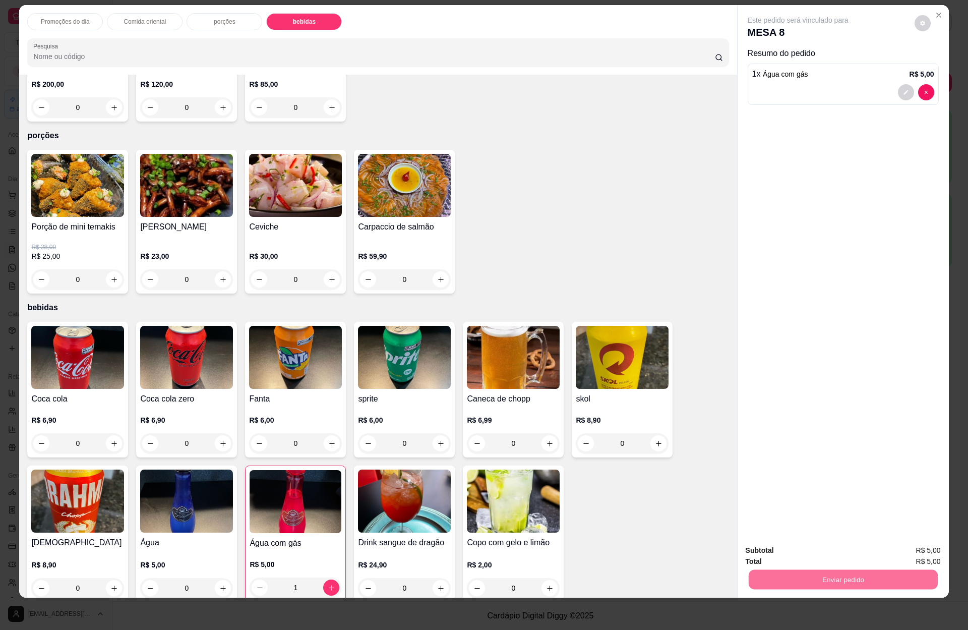
click at [904, 554] on button "Enviar pedido" at bounding box center [912, 554] width 57 height 19
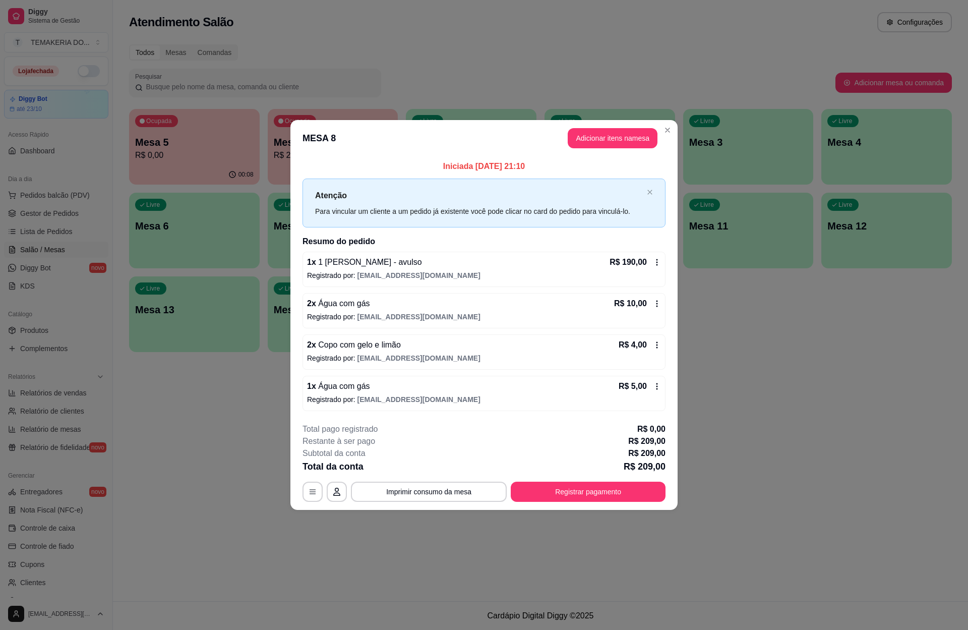
click at [831, 476] on div "Atendimento Salão Configurações Todos Mesas Comandas Pesquisar Adicionar mesa o…" at bounding box center [540, 300] width 855 height 601
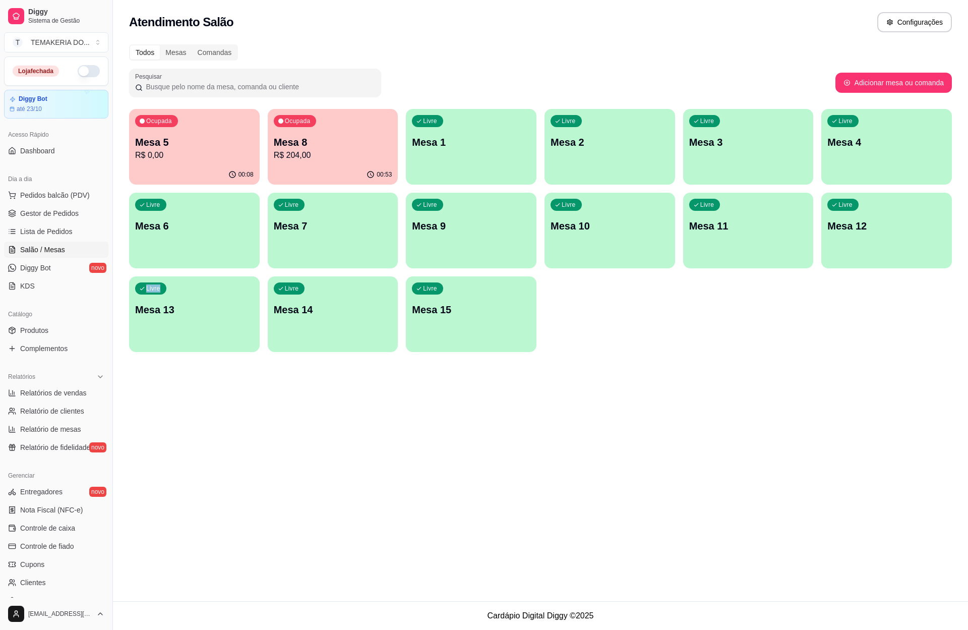
click at [221, 154] on p "R$ 0,00" at bounding box center [194, 155] width 118 height 12
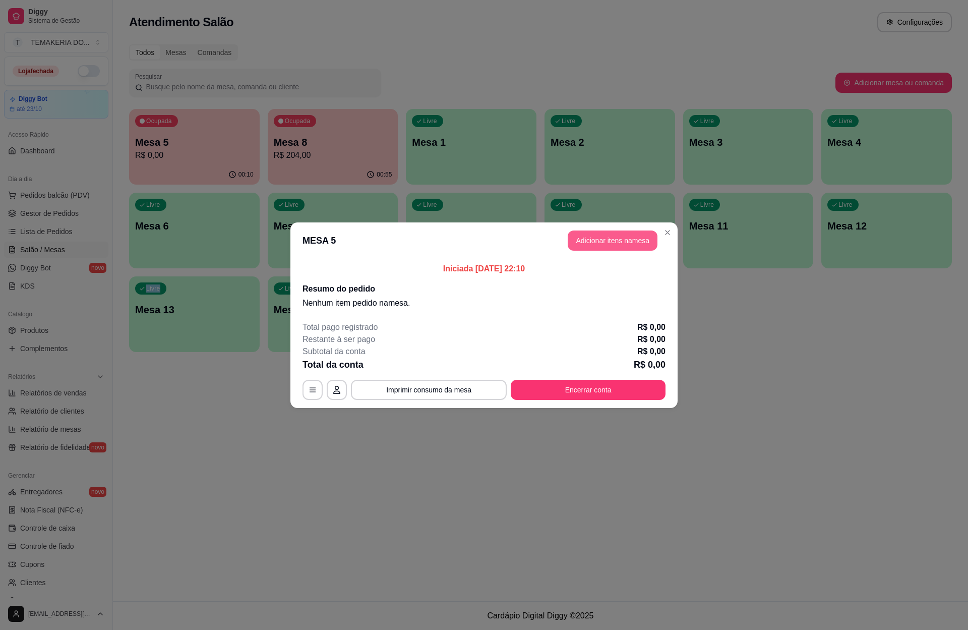
click at [584, 238] on button "Adicionar itens na mesa" at bounding box center [613, 240] width 90 height 20
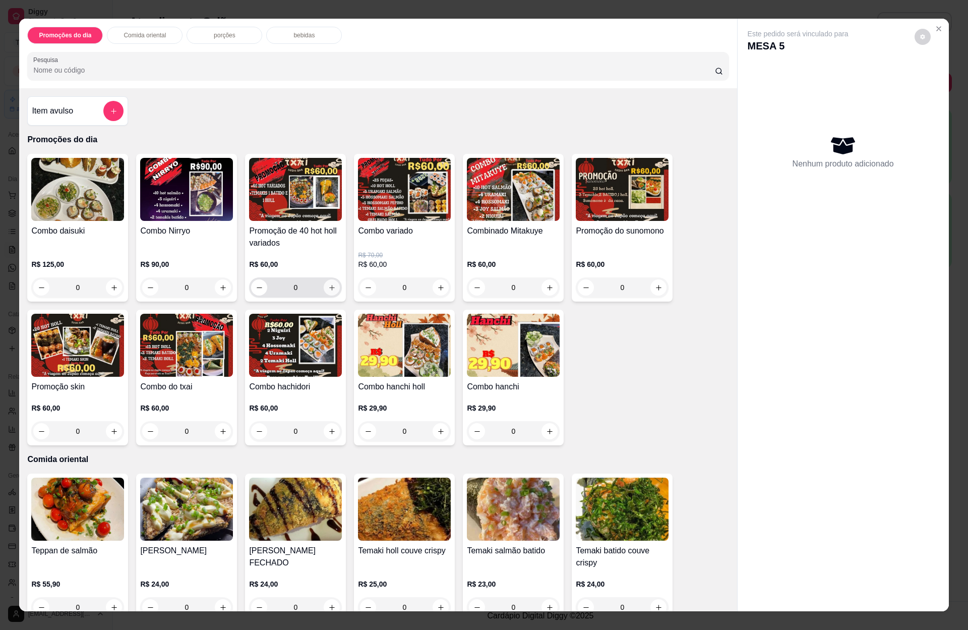
click at [329, 284] on icon "increase-product-quantity" at bounding box center [332, 288] width 8 height 8
type input "1"
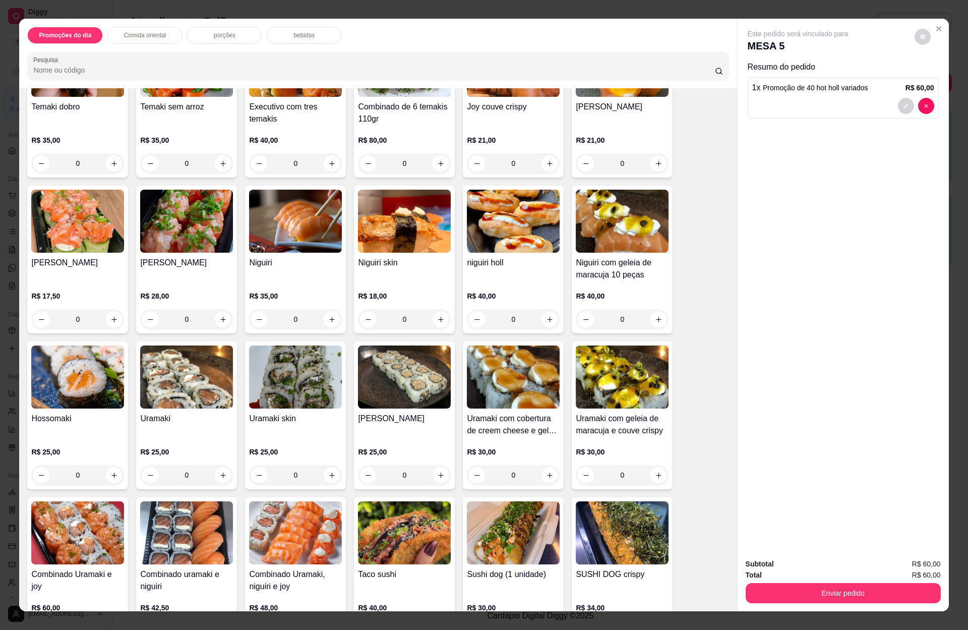
scroll to position [832, 0]
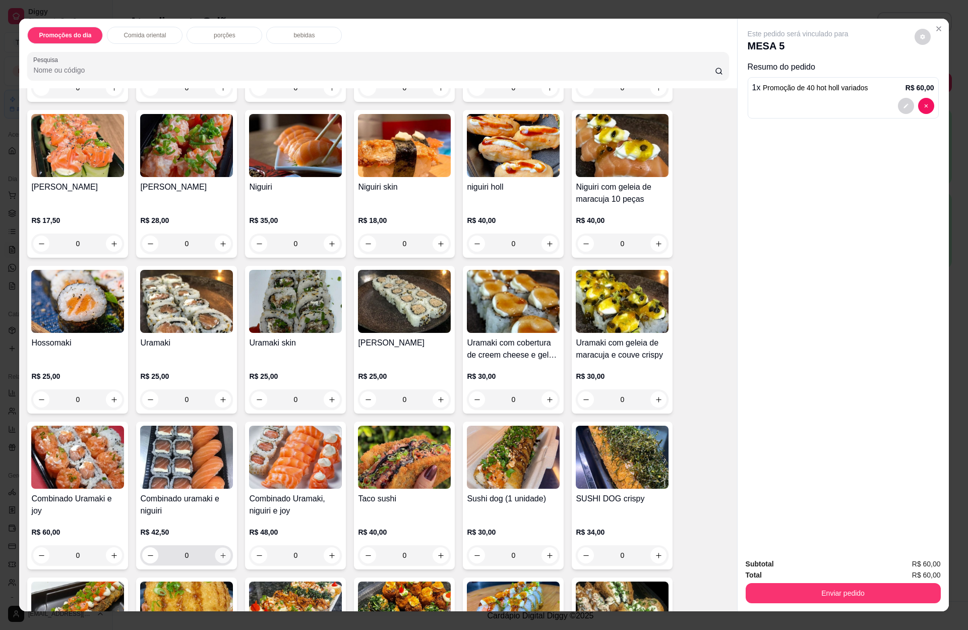
click at [219, 555] on icon "increase-product-quantity" at bounding box center [223, 556] width 8 height 8
type input "1"
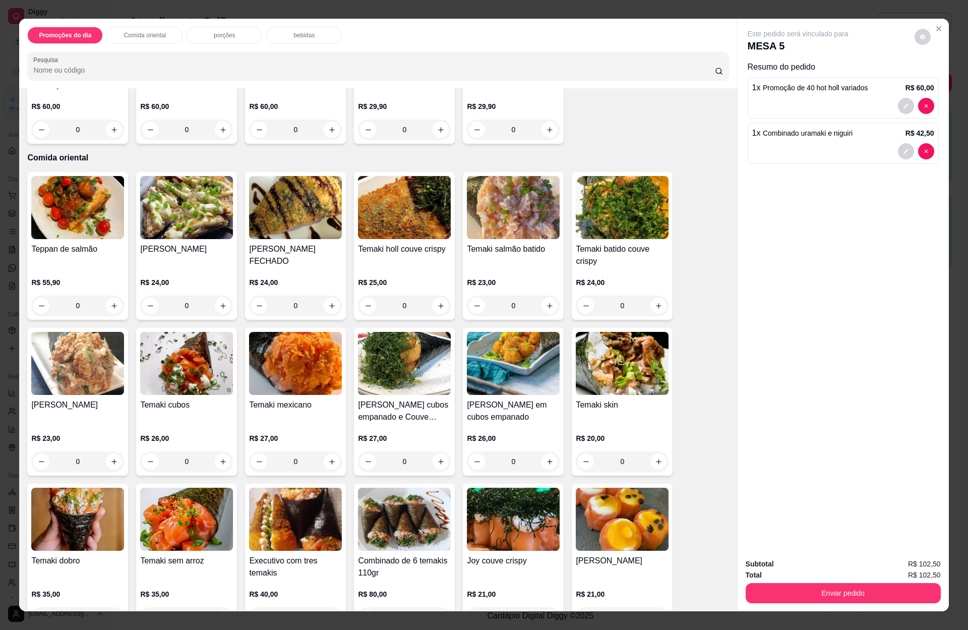
scroll to position [0, 0]
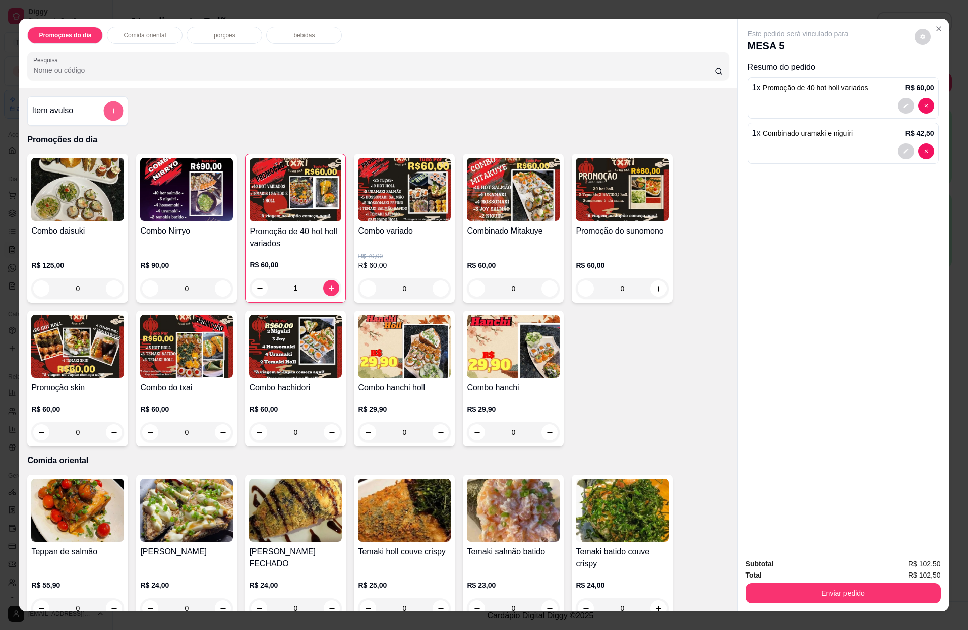
click at [110, 114] on icon "add-separate-item" at bounding box center [114, 111] width 8 height 8
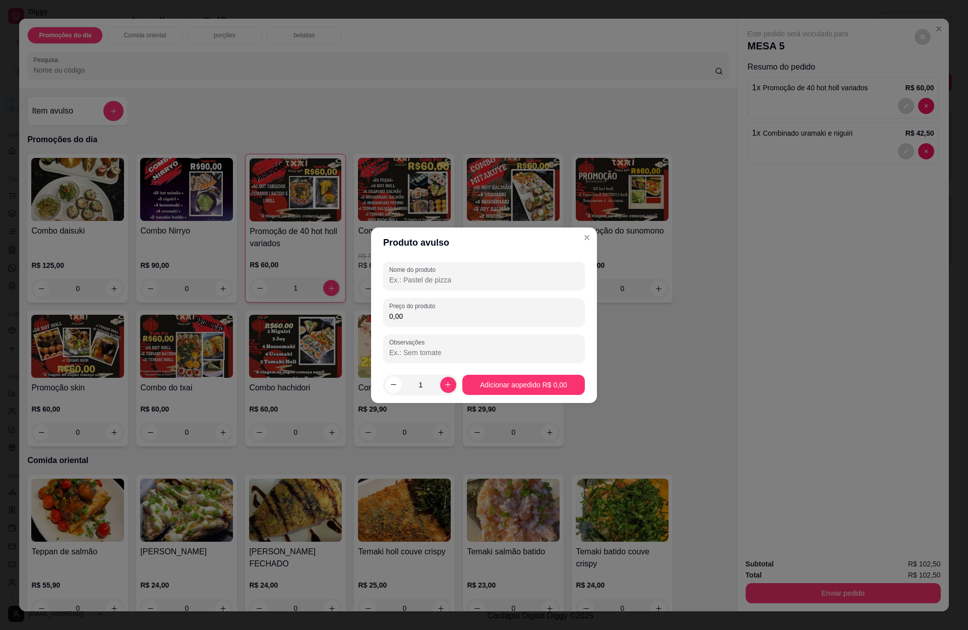
click at [420, 273] on label "Nome do produto" at bounding box center [414, 269] width 50 height 9
click at [420, 275] on input "Nome do produto" at bounding box center [484, 280] width 190 height 10
type input "10 hot express"
click at [412, 307] on label "Preço do produto" at bounding box center [413, 305] width 49 height 9
click at [412, 311] on input "0,00" at bounding box center [484, 316] width 190 height 10
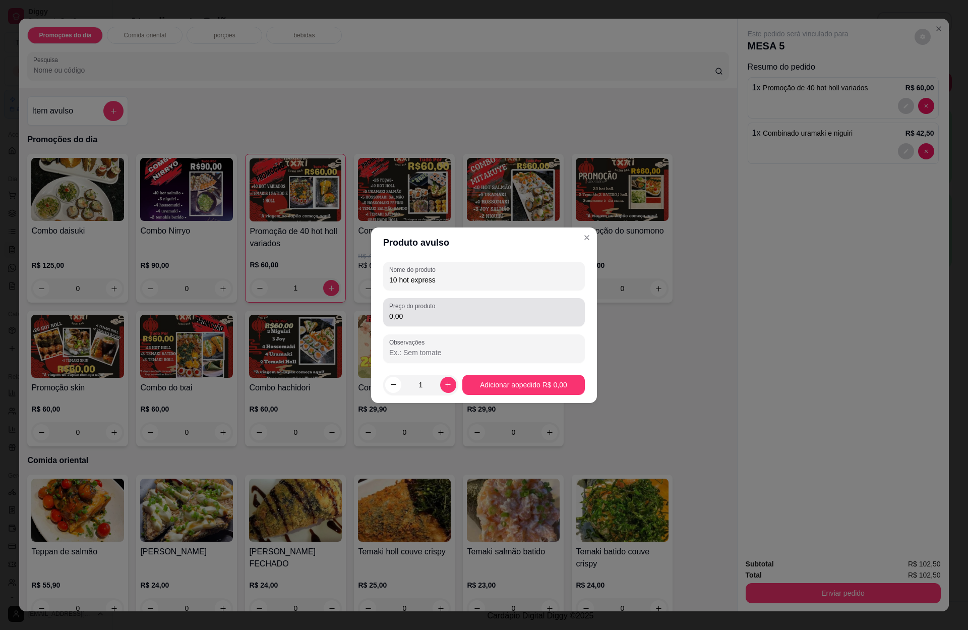
click at [412, 307] on label "Preço do produto" at bounding box center [413, 305] width 49 height 9
click at [412, 311] on input "0,00" at bounding box center [484, 316] width 190 height 10
click at [415, 318] on input "0,00" at bounding box center [484, 316] width 190 height 10
type input "10,00"
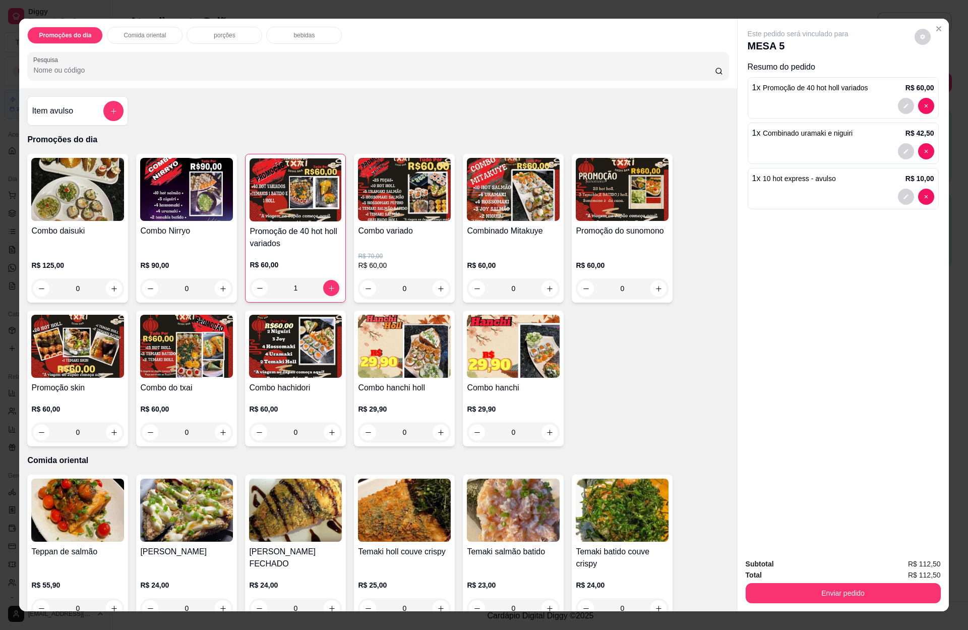
click at [293, 31] on p "bebidas" at bounding box center [303, 35] width 21 height 8
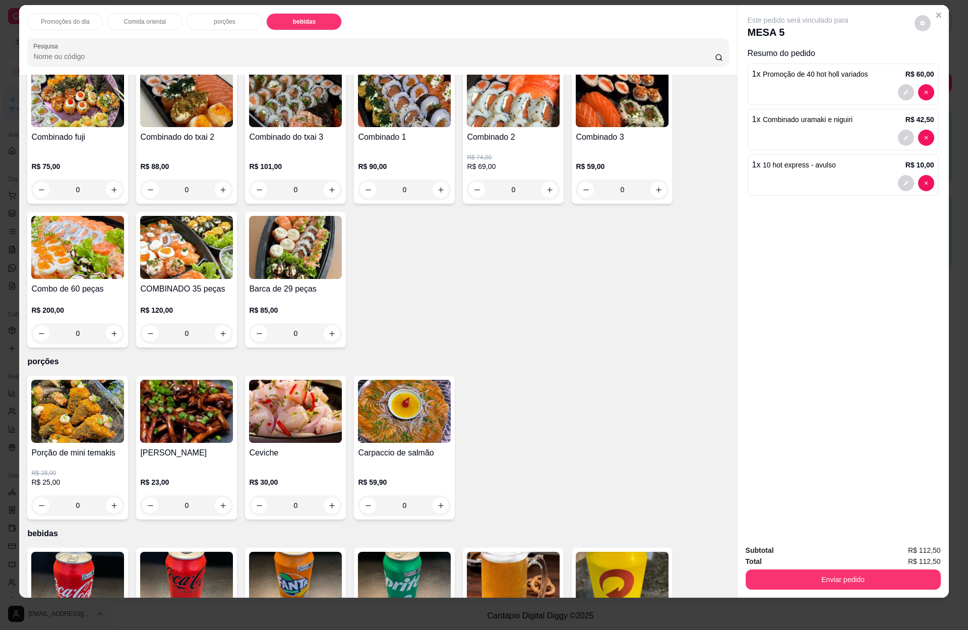
scroll to position [2263, 0]
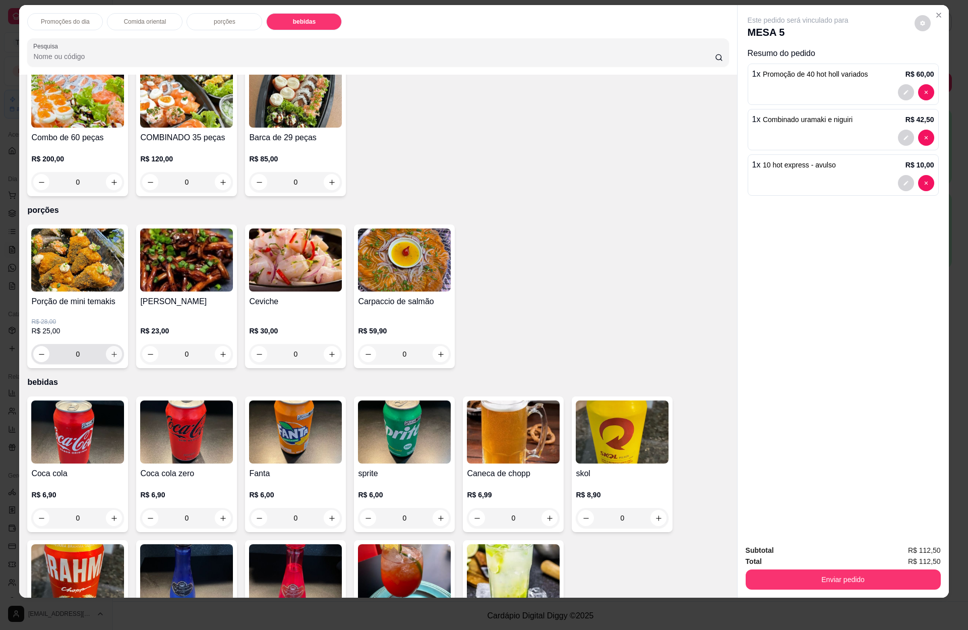
click at [110, 350] on icon "increase-product-quantity" at bounding box center [114, 354] width 8 height 8
type input "1"
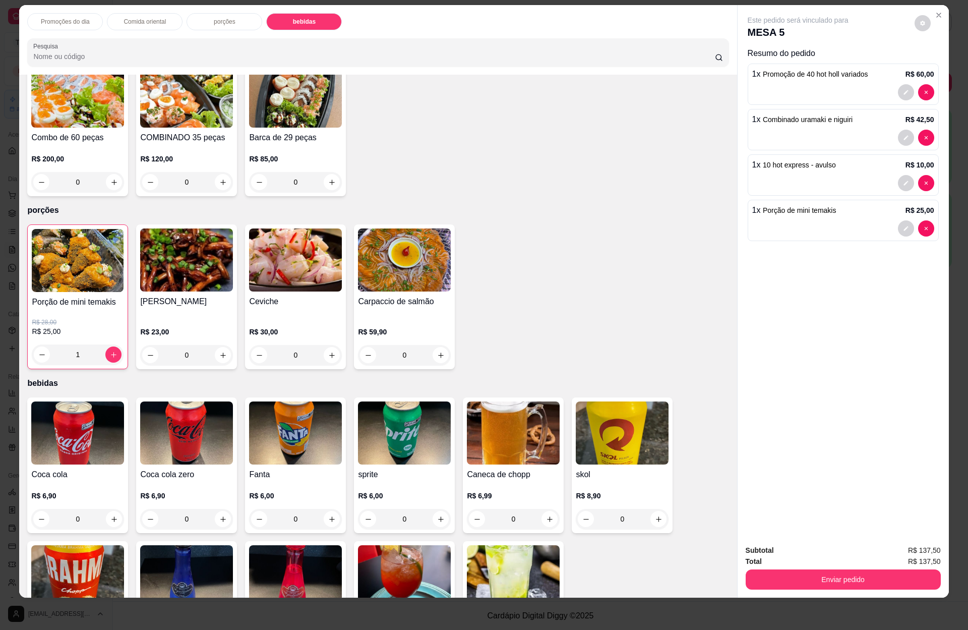
scroll to position [1809, 0]
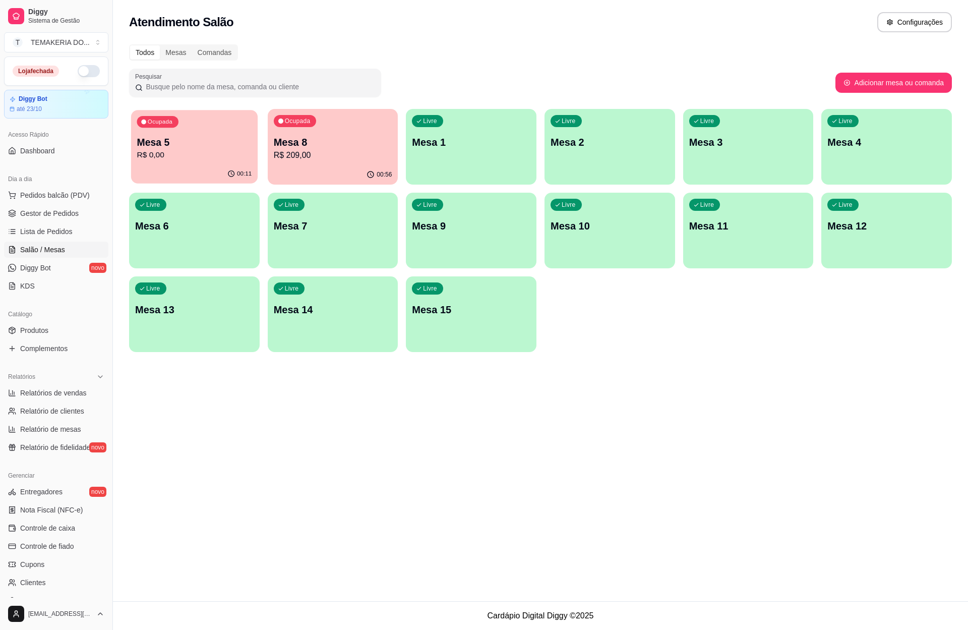
click at [215, 154] on p "R$ 0,00" at bounding box center [194, 155] width 115 height 12
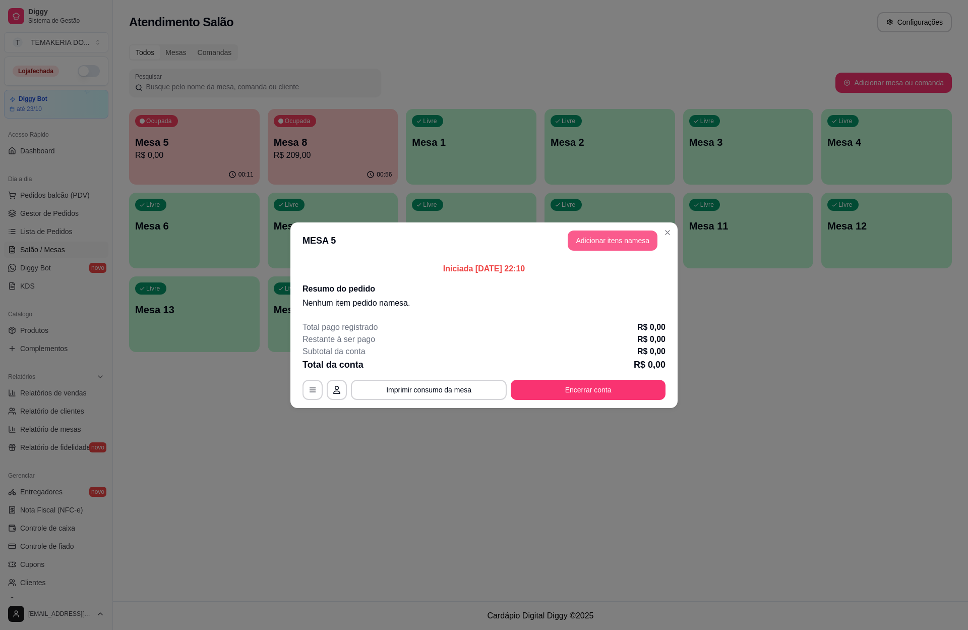
click at [577, 241] on button "Adicionar itens na mesa" at bounding box center [613, 240] width 90 height 20
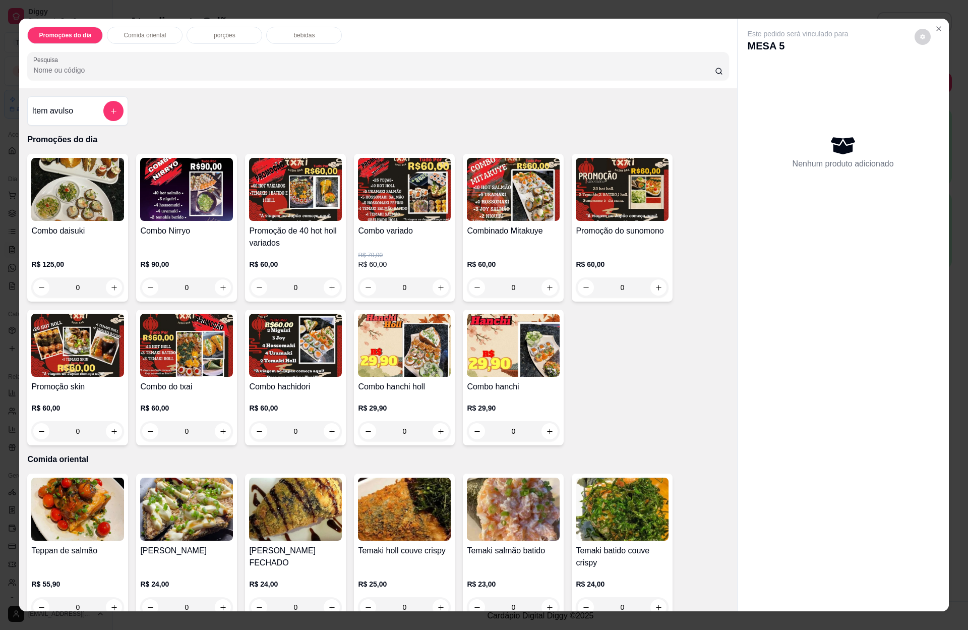
click at [112, 112] on button "add-separate-item" at bounding box center [113, 111] width 20 height 20
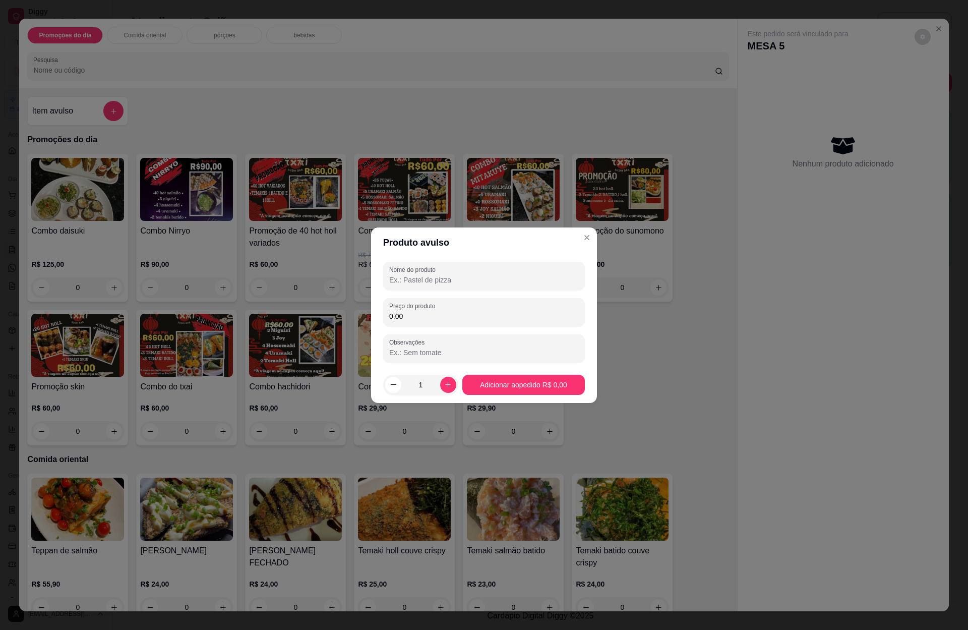
click at [437, 275] on input "Nome do produto" at bounding box center [484, 280] width 190 height 10
type input "4 latas"
click at [430, 318] on input "0,00" at bounding box center [484, 316] width 190 height 10
type input "24,00"
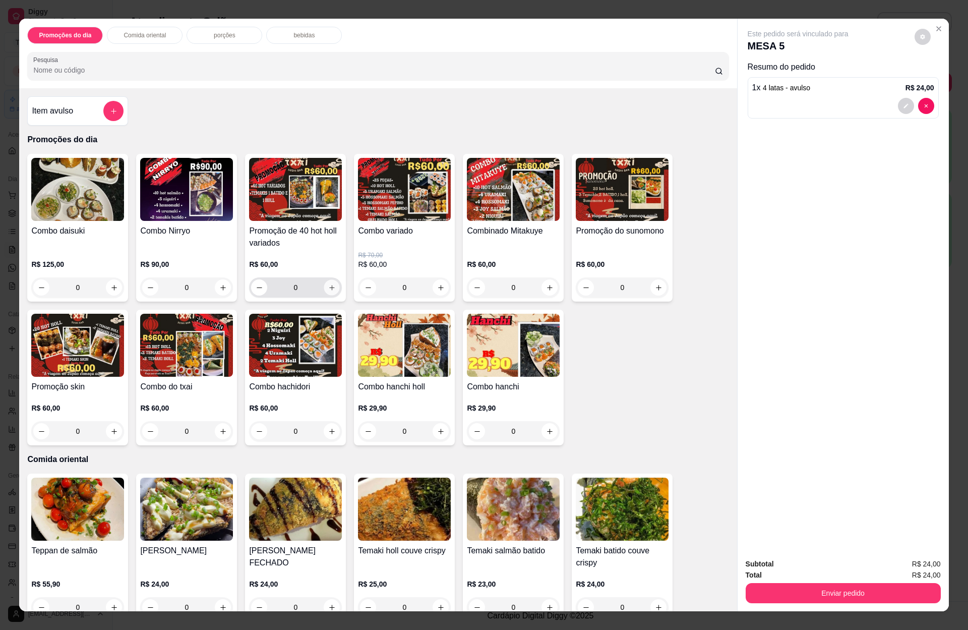
click at [328, 286] on icon "increase-product-quantity" at bounding box center [332, 288] width 8 height 8
type input "1"
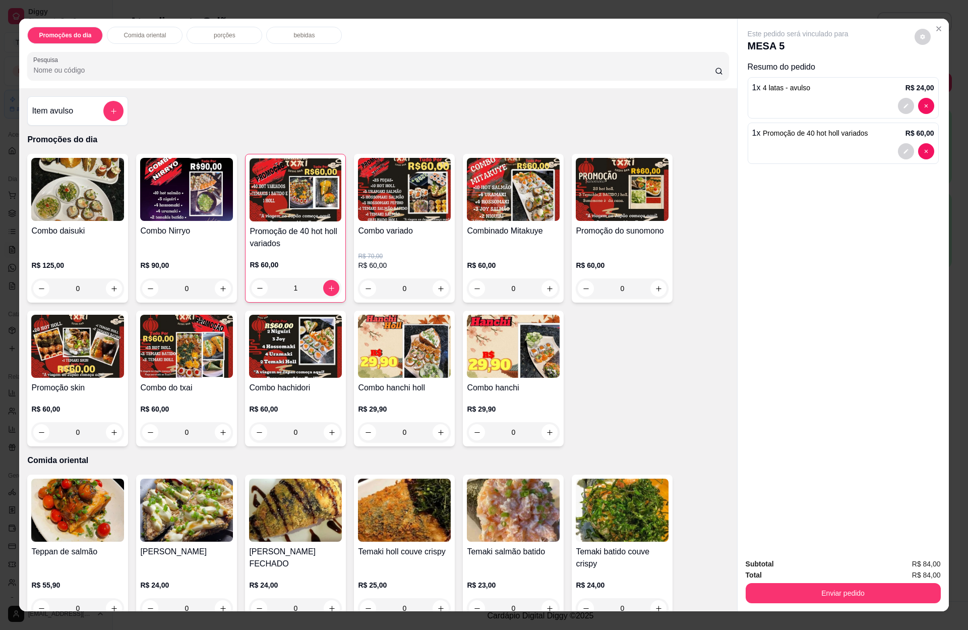
click at [227, 35] on p "porções" at bounding box center [225, 35] width 22 height 8
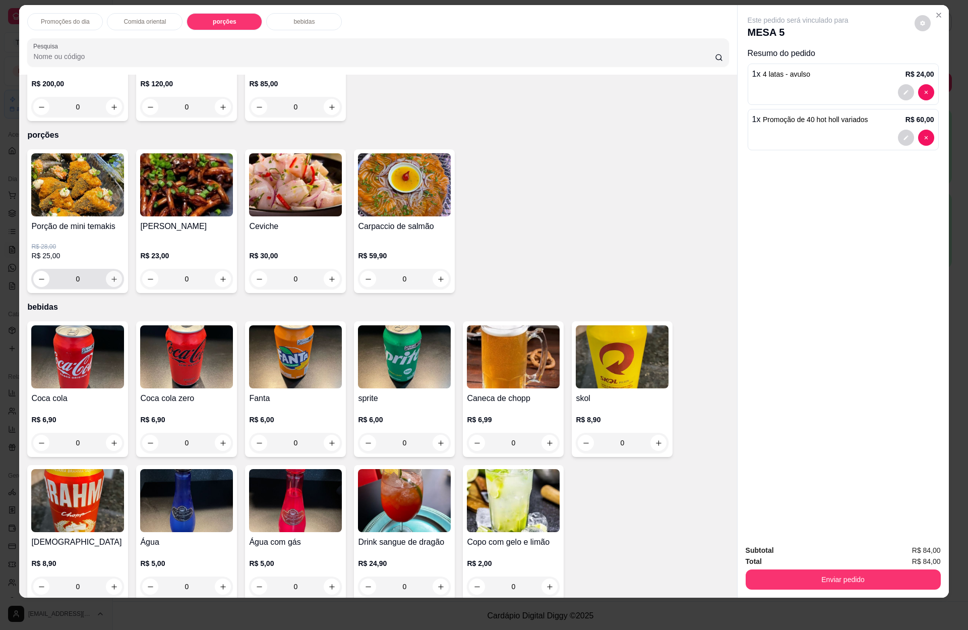
click at [110, 275] on icon "increase-product-quantity" at bounding box center [114, 279] width 8 height 8
type input "1"
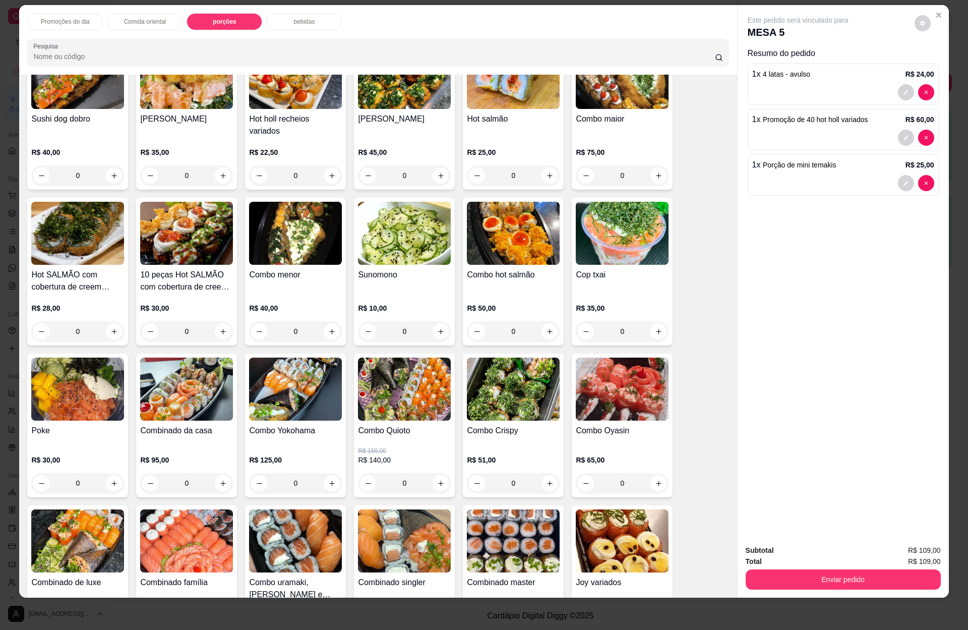
scroll to position [1127, 0]
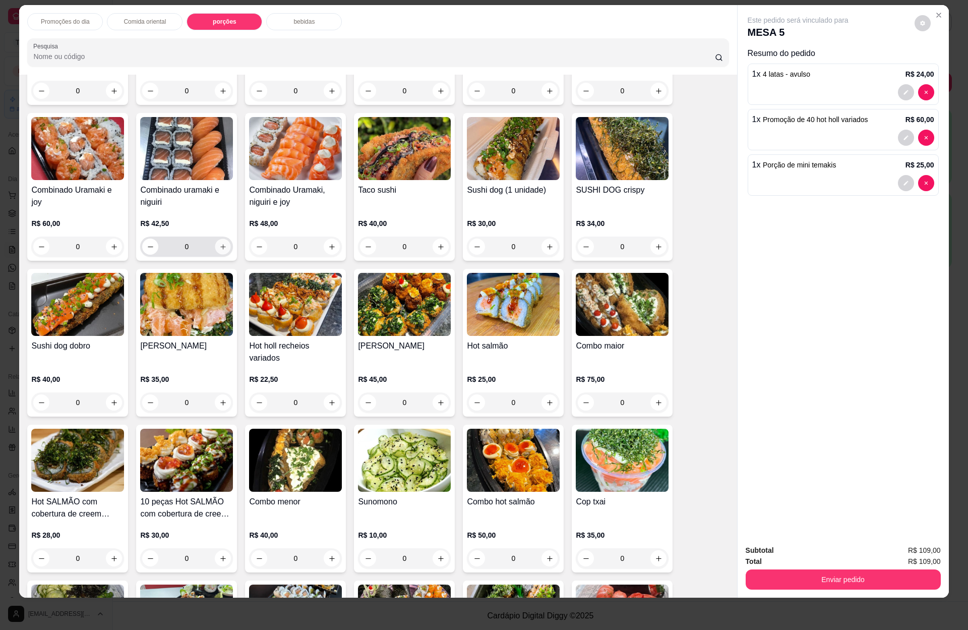
click at [220, 246] on icon "increase-product-quantity" at bounding box center [223, 247] width 8 height 8
type input "1"
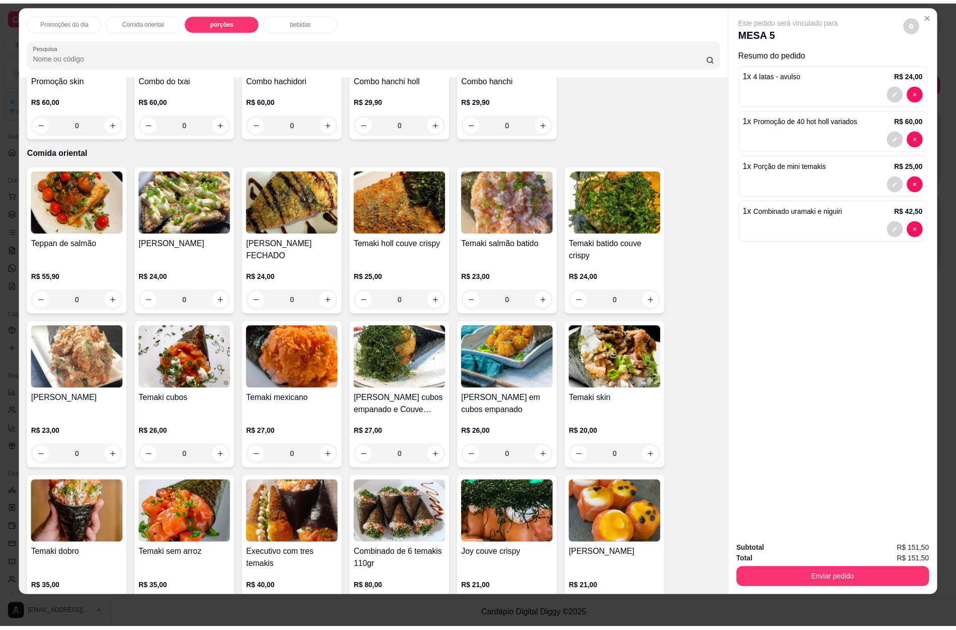
scroll to position [0, 0]
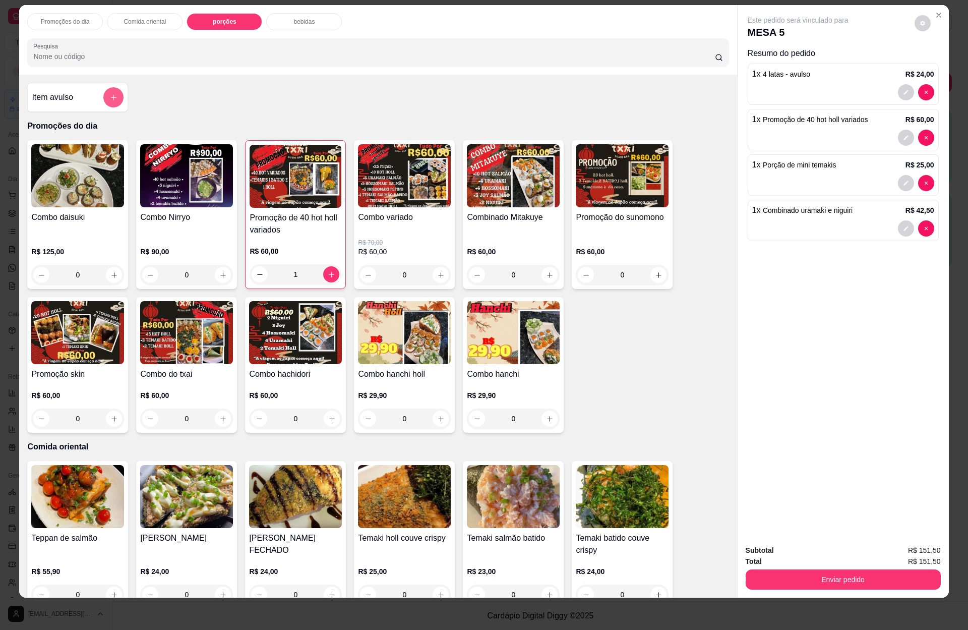
click at [106, 93] on button "add-separate-item" at bounding box center [113, 97] width 20 height 20
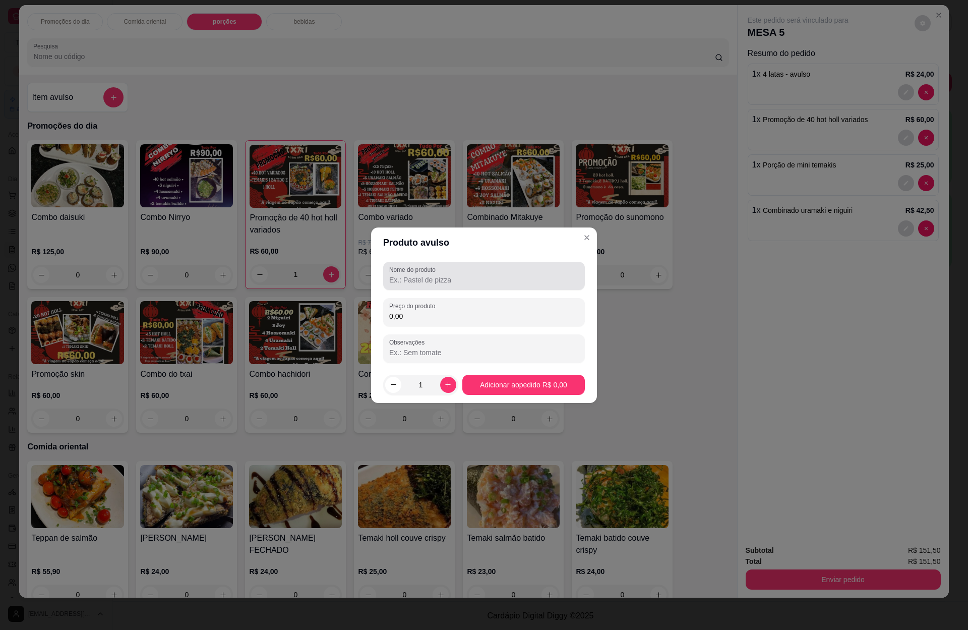
click at [410, 271] on label "Nome do produto" at bounding box center [414, 269] width 50 height 9
click at [410, 275] on input "Nome do produto" at bounding box center [484, 280] width 190 height 10
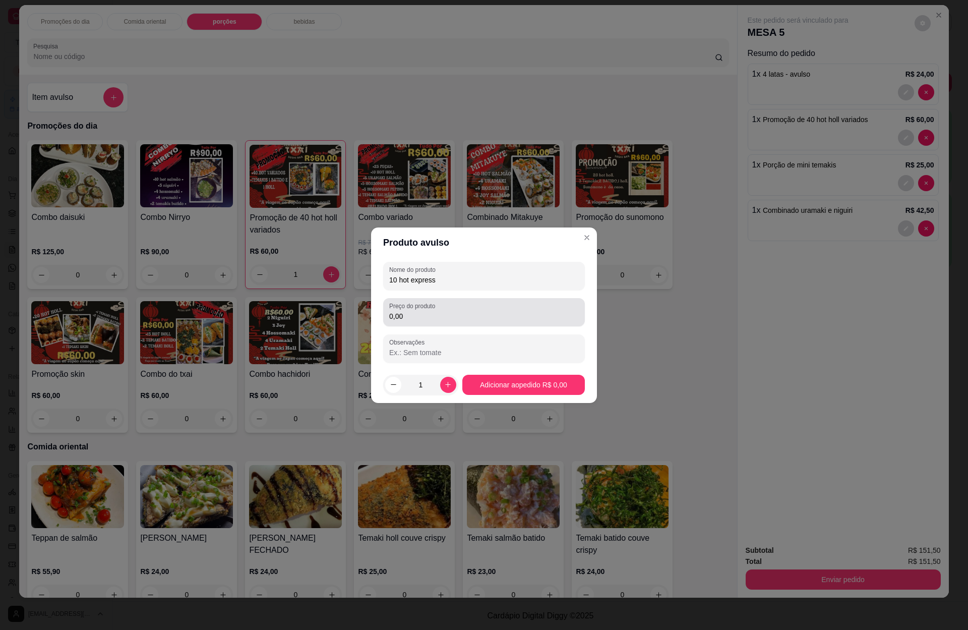
type input "10 hot express"
click at [420, 315] on input "0,00" at bounding box center [484, 316] width 190 height 10
type input "10,00"
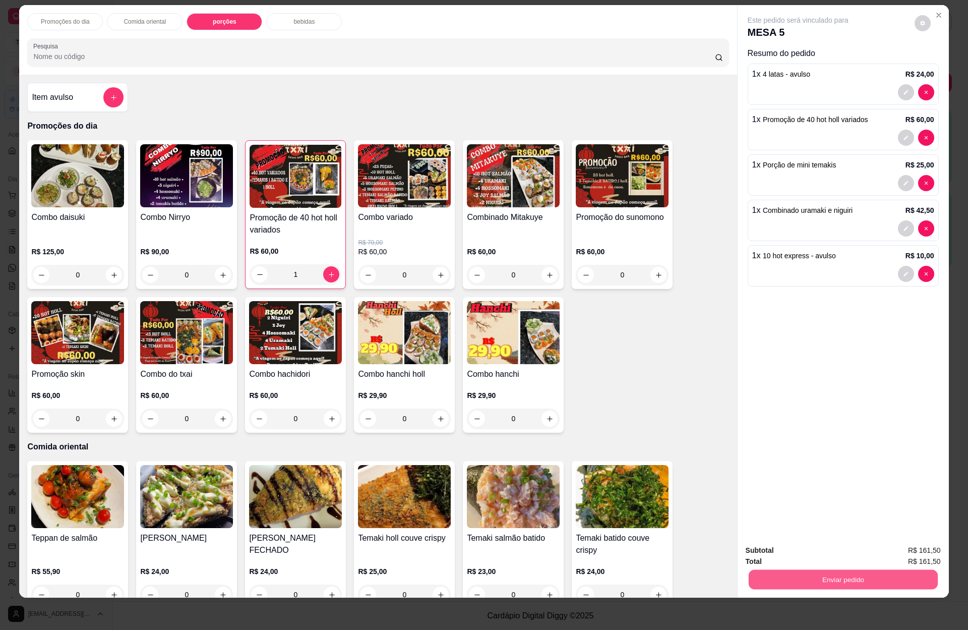
click at [864, 578] on button "Enviar pedido" at bounding box center [842, 579] width 189 height 20
click at [896, 552] on button "Enviar pedido" at bounding box center [912, 554] width 55 height 19
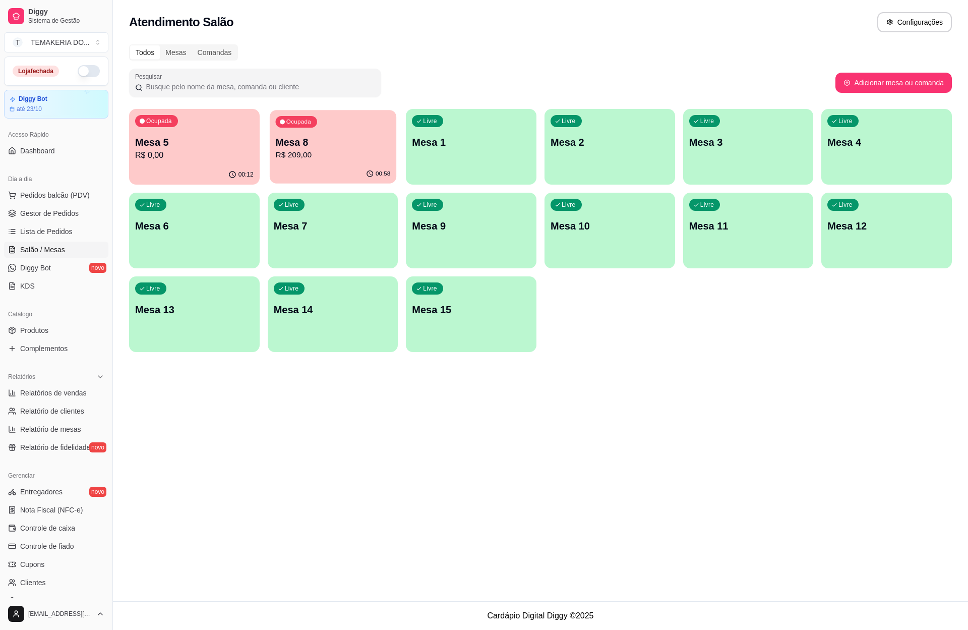
click at [346, 159] on p "R$ 209,00" at bounding box center [332, 155] width 115 height 12
click at [39, 209] on span "Gestor de Pedidos" at bounding box center [49, 213] width 58 height 10
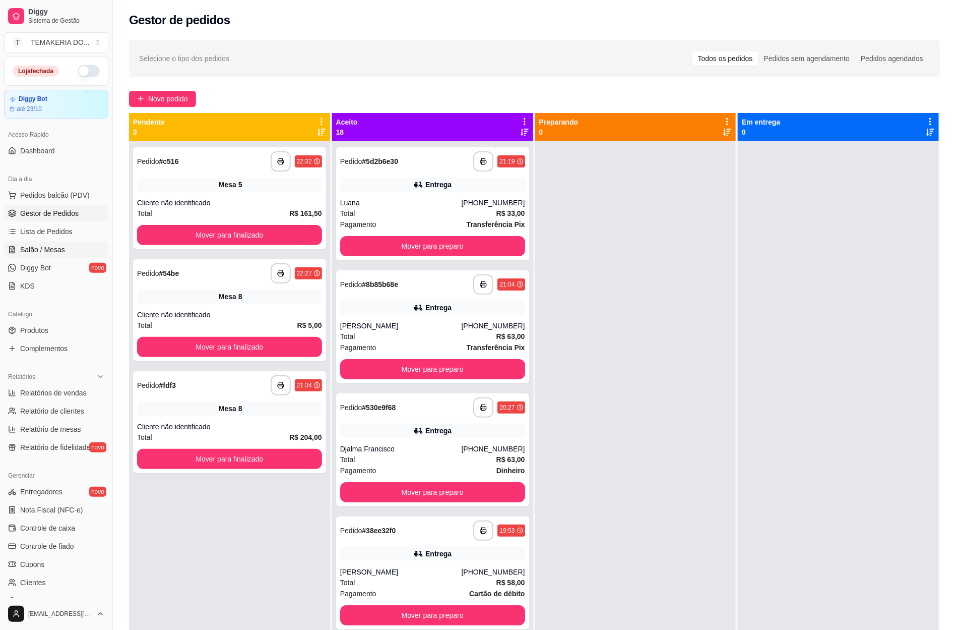
click at [48, 245] on span "Salão / Mesas" at bounding box center [42, 250] width 45 height 10
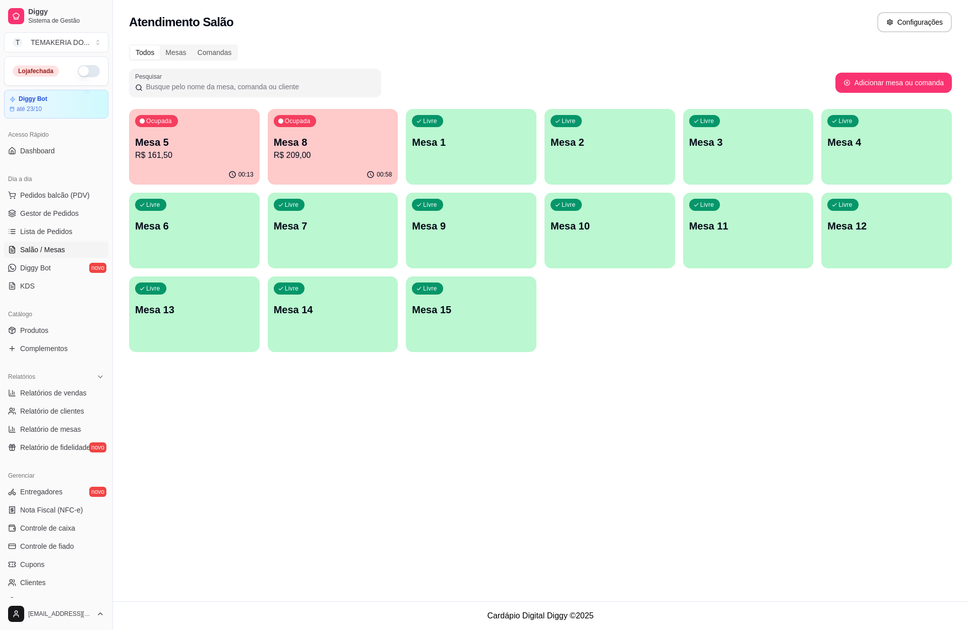
click at [321, 148] on p "Mesa 8" at bounding box center [333, 142] width 118 height 14
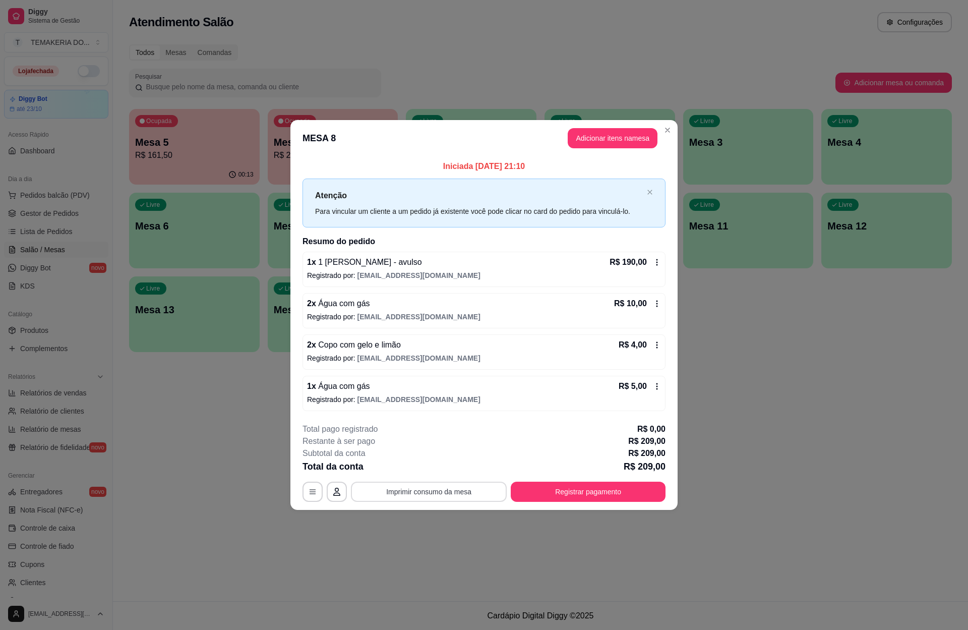
click at [453, 491] on button "Imprimir consumo da mesa" at bounding box center [429, 491] width 156 height 20
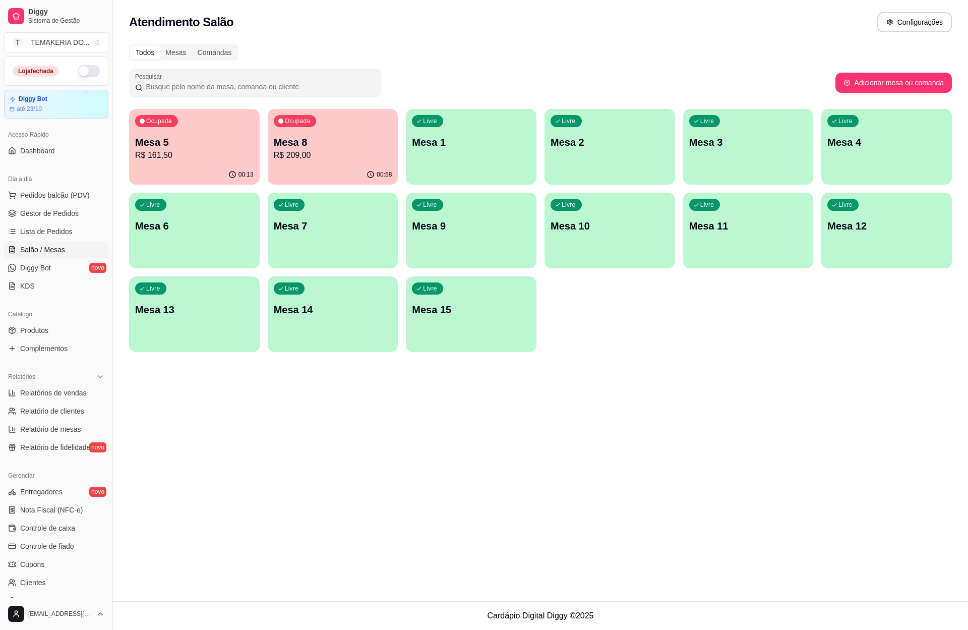
click at [341, 169] on div "00:58" at bounding box center [333, 175] width 131 height 20
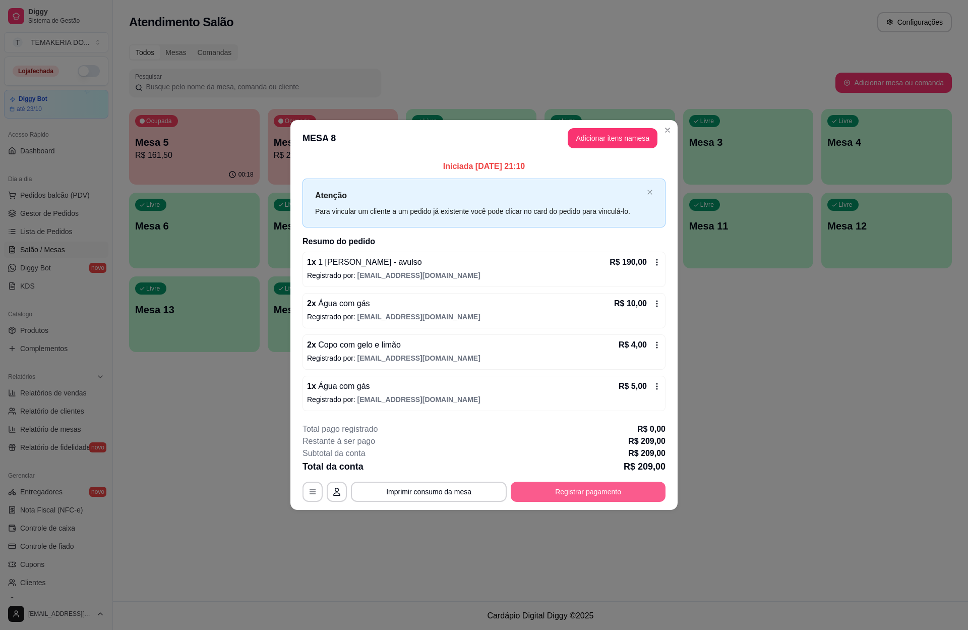
click at [555, 486] on button "Registrar pagamento" at bounding box center [588, 491] width 155 height 20
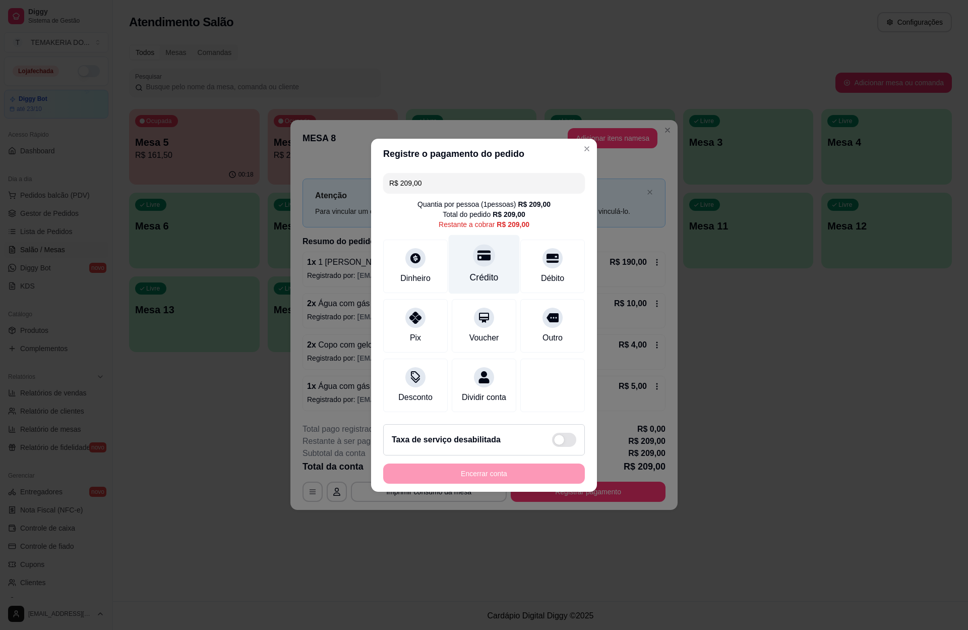
click at [477, 271] on div "Crédito" at bounding box center [484, 277] width 29 height 13
type input "R$ 0,00"
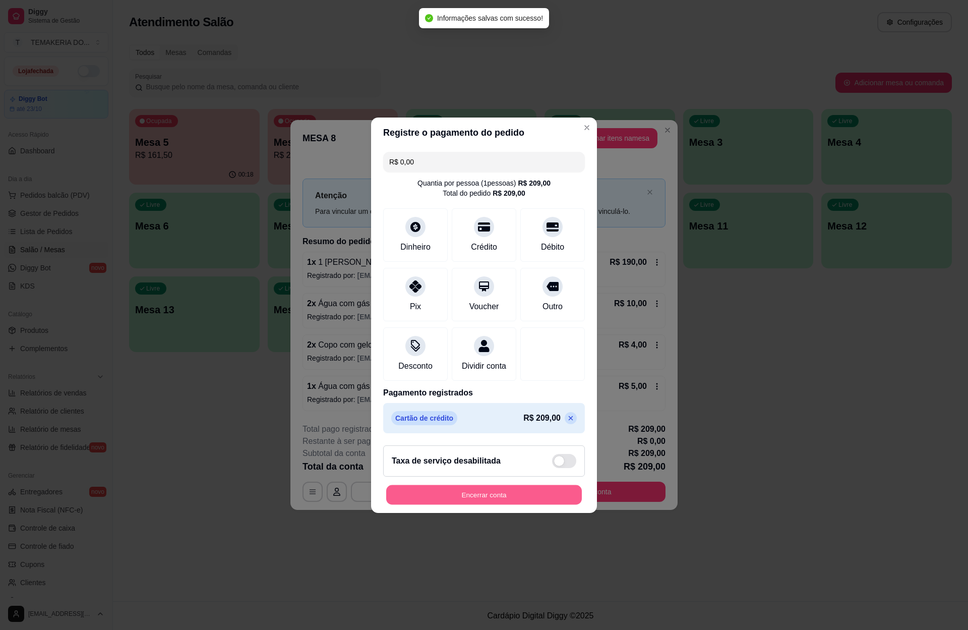
click at [472, 495] on button "Encerrar conta" at bounding box center [484, 494] width 196 height 20
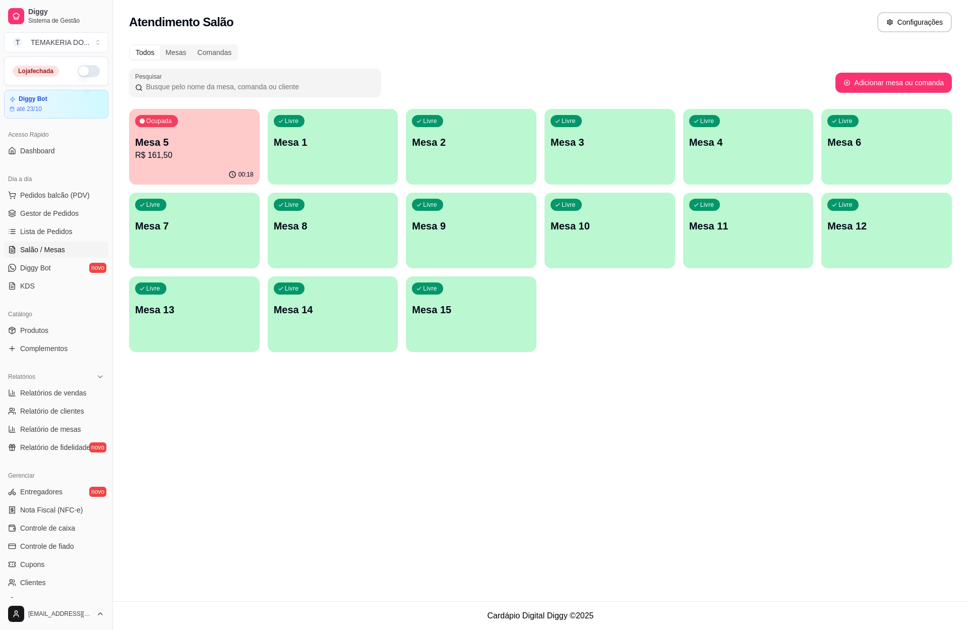
click at [170, 138] on p "Mesa 5" at bounding box center [194, 142] width 118 height 14
click at [201, 135] on div "Ocupada Mesa 5 R$ 161,50" at bounding box center [194, 137] width 127 height 54
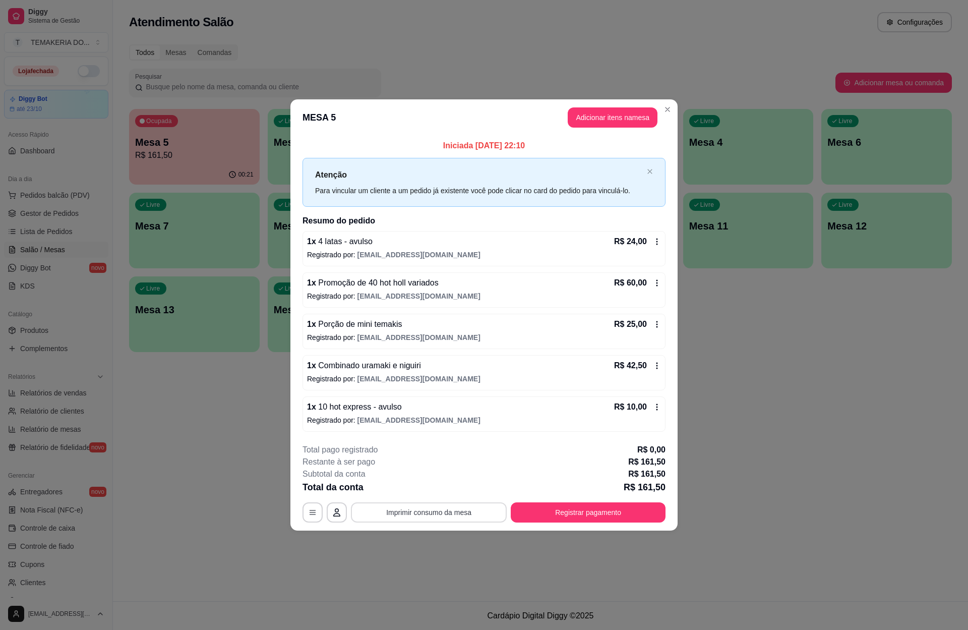
click at [434, 507] on button "Imprimir consumo da mesa" at bounding box center [429, 512] width 156 height 20
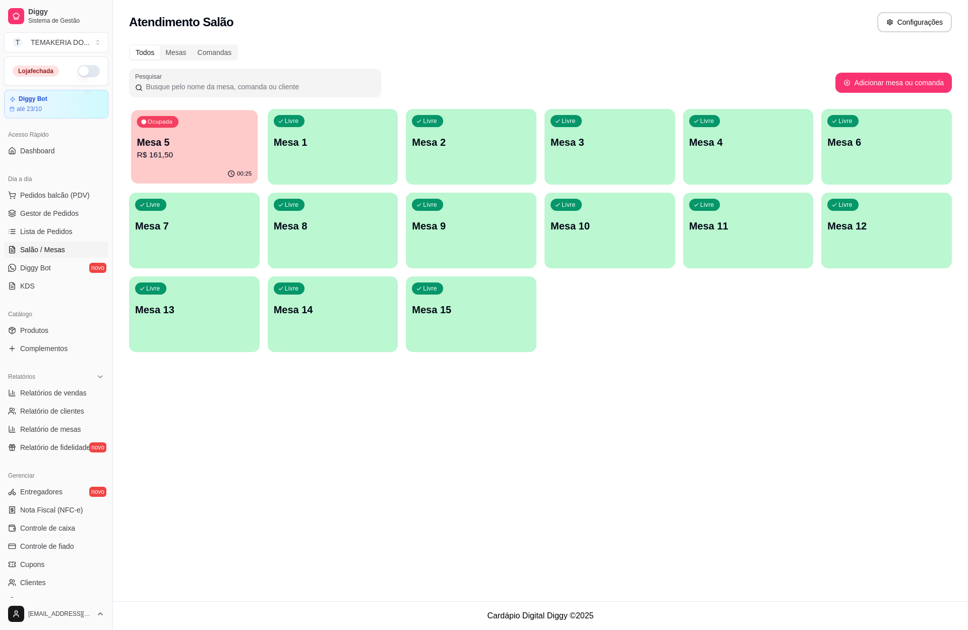
click at [177, 168] on div "00:25" at bounding box center [194, 173] width 127 height 19
click at [212, 164] on div "Ocupada Mesa 5 R$ 161,50" at bounding box center [194, 137] width 131 height 56
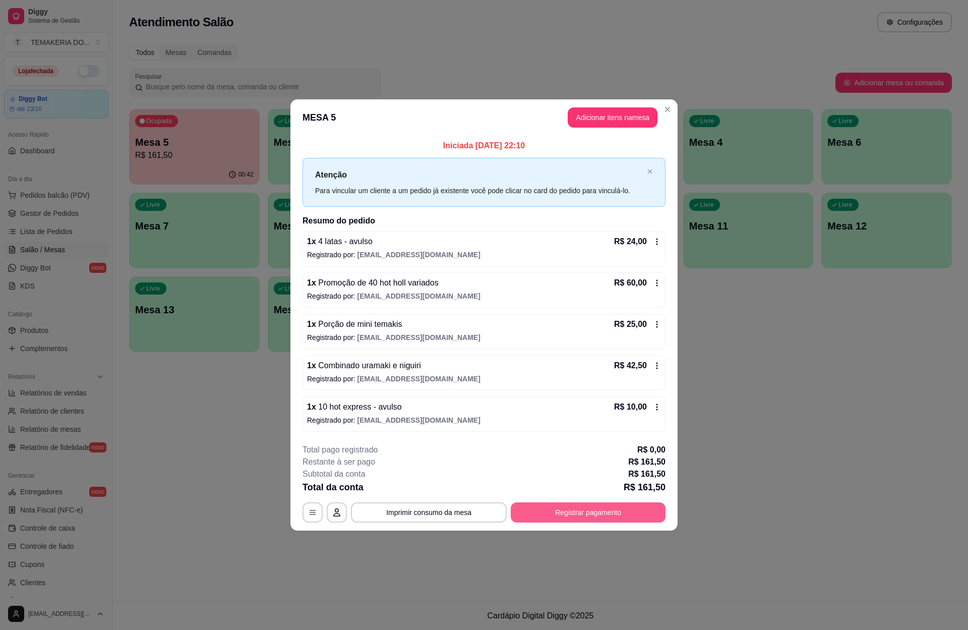
click at [554, 519] on button "Registrar pagamento" at bounding box center [588, 512] width 155 height 20
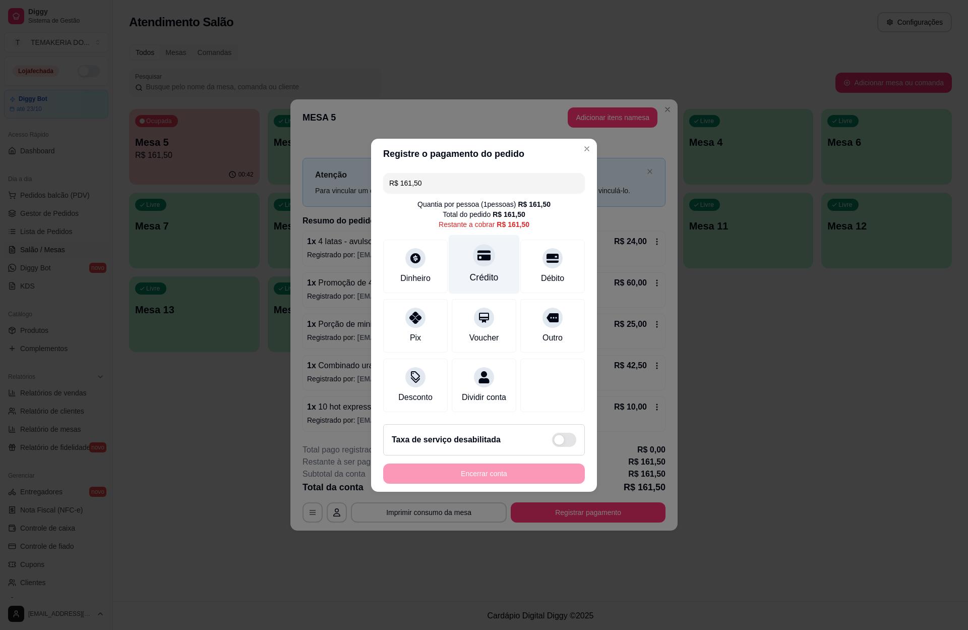
click at [470, 271] on div "Crédito" at bounding box center [484, 277] width 29 height 13
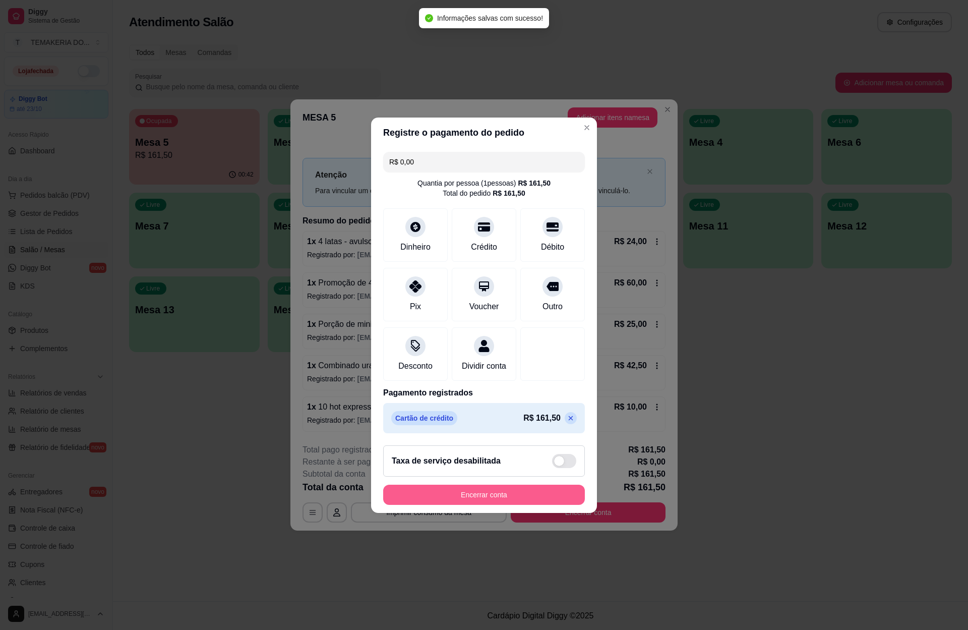
click at [484, 503] on button "Encerrar conta" at bounding box center [484, 494] width 202 height 20
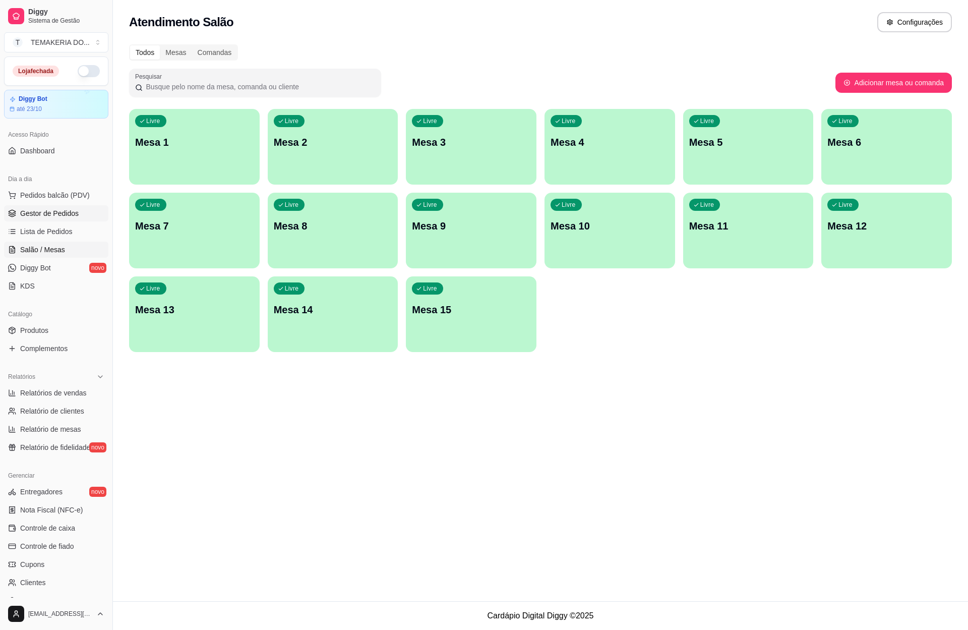
click at [28, 221] on link "Gestor de Pedidos" at bounding box center [56, 213] width 104 height 16
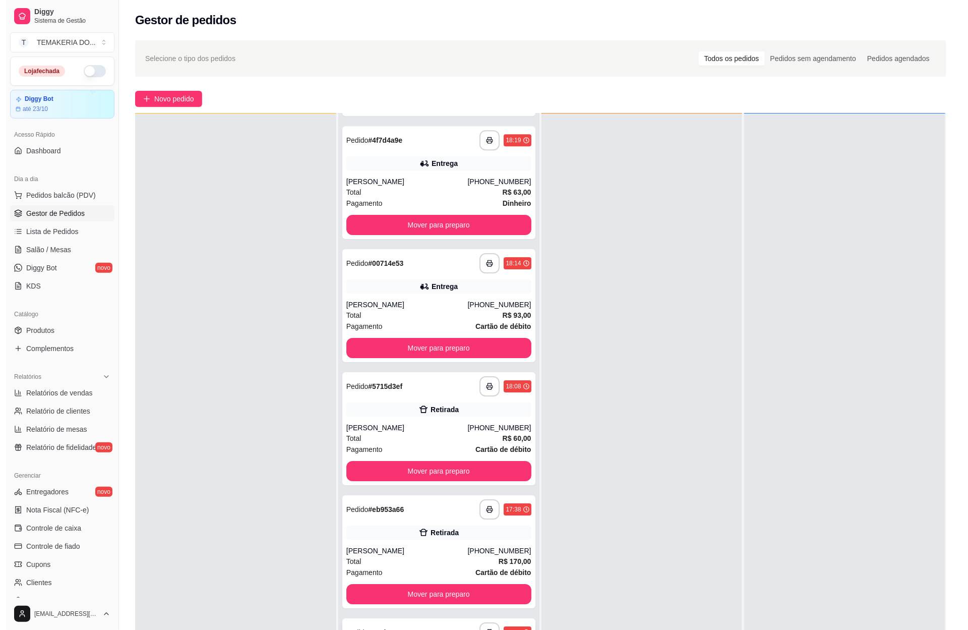
scroll to position [151, 0]
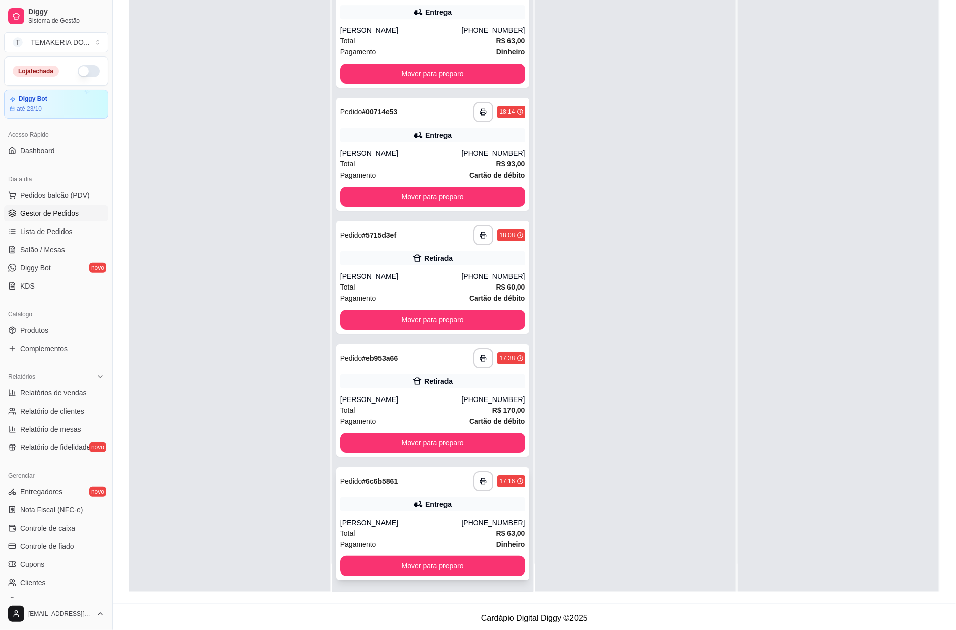
click at [436, 524] on div "Adriana" at bounding box center [401, 522] width 122 height 10
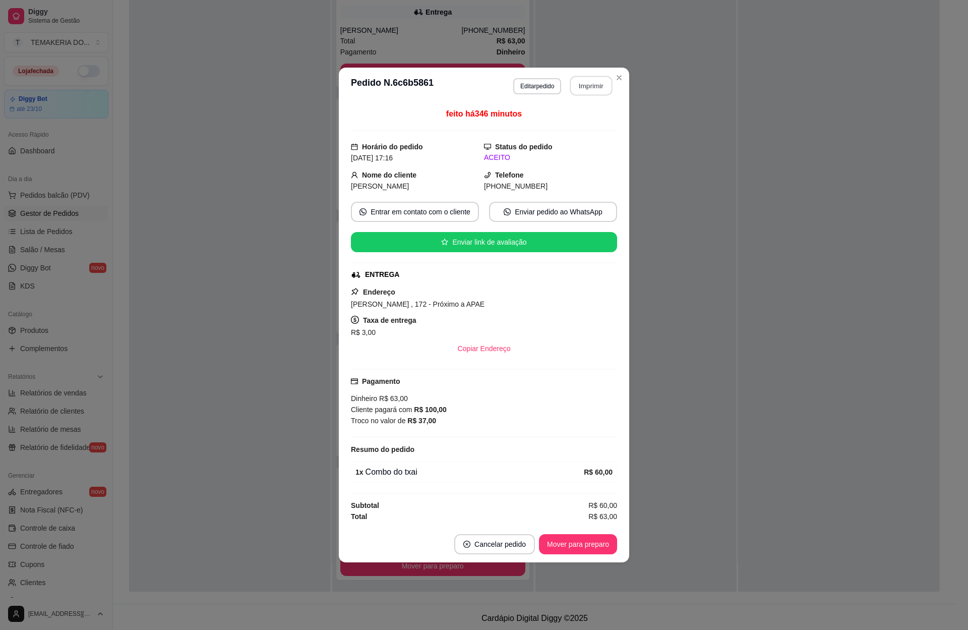
click at [588, 83] on button "Imprimir" at bounding box center [591, 86] width 42 height 20
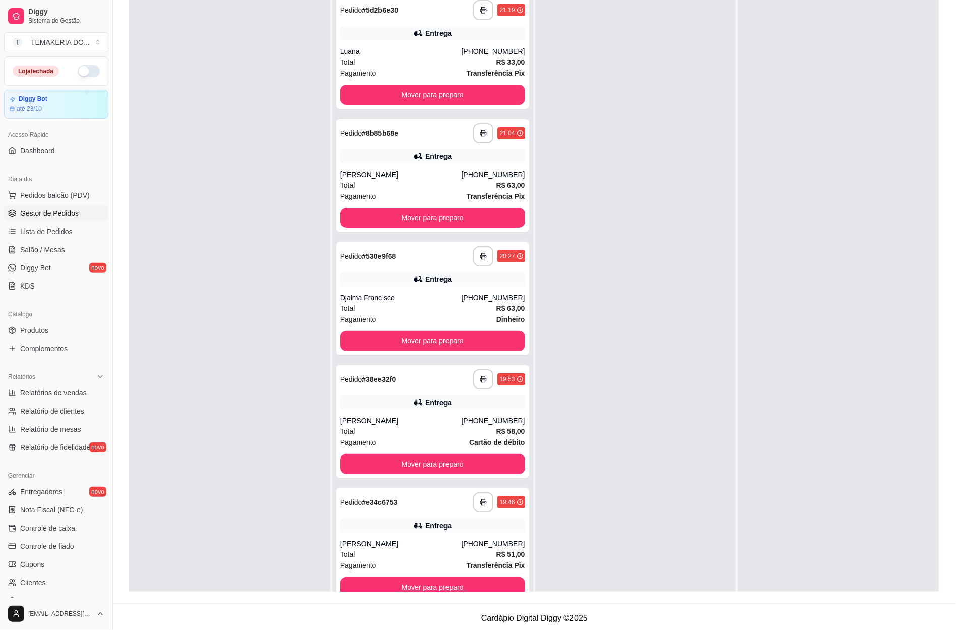
scroll to position [0, 0]
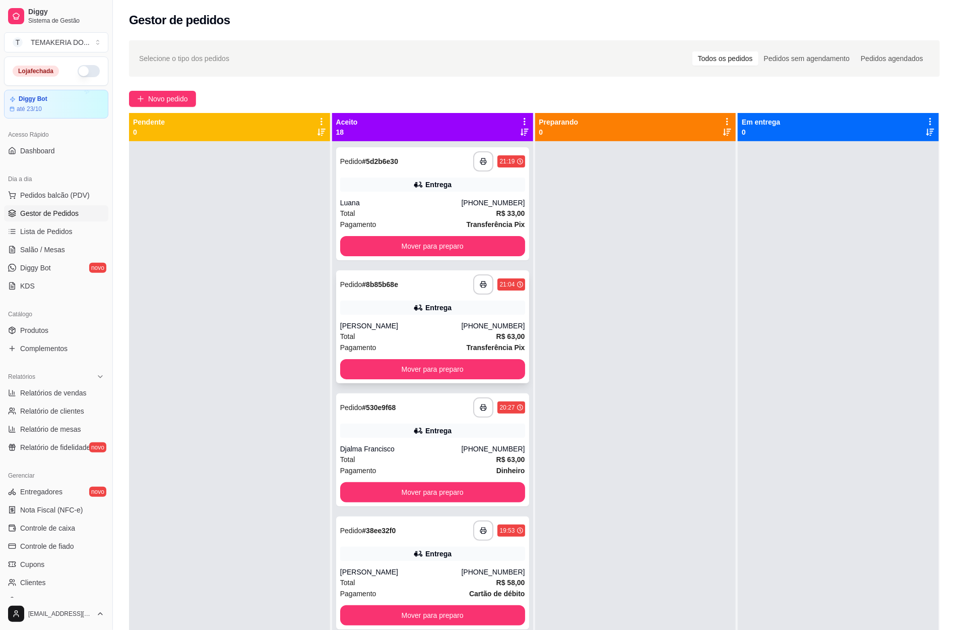
click at [425, 342] on div "Pagamento Transferência Pix" at bounding box center [432, 347] width 185 height 11
click at [520, 118] on icon at bounding box center [524, 121] width 9 height 9
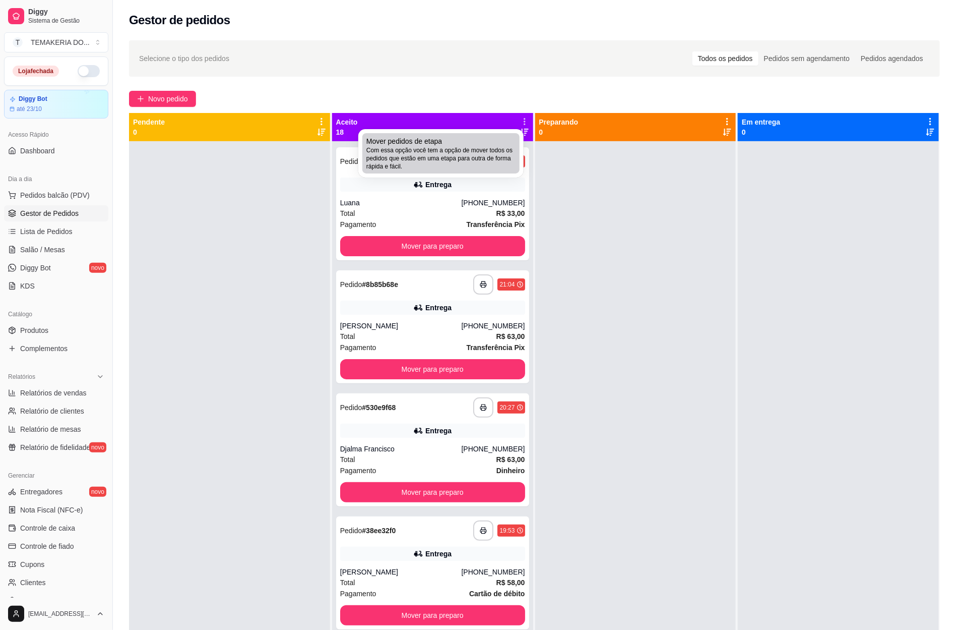
click at [446, 137] on div "Mover pedidos de etapa Com essa opção você tem a opção de mover todos os pedido…" at bounding box center [441, 153] width 149 height 34
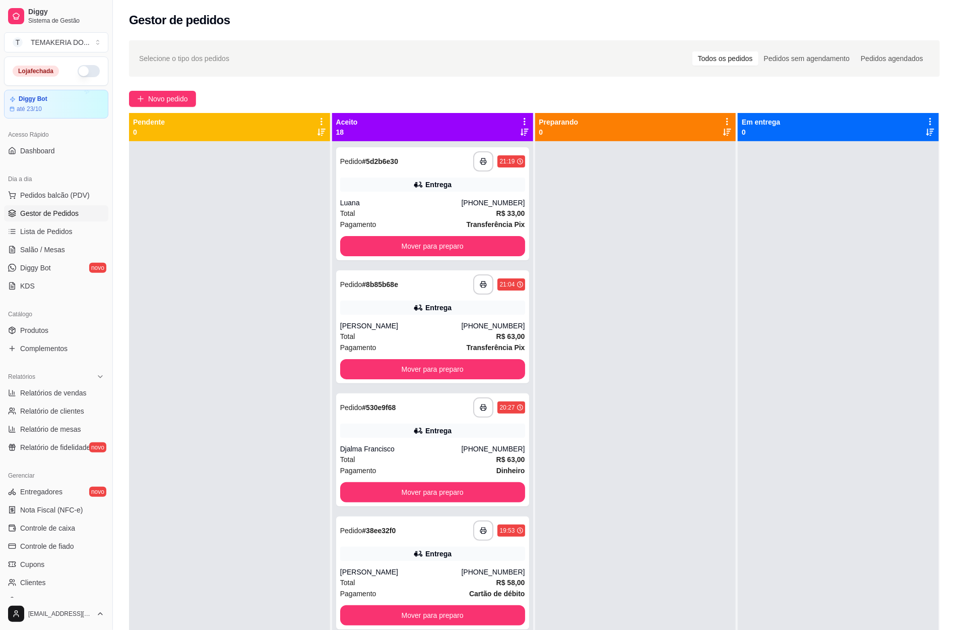
click at [520, 117] on icon at bounding box center [524, 121] width 9 height 9
click at [519, 115] on div "Aceito 18" at bounding box center [432, 127] width 201 height 28
click at [524, 118] on icon at bounding box center [525, 121] width 2 height 7
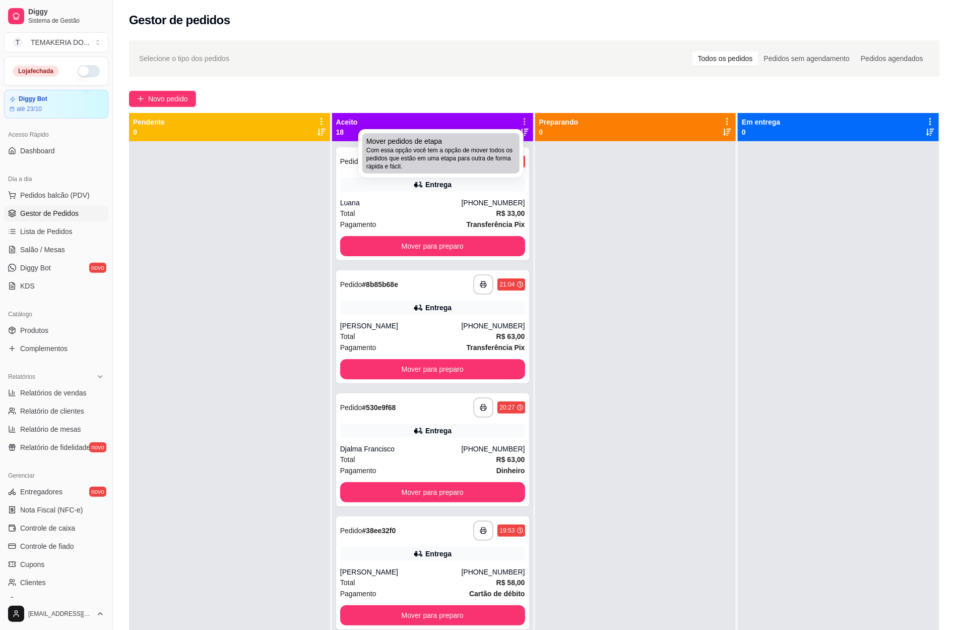
click at [471, 142] on div "Mover pedidos de etapa Com essa opção você tem a opção de mover todos os pedido…" at bounding box center [441, 153] width 149 height 34
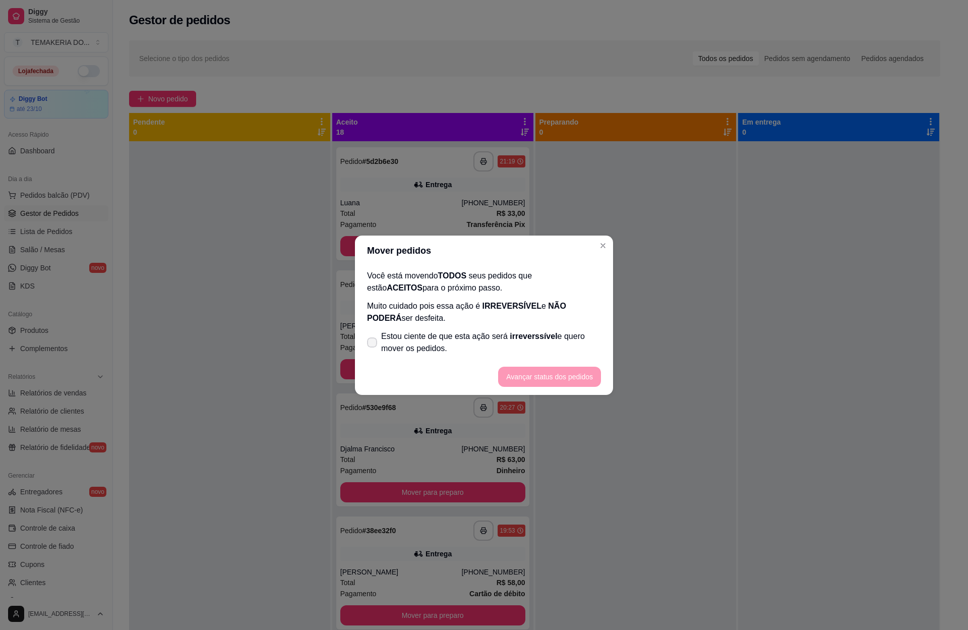
click at [372, 342] on icon at bounding box center [372, 342] width 8 height 6
click at [372, 344] on input "Estou ciente de que esta ação será irreverssível e quero mover os pedidos." at bounding box center [370, 347] width 7 height 7
checkbox input "true"
click at [533, 376] on button "Avançar status dos pedidos" at bounding box center [549, 377] width 103 height 20
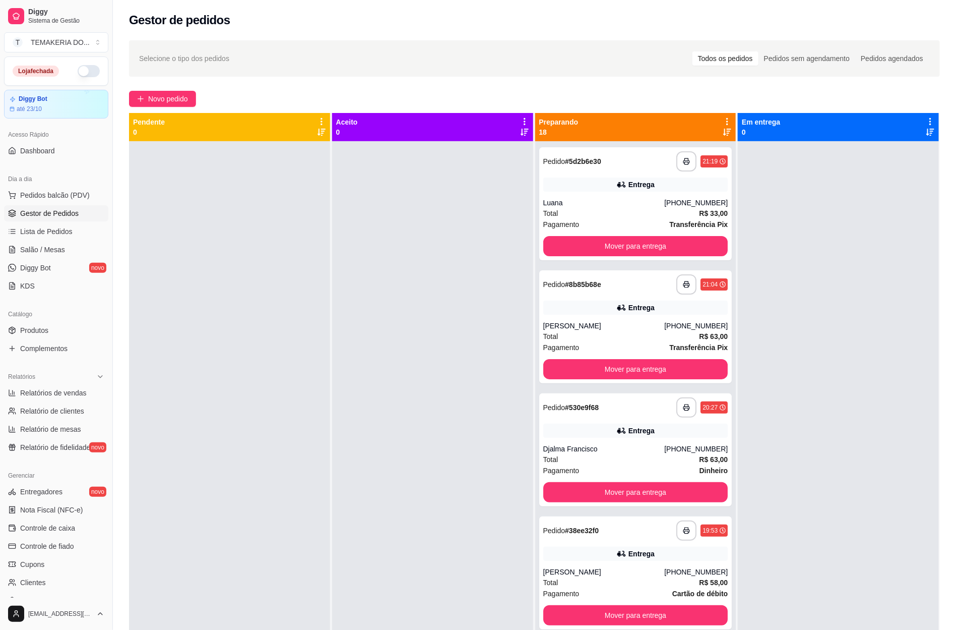
click at [726, 118] on icon at bounding box center [727, 121] width 2 height 7
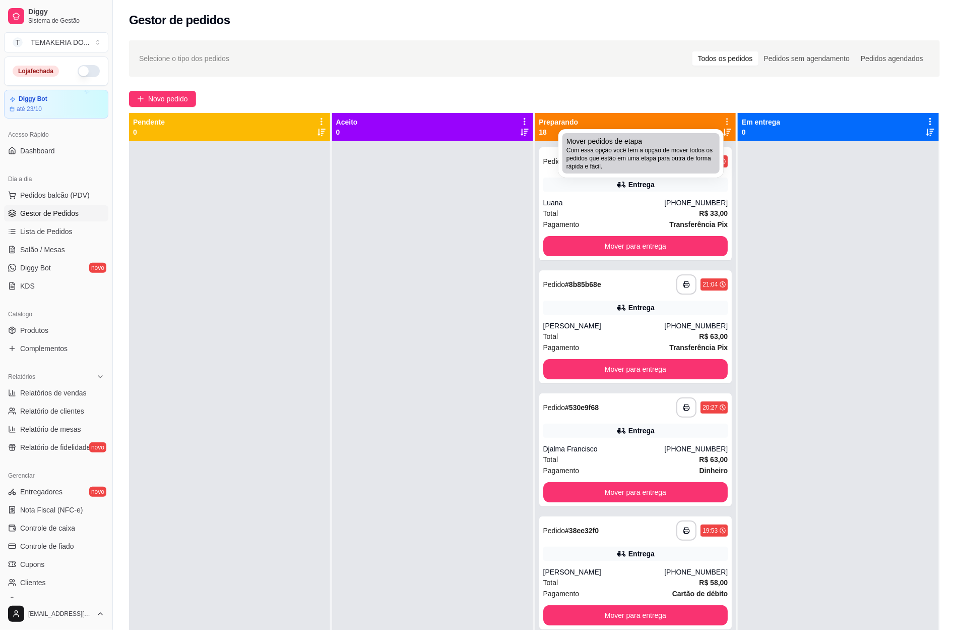
click at [673, 138] on div "Mover pedidos de etapa Com essa opção você tem a opção de mover todos os pedido…" at bounding box center [641, 153] width 149 height 34
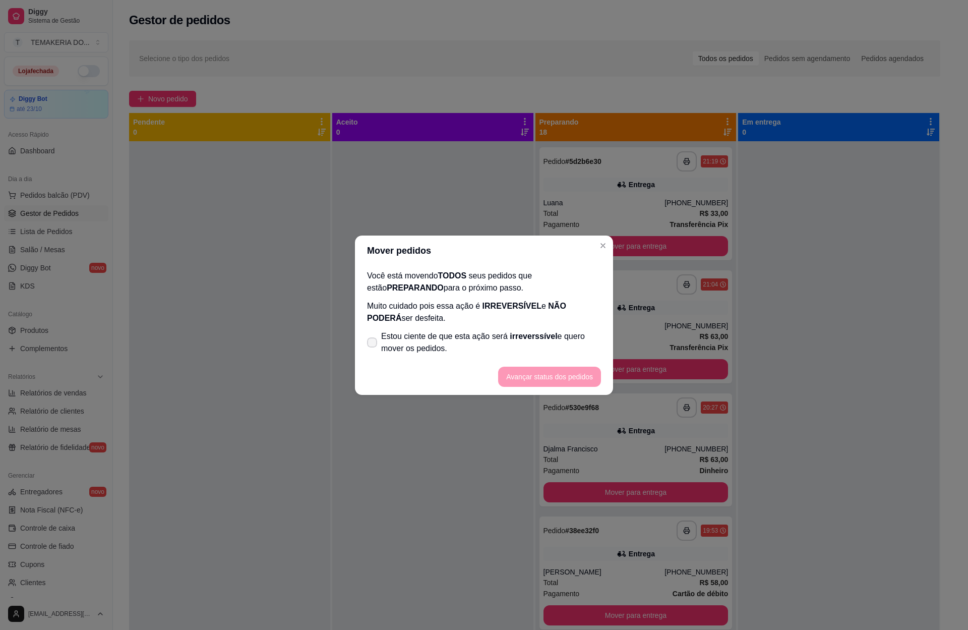
click at [363, 339] on label "Estou ciente de que esta ação será irreverssível e quero mover os pedidos." at bounding box center [484, 342] width 242 height 32
click at [367, 344] on input "Estou ciente de que esta ação será irreverssível e quero mover os pedidos." at bounding box center [370, 347] width 7 height 7
checkbox input "true"
click at [525, 383] on button "Avançar status dos pedidos" at bounding box center [549, 377] width 103 height 20
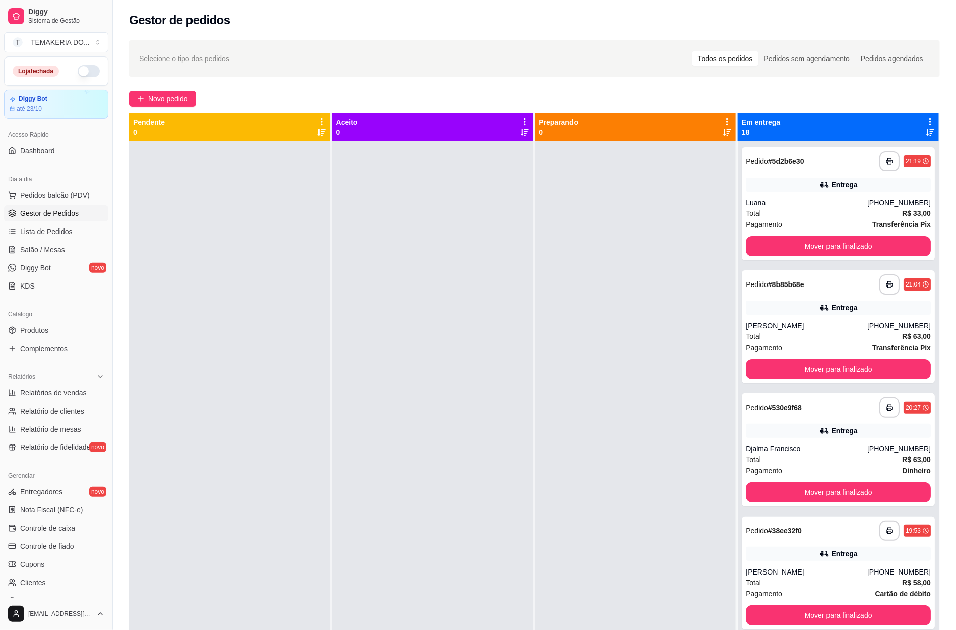
click at [363, 423] on div at bounding box center [432, 456] width 201 height 630
click at [829, 440] on div "**********" at bounding box center [838, 449] width 193 height 113
click at [768, 236] on button "Mover para finalizado" at bounding box center [838, 246] width 185 height 20
click at [793, 239] on button "Mover para finalizado" at bounding box center [838, 246] width 185 height 20
click at [809, 240] on button "Mover para finalizado" at bounding box center [838, 246] width 185 height 20
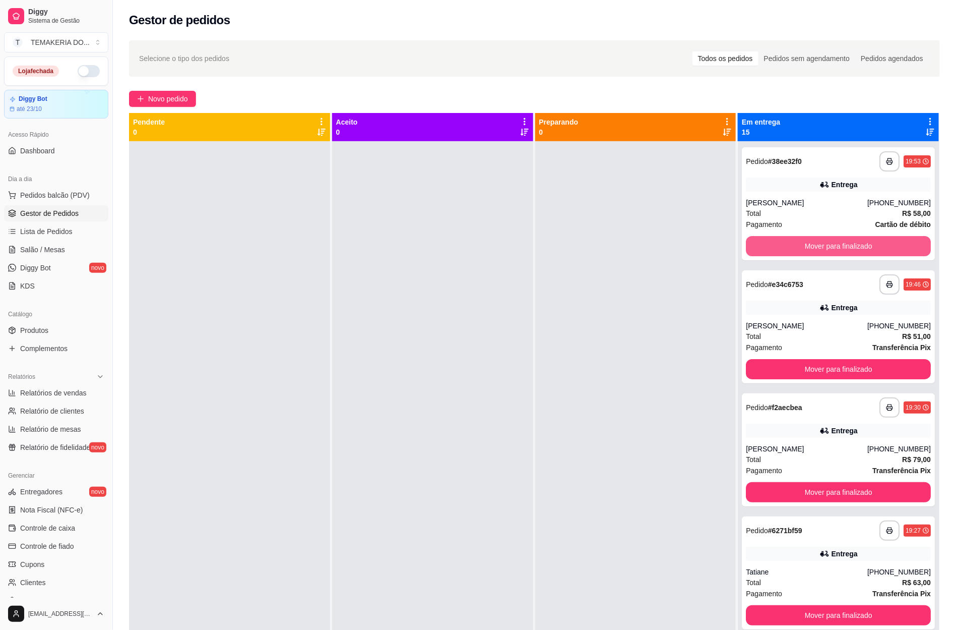
click at [809, 240] on button "Mover para finalizado" at bounding box center [838, 246] width 185 height 20
click at [803, 240] on button "Mover para finalizado" at bounding box center [838, 246] width 185 height 20
click at [814, 250] on button "Mover para finalizado" at bounding box center [838, 246] width 185 height 20
click at [826, 247] on button "Mover para finalizado" at bounding box center [838, 246] width 179 height 20
click at [844, 244] on button "Mover para finalizado" at bounding box center [838, 246] width 185 height 20
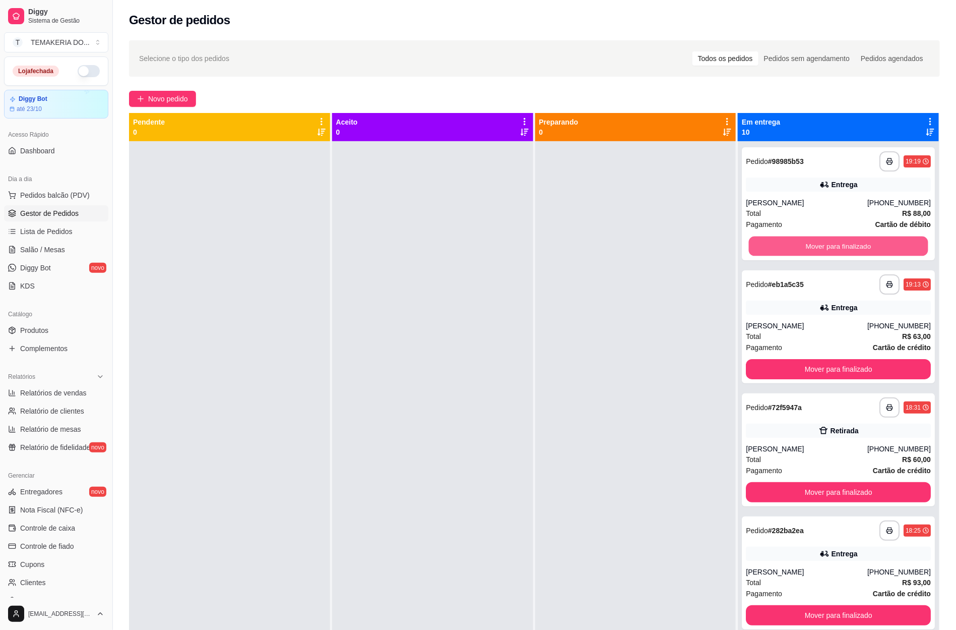
click at [844, 244] on button "Mover para finalizado" at bounding box center [838, 246] width 179 height 20
click at [844, 244] on button "Mover para finalizado" at bounding box center [838, 246] width 185 height 20
click at [844, 244] on button "Mover para finalizado" at bounding box center [838, 246] width 179 height 20
click at [844, 244] on button "Mover para finalizado" at bounding box center [838, 246] width 185 height 20
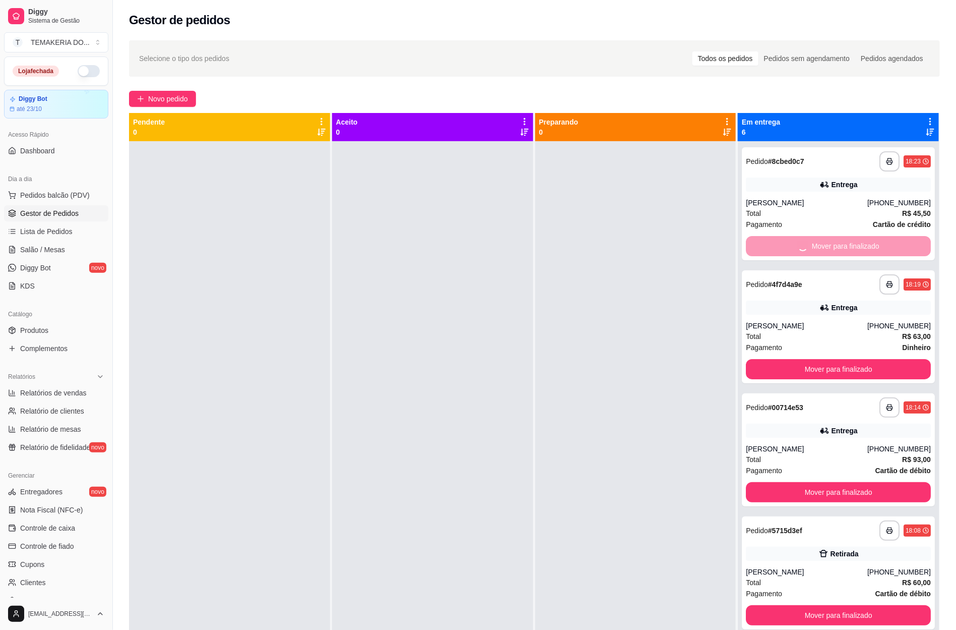
click at [844, 359] on button "Mover para finalizado" at bounding box center [838, 369] width 185 height 20
click at [844, 244] on button "Mover para finalizado" at bounding box center [838, 246] width 179 height 20
click at [844, 244] on div "Mover para finalizado" at bounding box center [838, 246] width 185 height 20
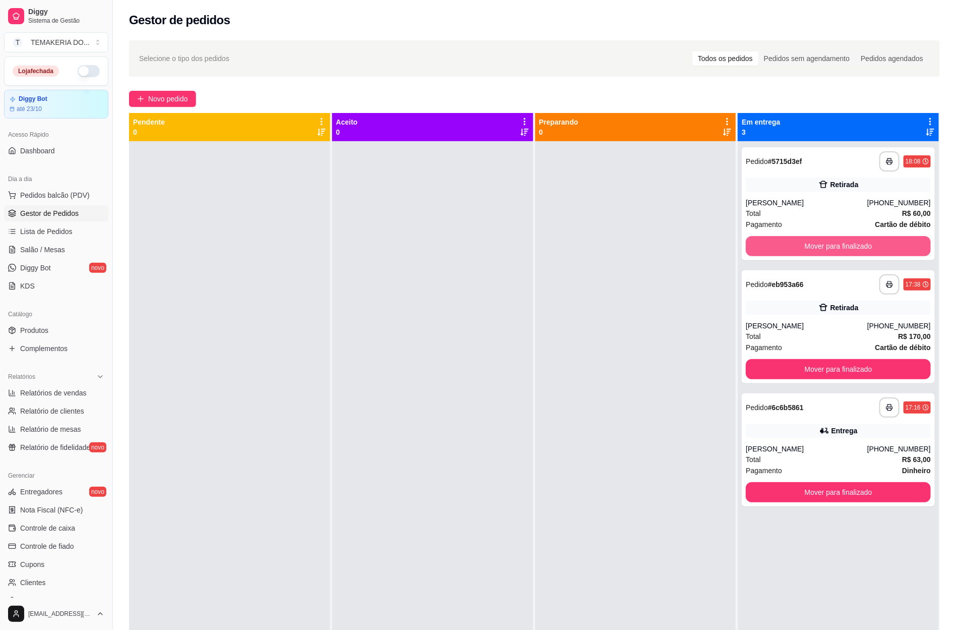
click at [844, 244] on button "Mover para finalizado" at bounding box center [838, 246] width 185 height 20
click at [844, 359] on button "Mover para finalizado" at bounding box center [838, 369] width 185 height 20
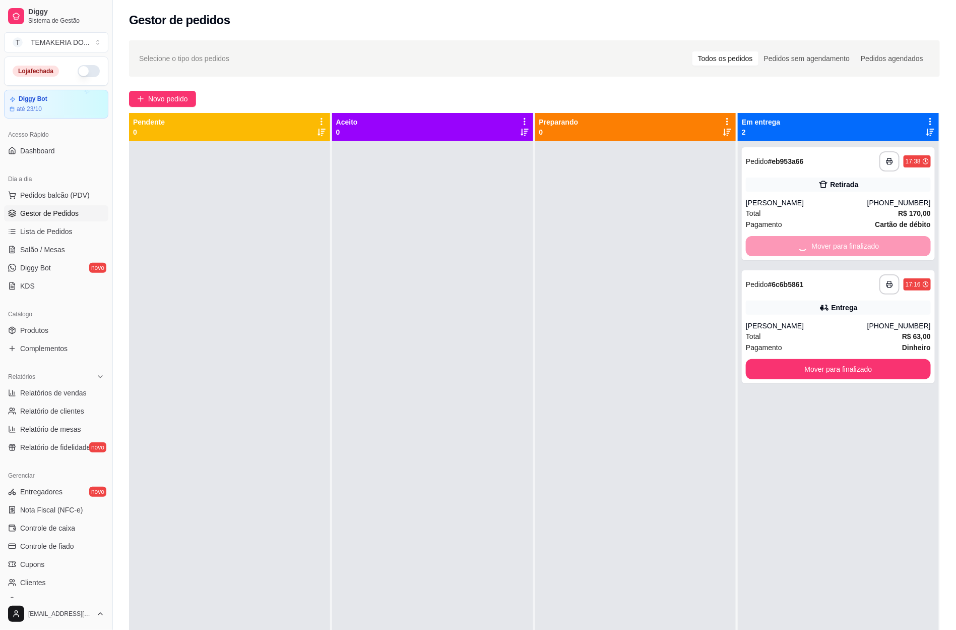
click at [844, 359] on button "Mover para finalizado" at bounding box center [838, 369] width 185 height 20
